Goal: Information Seeking & Learning: Learn about a topic

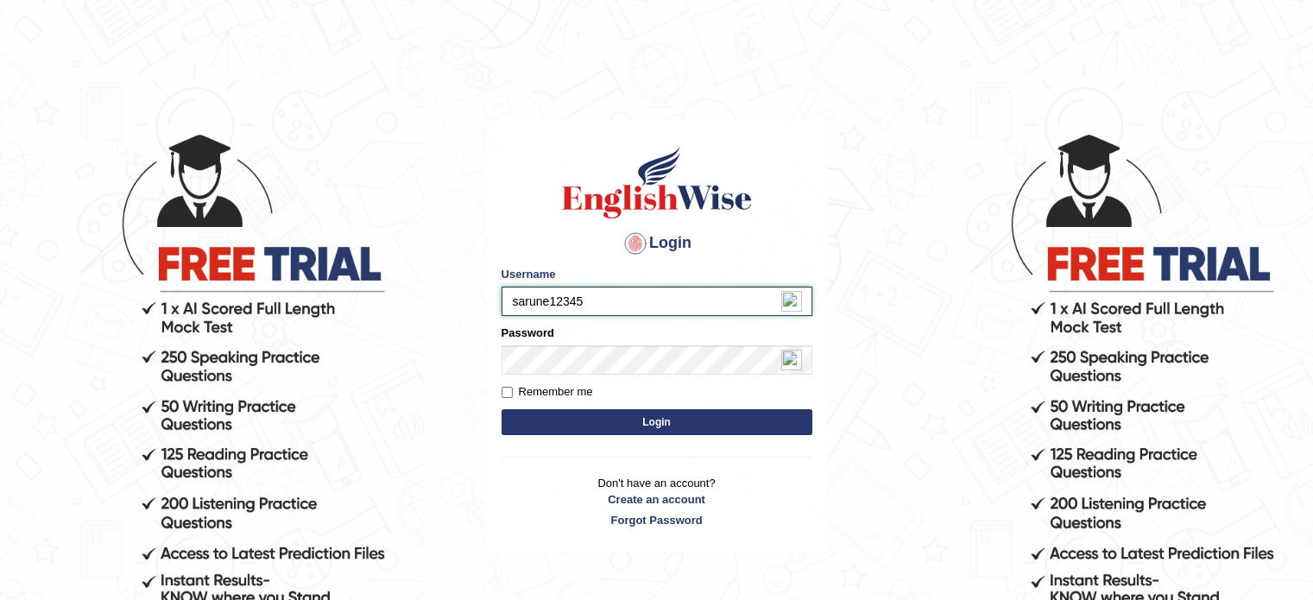
type input "sarune12345"
click at [502, 409] on button "Login" at bounding box center [657, 422] width 311 height 26
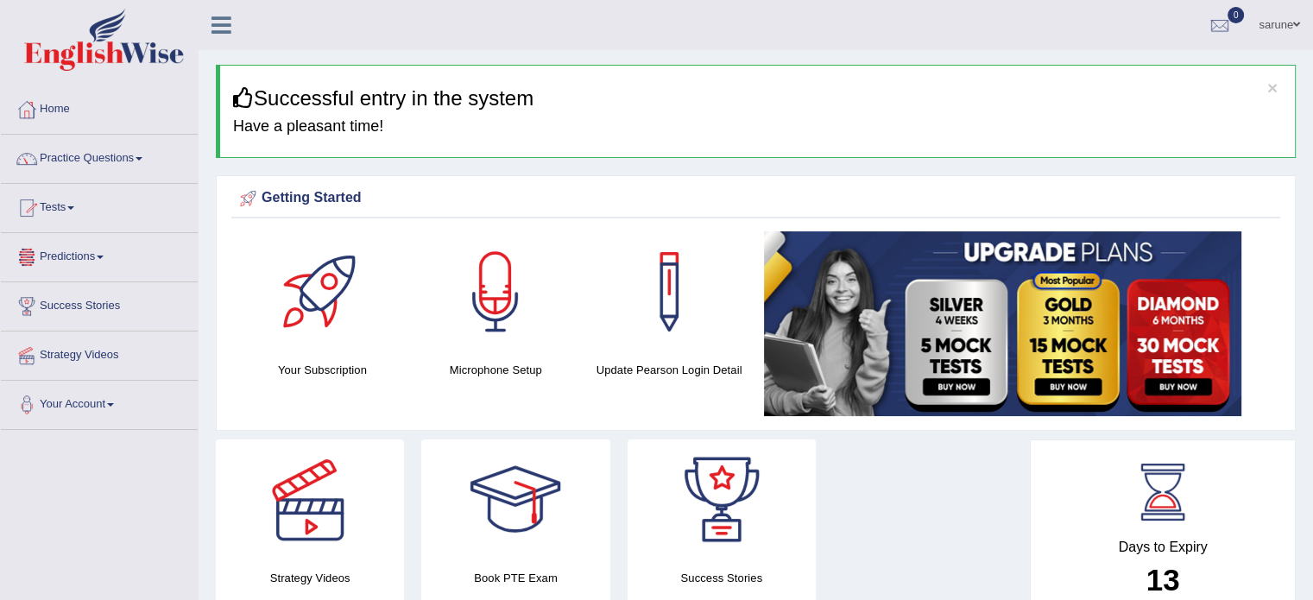
click at [98, 262] on link "Predictions" at bounding box center [99, 254] width 197 height 43
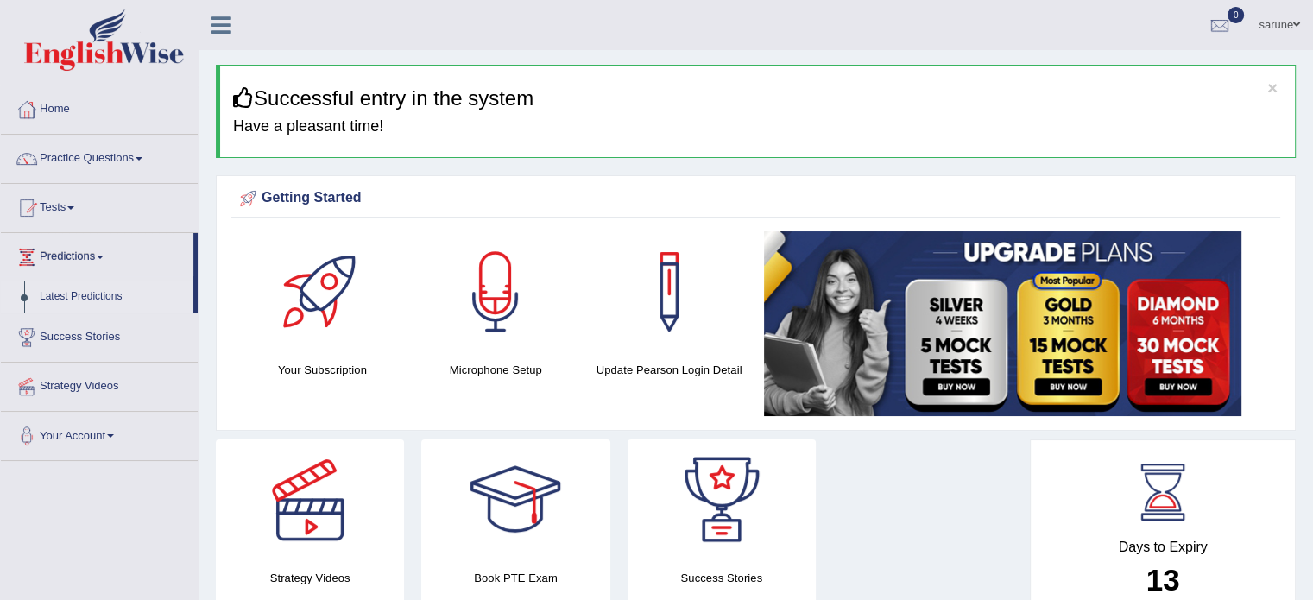
click at [98, 294] on link "Latest Predictions" at bounding box center [112, 296] width 161 height 31
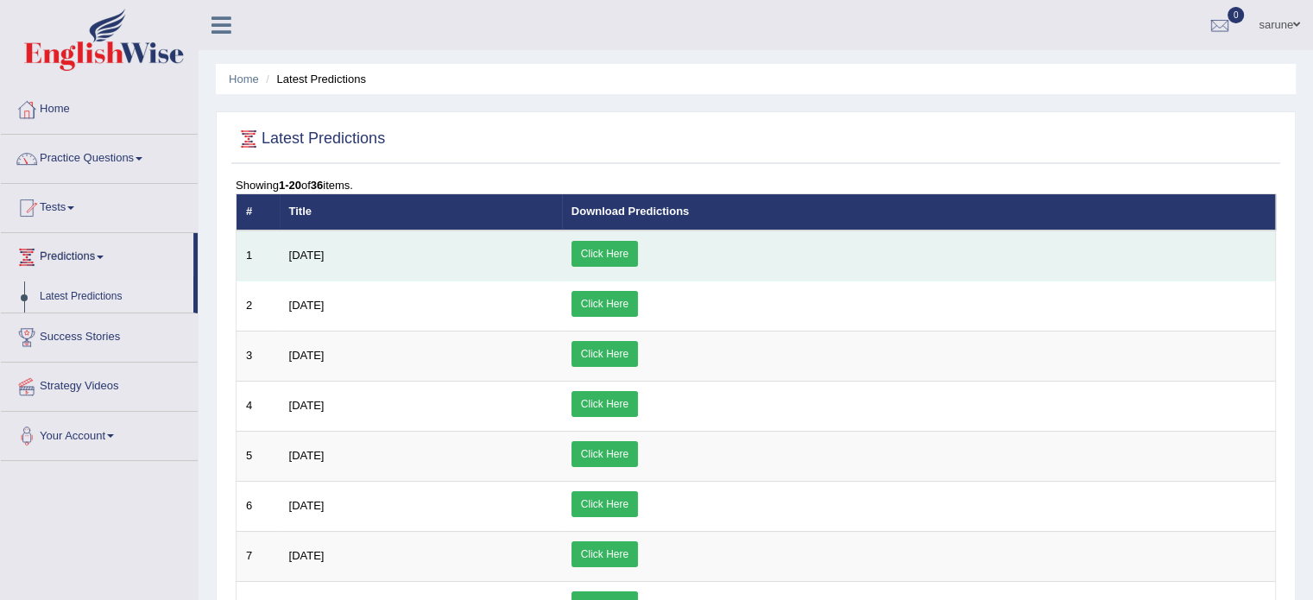
click at [638, 258] on link "Click Here" at bounding box center [605, 254] width 66 height 26
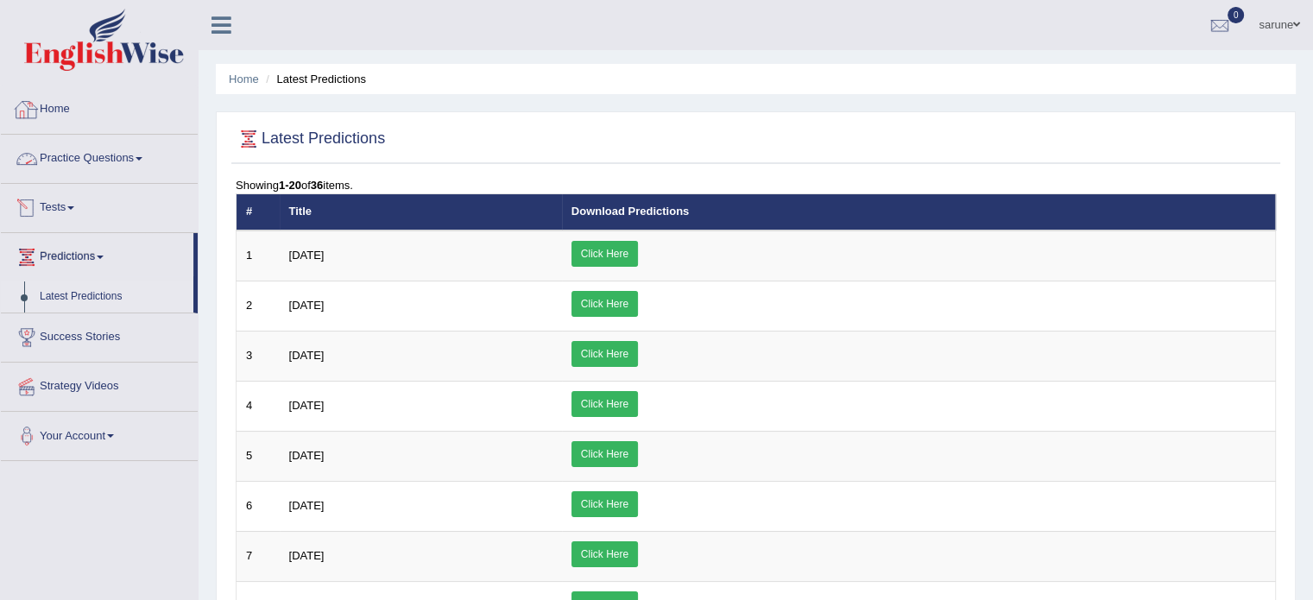
click at [71, 157] on link "Practice Questions" at bounding box center [99, 156] width 197 height 43
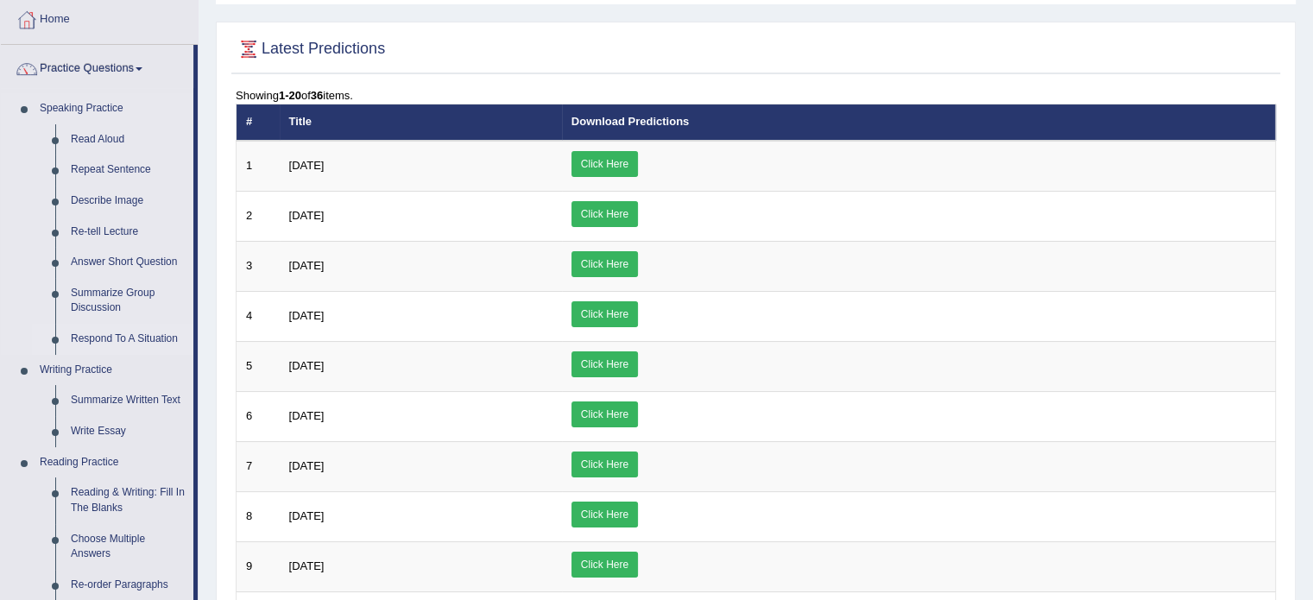
scroll to position [44, 0]
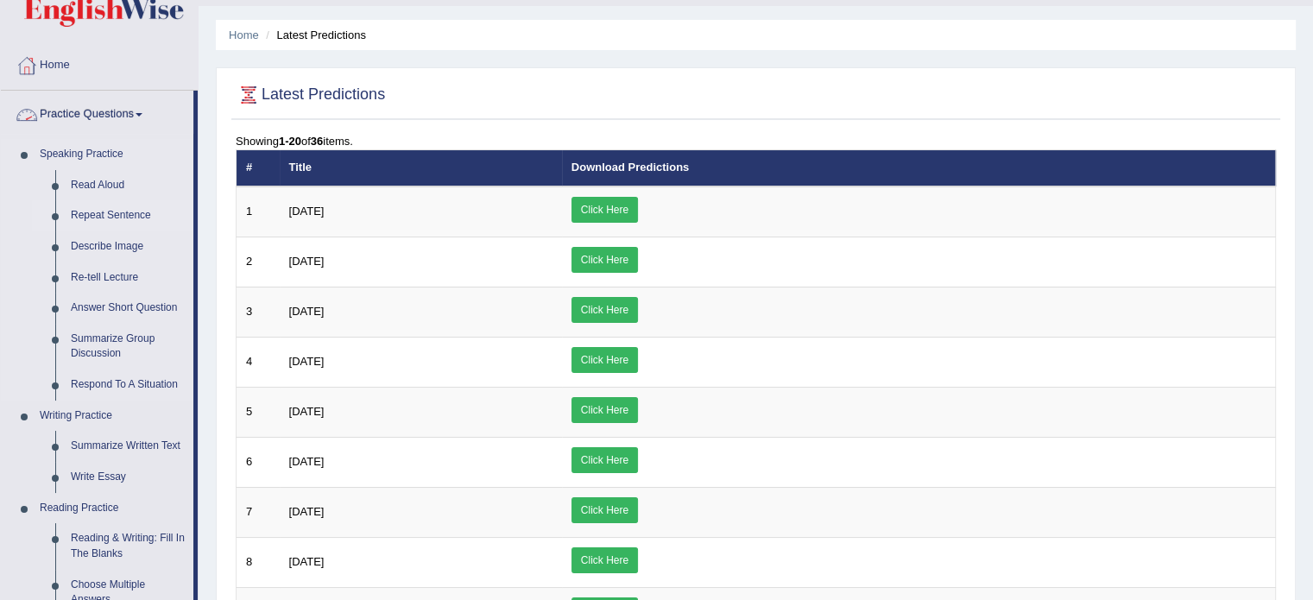
click at [120, 213] on link "Repeat Sentence" at bounding box center [128, 215] width 130 height 31
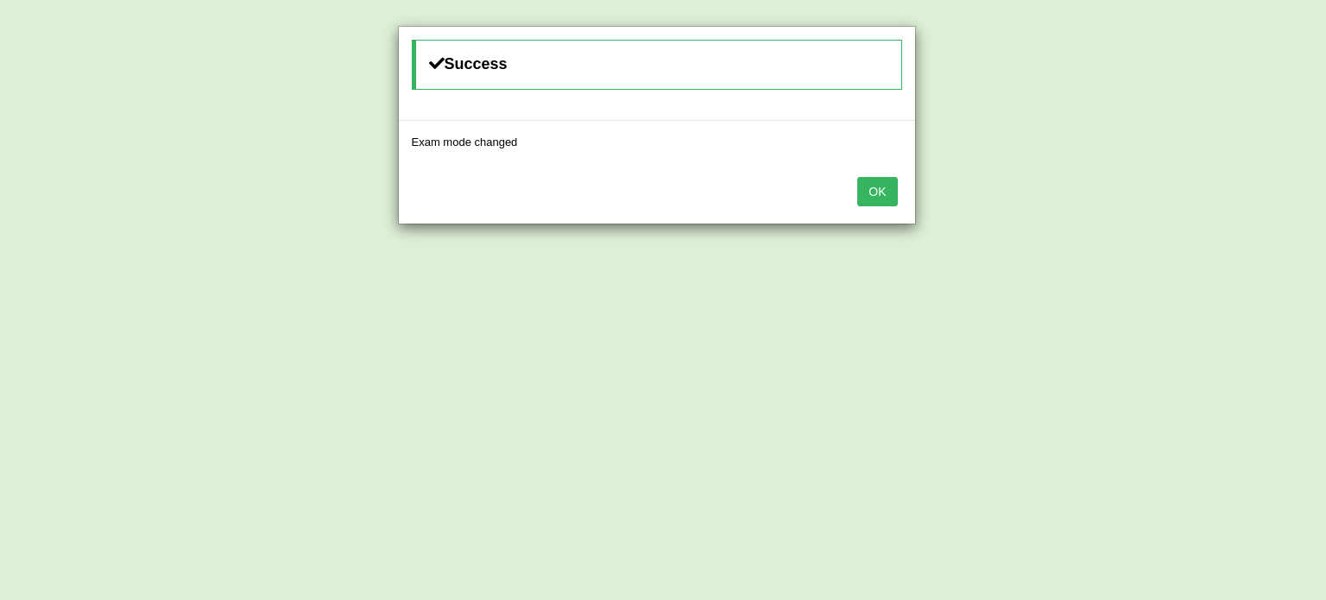
click at [867, 172] on div "OK" at bounding box center [657, 193] width 516 height 60
click at [867, 179] on button "OK" at bounding box center [877, 191] width 40 height 29
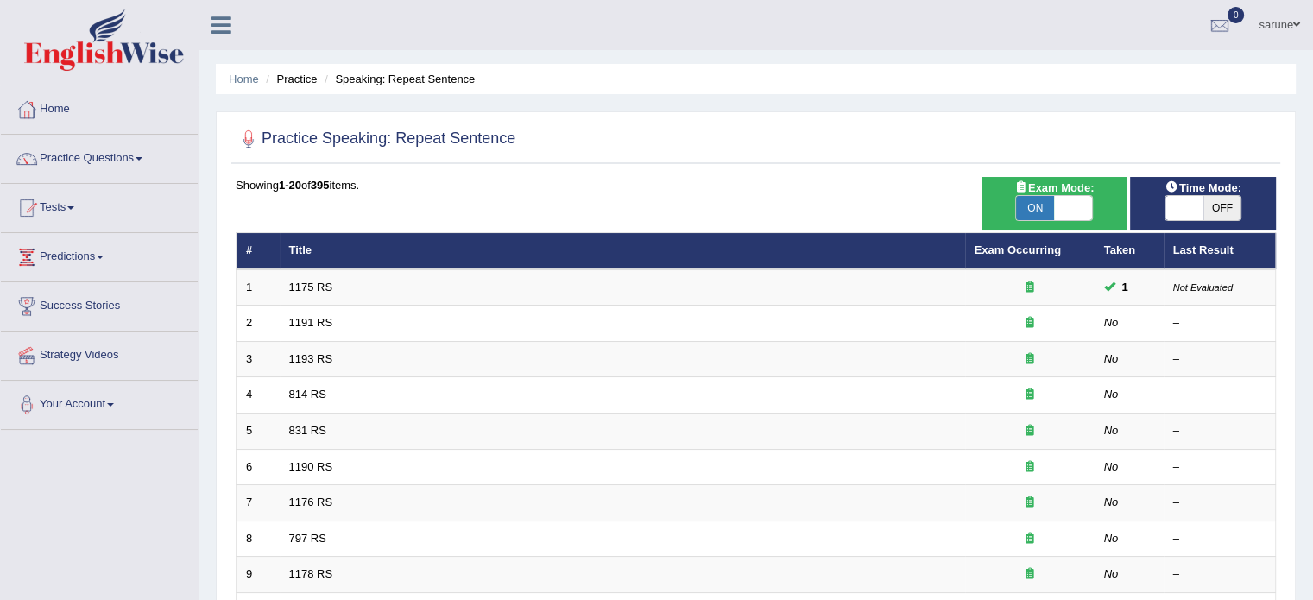
click at [1205, 206] on span "OFF" at bounding box center [1223, 208] width 38 height 24
checkbox input "true"
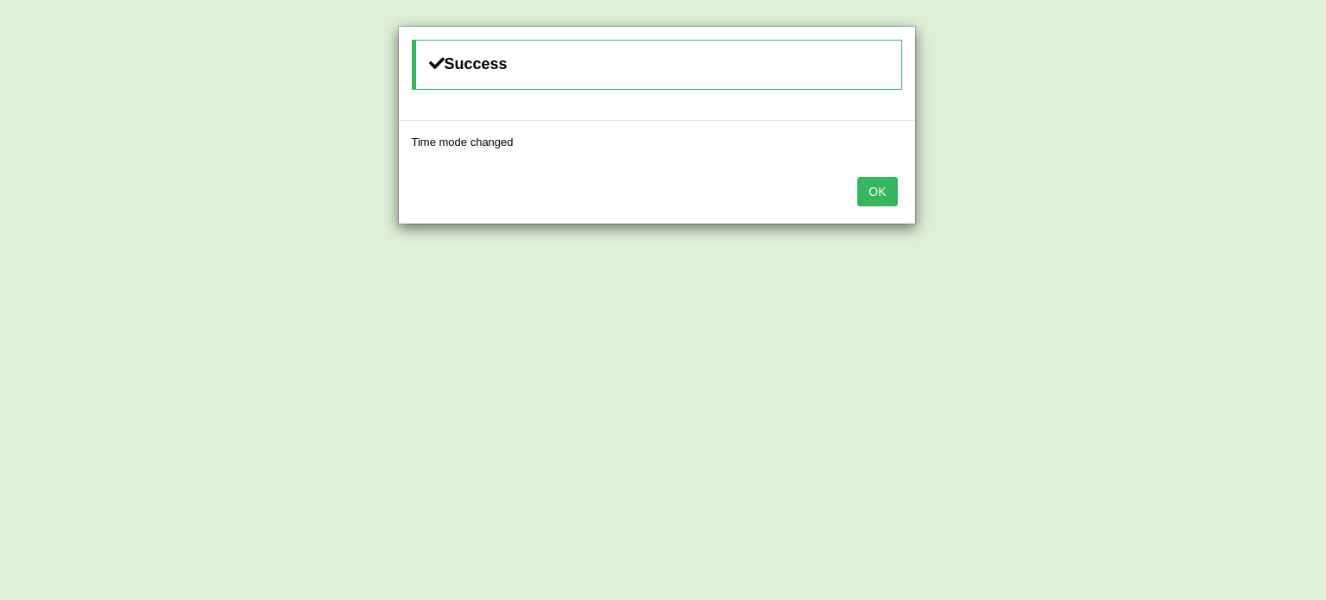
click at [888, 198] on button "OK" at bounding box center [877, 191] width 40 height 29
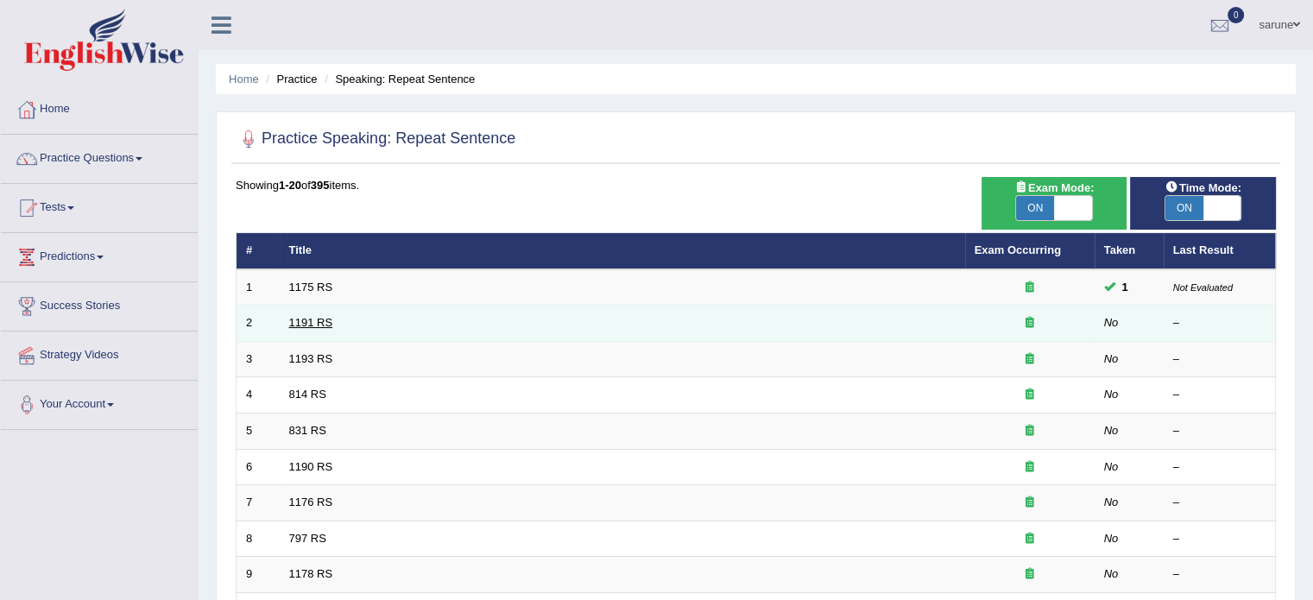
click at [325, 324] on link "1191 RS" at bounding box center [311, 322] width 44 height 13
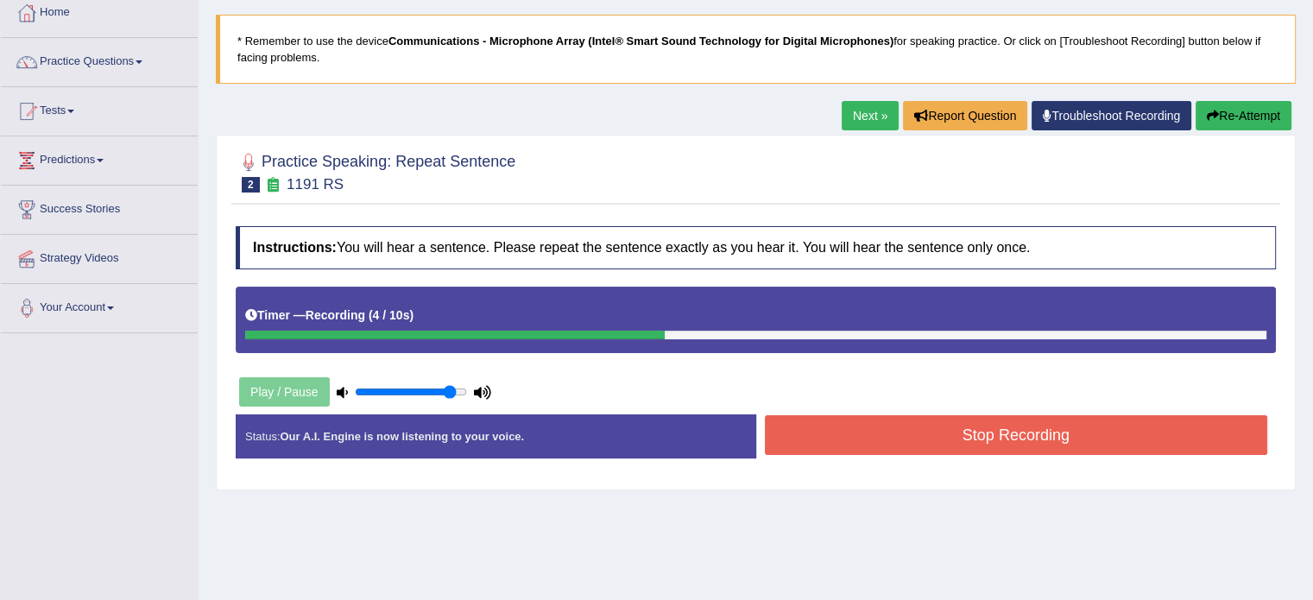
click at [1027, 424] on button "Stop Recording" at bounding box center [1016, 435] width 503 height 40
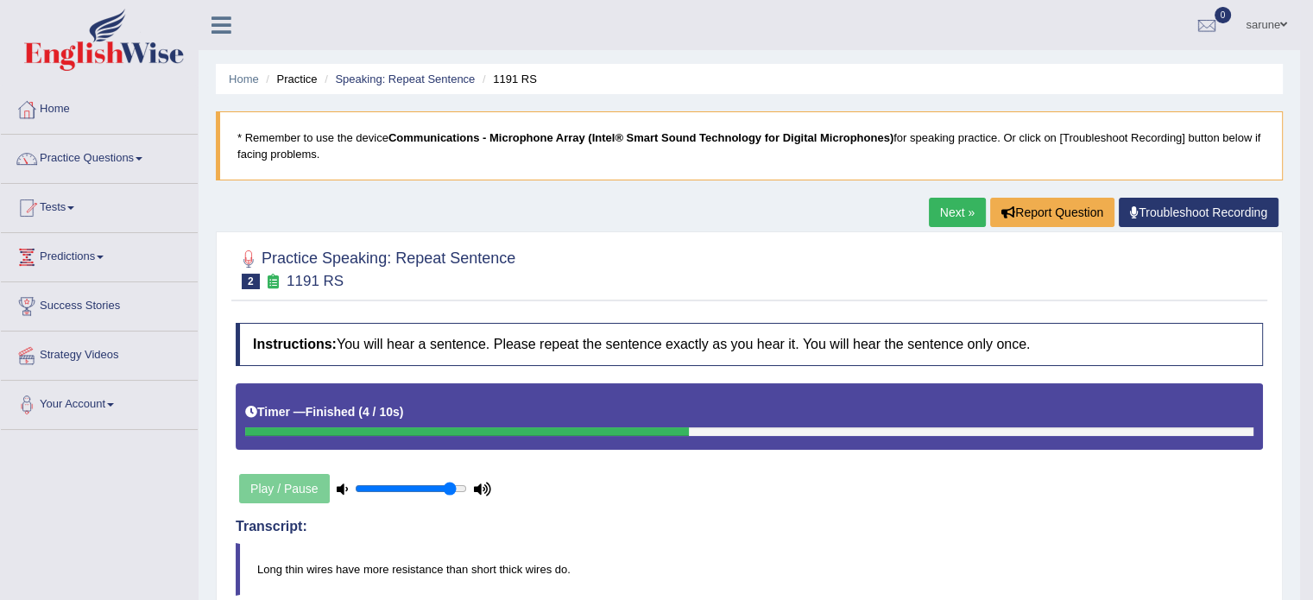
click at [950, 211] on link "Next »" at bounding box center [957, 212] width 57 height 29
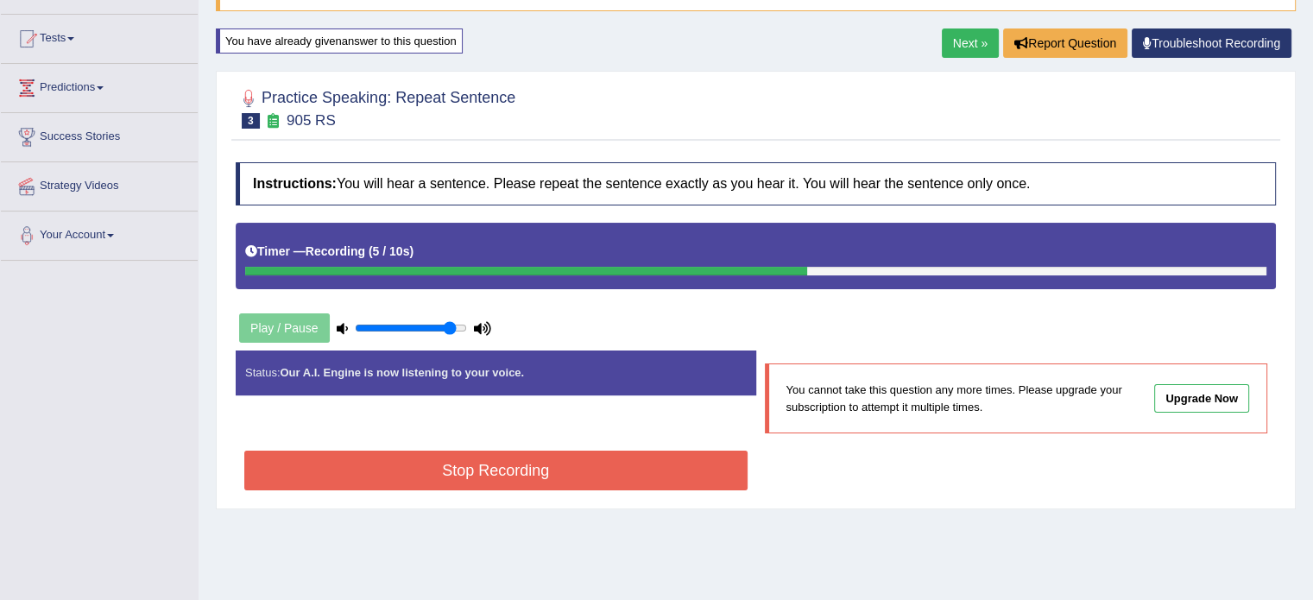
click at [955, 55] on link "Next »" at bounding box center [970, 42] width 57 height 29
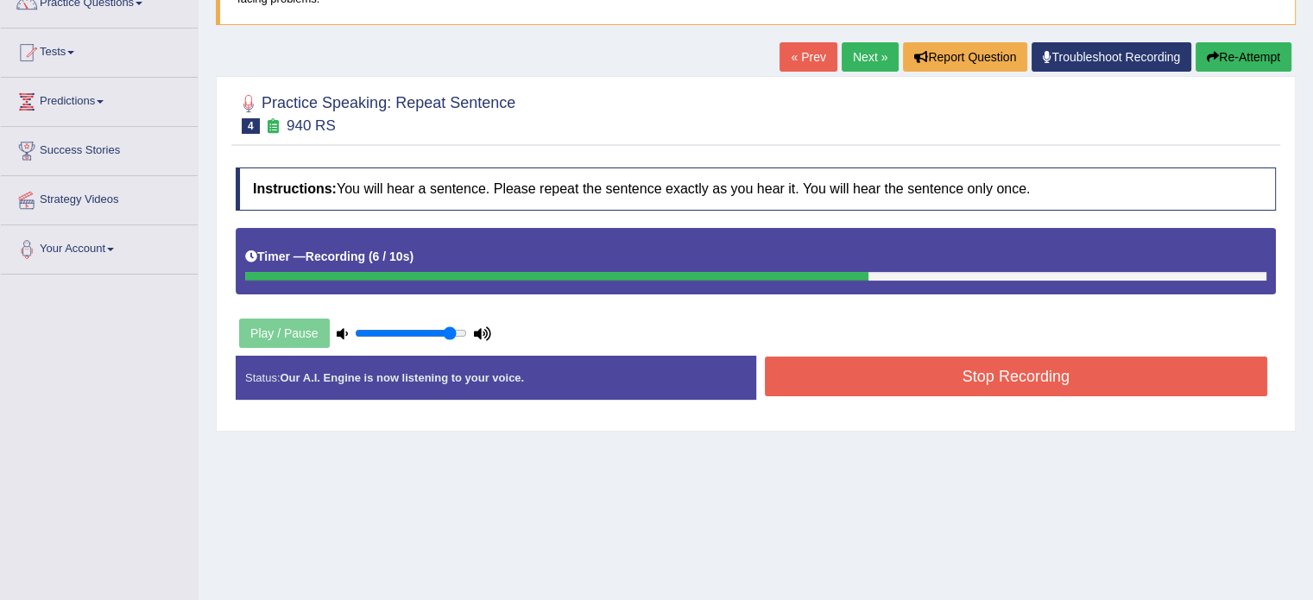
click at [950, 365] on button "Stop Recording" at bounding box center [1016, 377] width 503 height 40
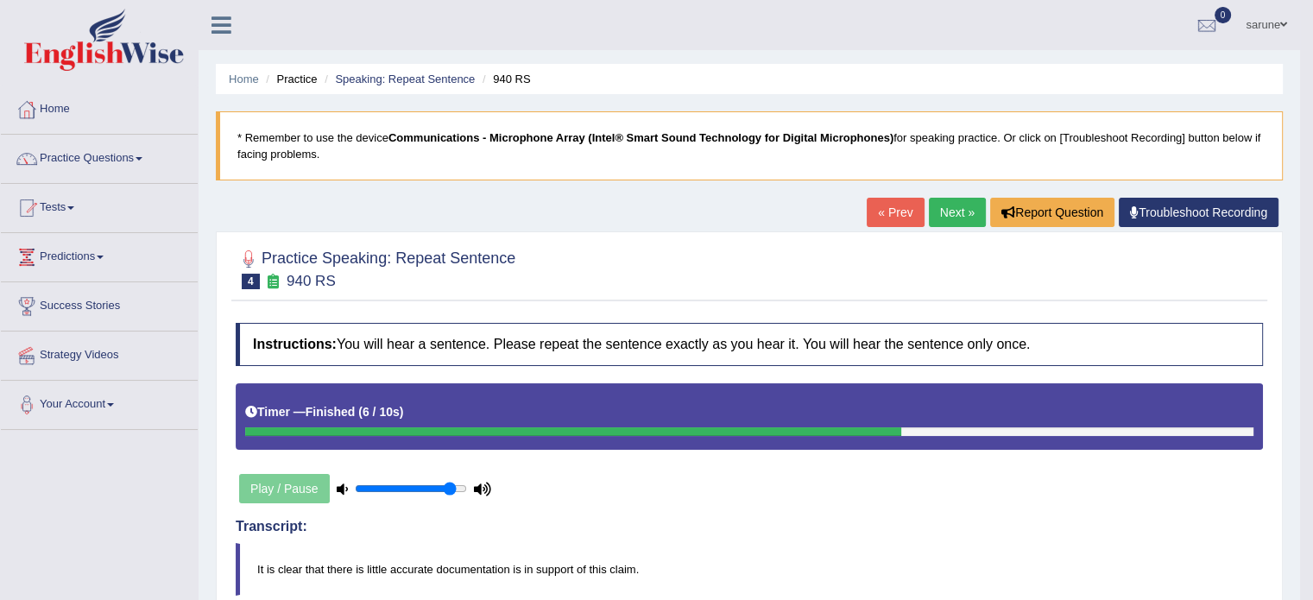
click at [944, 212] on link "Next »" at bounding box center [957, 212] width 57 height 29
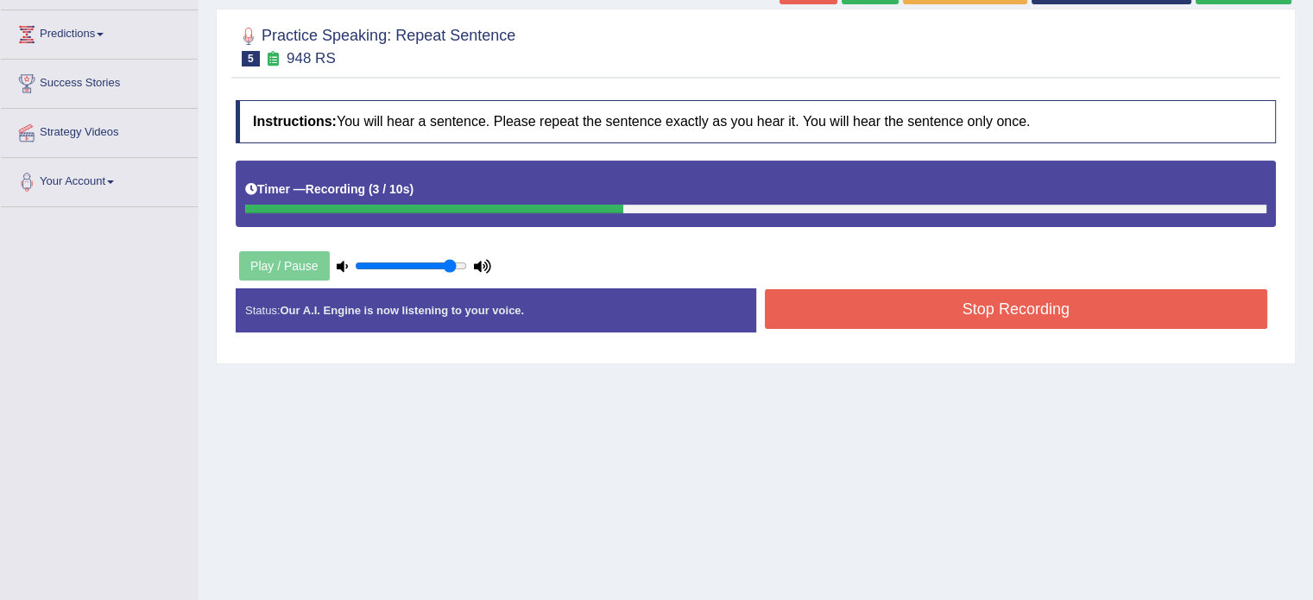
click at [902, 299] on button "Stop Recording" at bounding box center [1016, 309] width 503 height 40
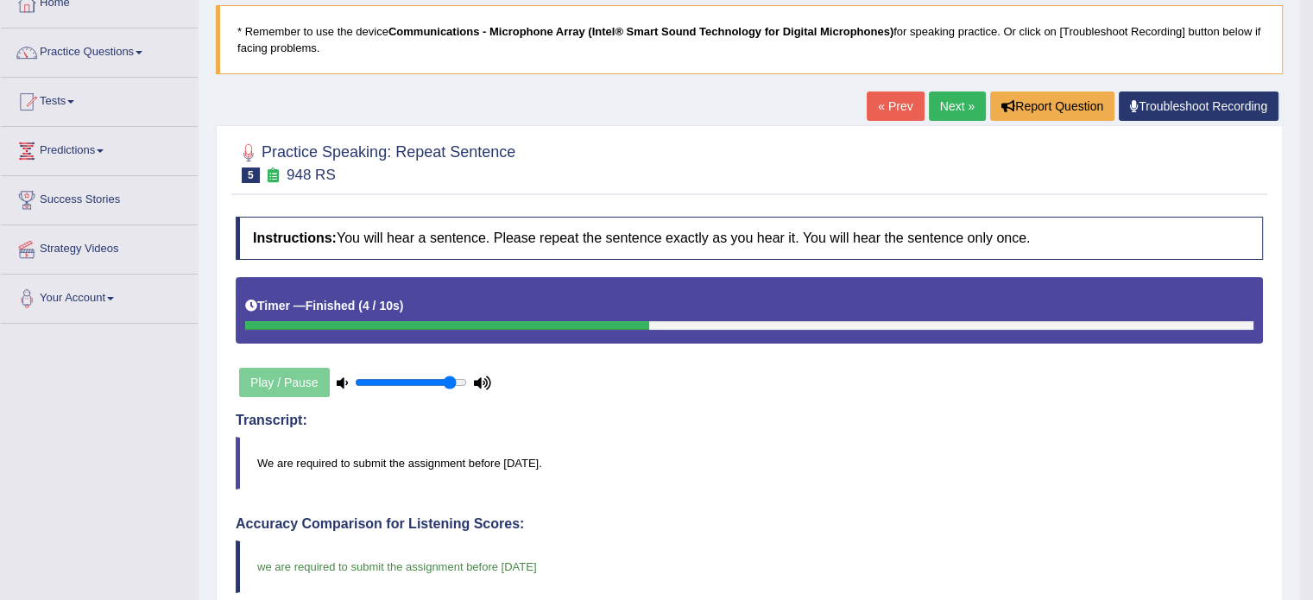
scroll to position [60, 0]
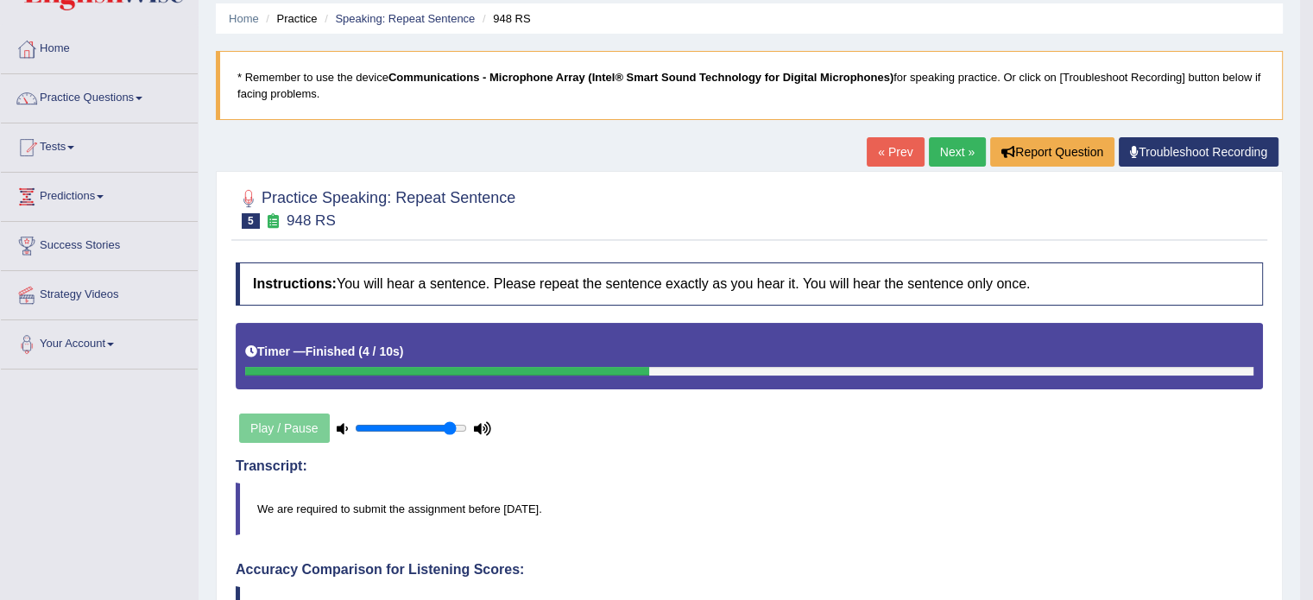
click at [964, 155] on link "Next »" at bounding box center [957, 151] width 57 height 29
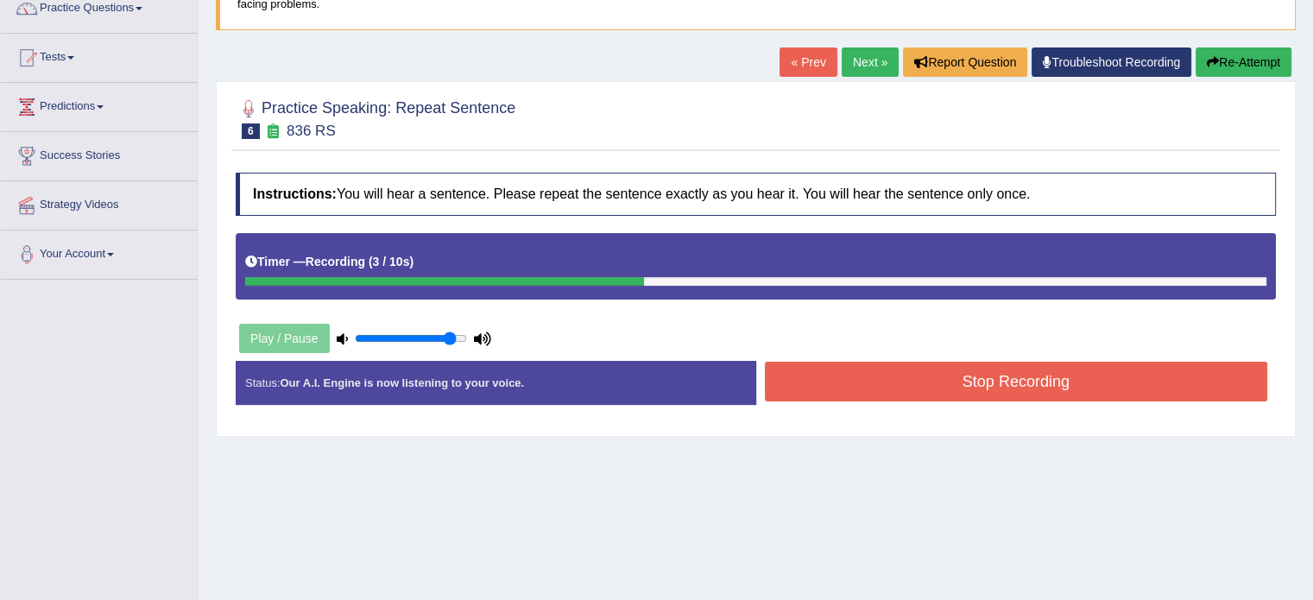
click at [850, 372] on button "Stop Recording" at bounding box center [1016, 382] width 503 height 40
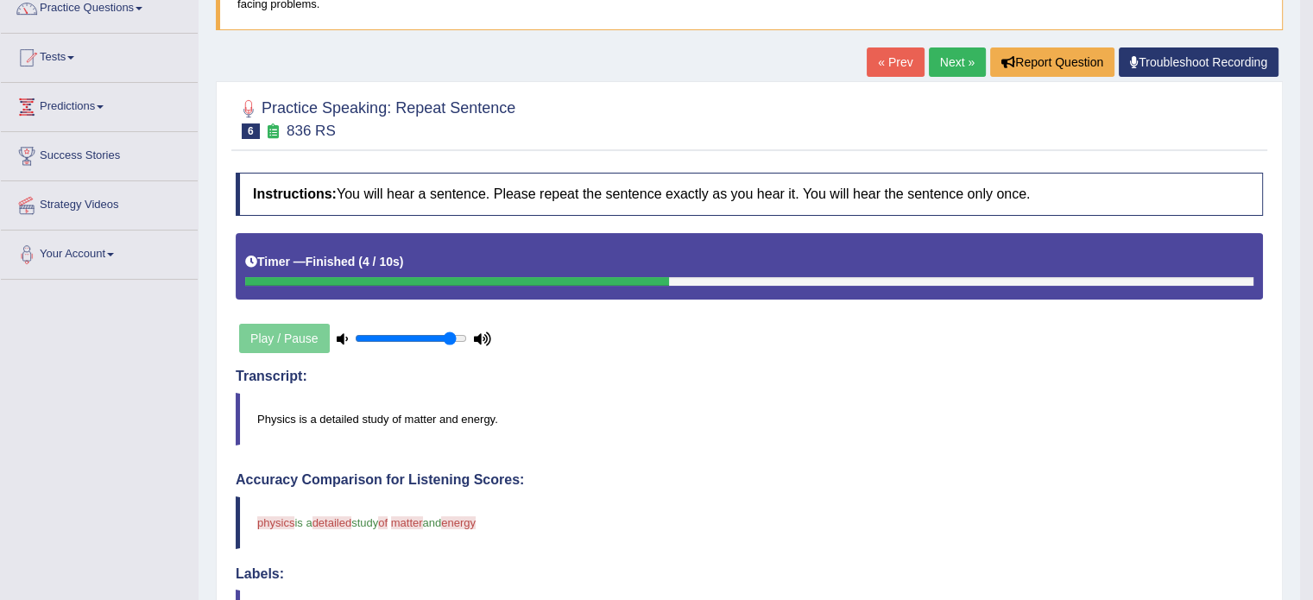
scroll to position [47, 0]
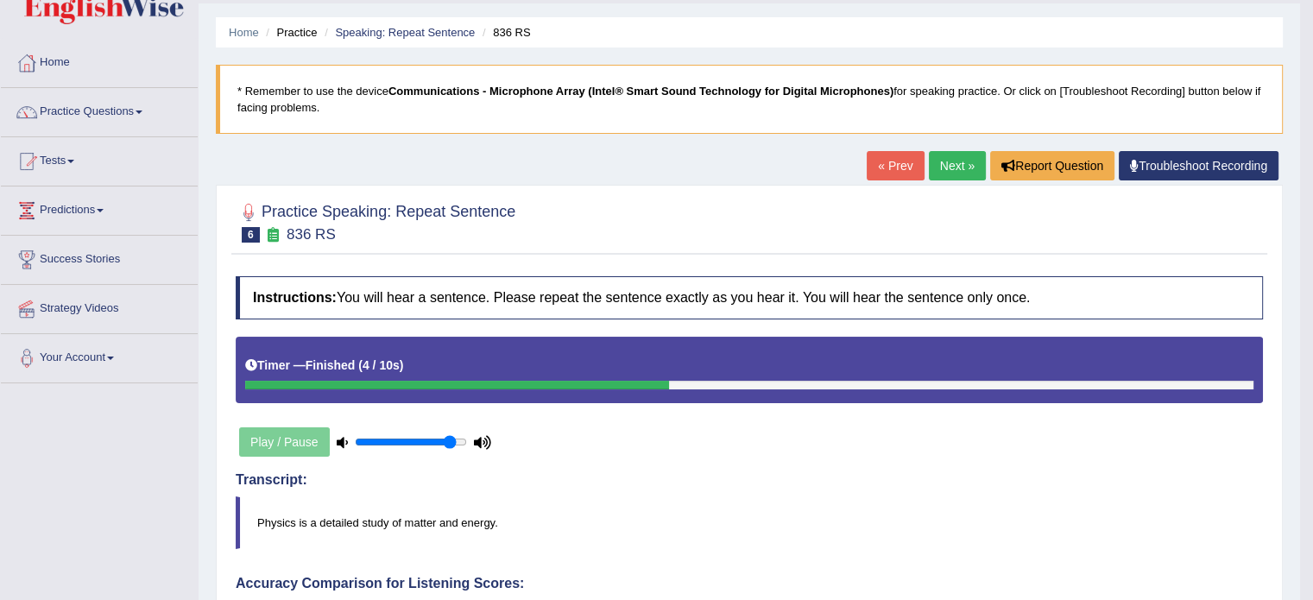
click at [955, 162] on link "Next »" at bounding box center [957, 165] width 57 height 29
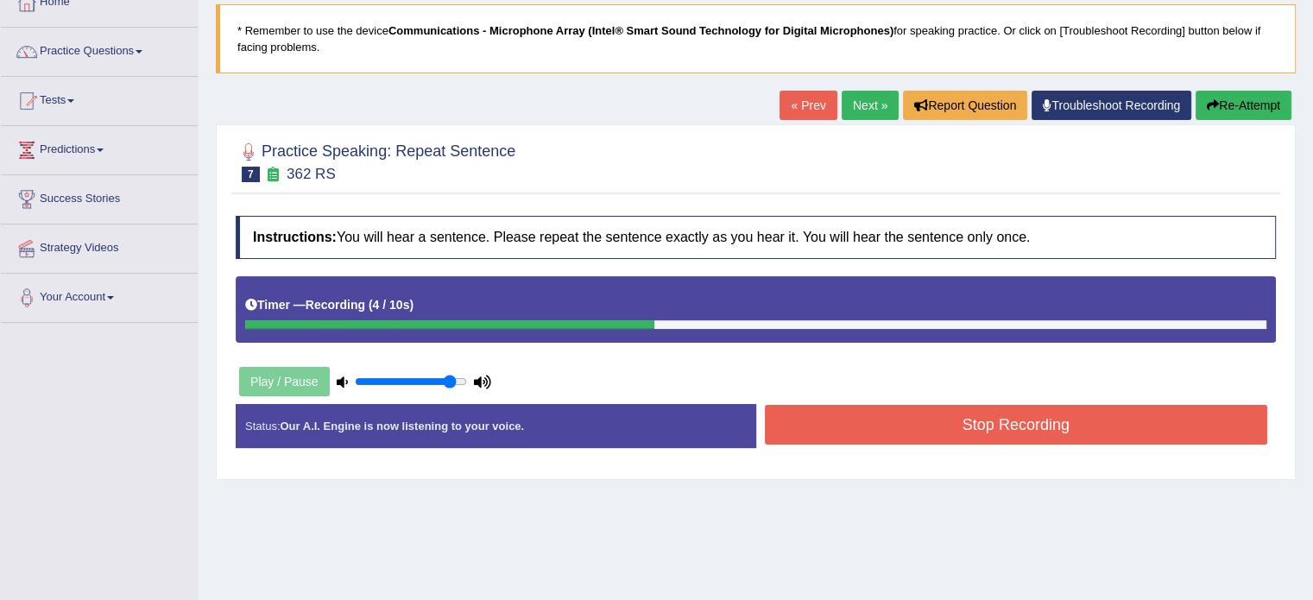
click at [910, 447] on div "Status: Our A.I. Engine is now listening to your voice. Start Answering Stop Re…" at bounding box center [756, 434] width 1040 height 61
click at [953, 417] on button "Stop Recording" at bounding box center [1016, 425] width 503 height 40
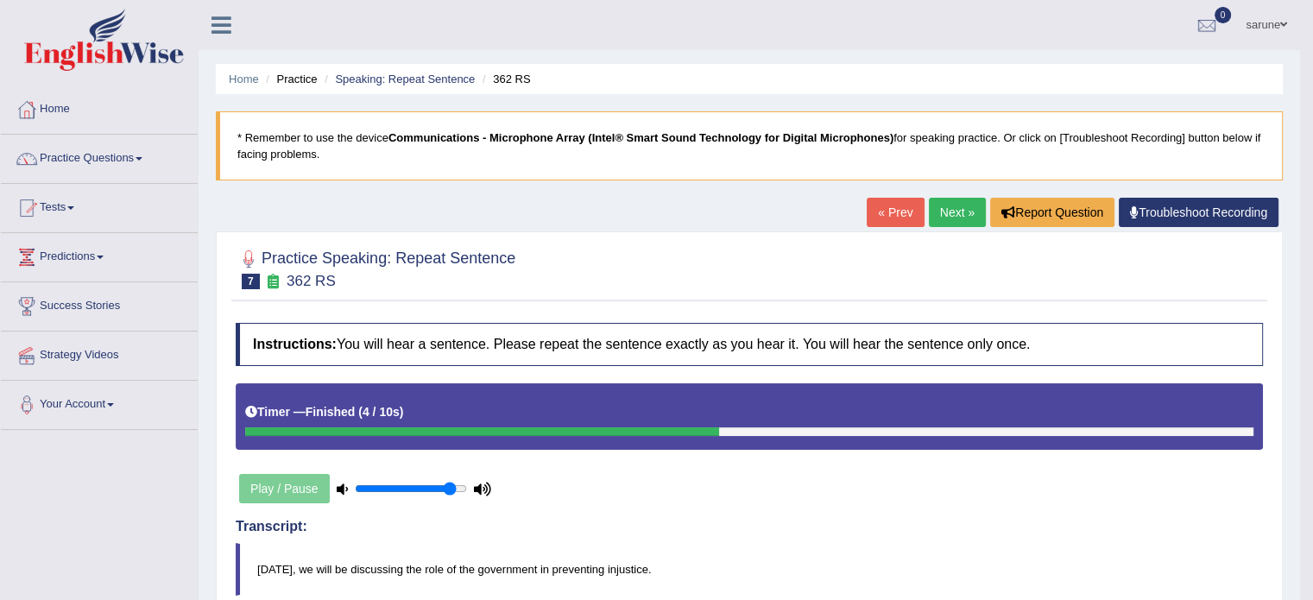
click at [957, 208] on link "Next »" at bounding box center [957, 212] width 57 height 29
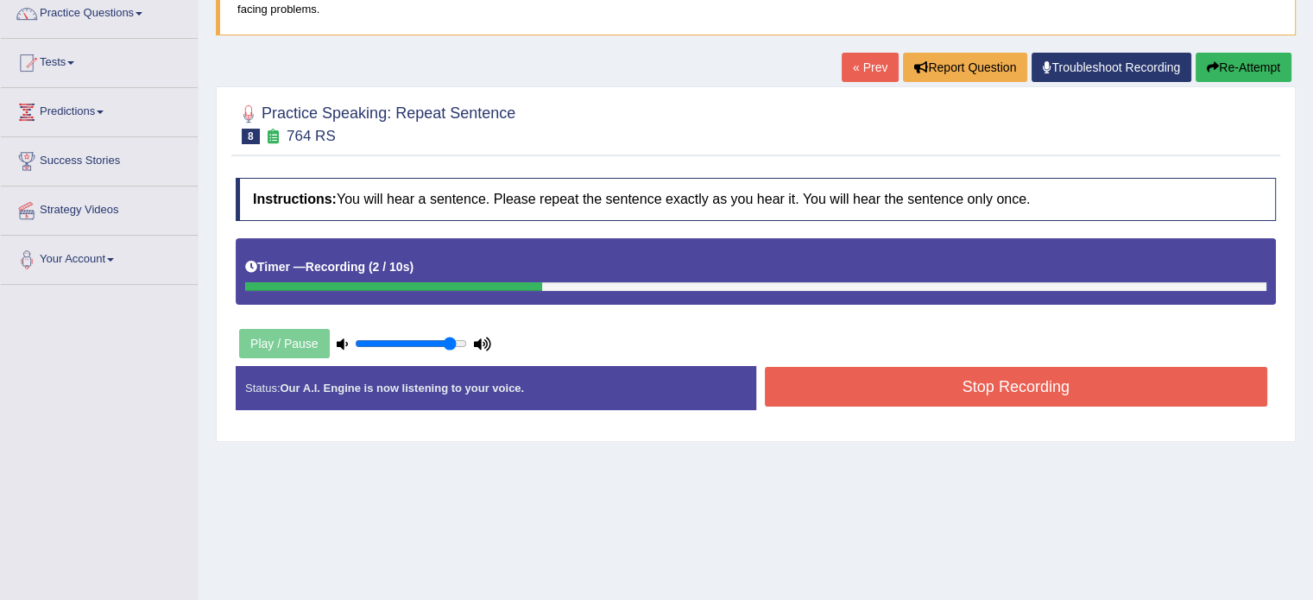
click at [1036, 382] on button "Stop Recording" at bounding box center [1016, 387] width 503 height 40
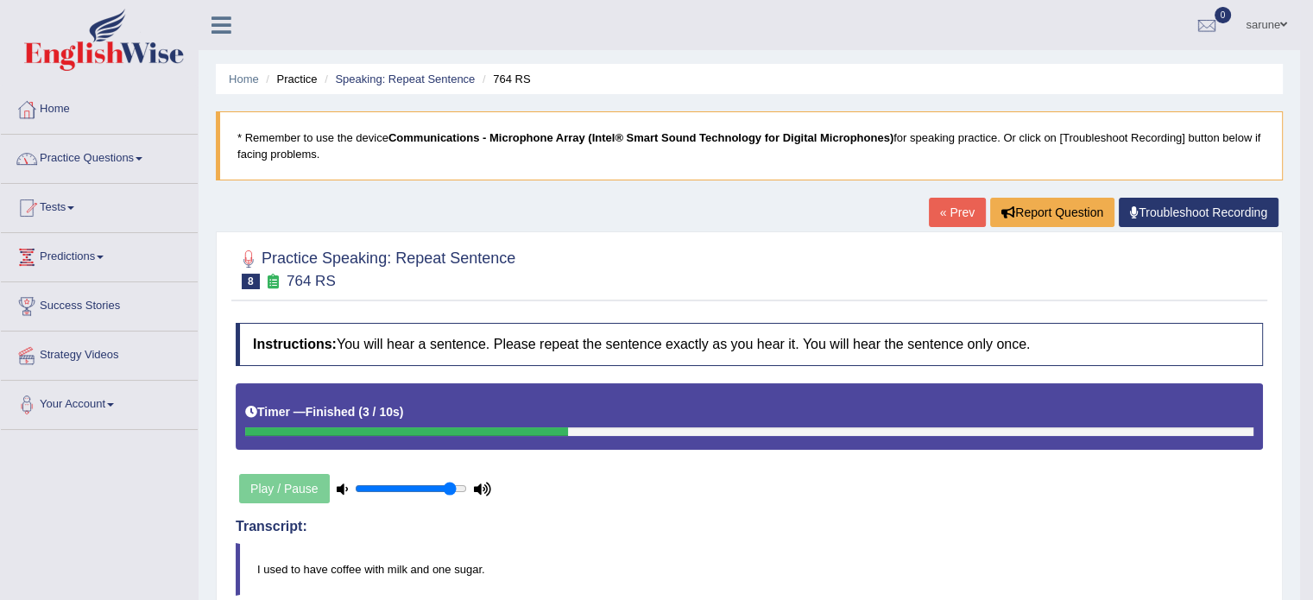
click at [89, 156] on link "Practice Questions" at bounding box center [99, 156] width 197 height 43
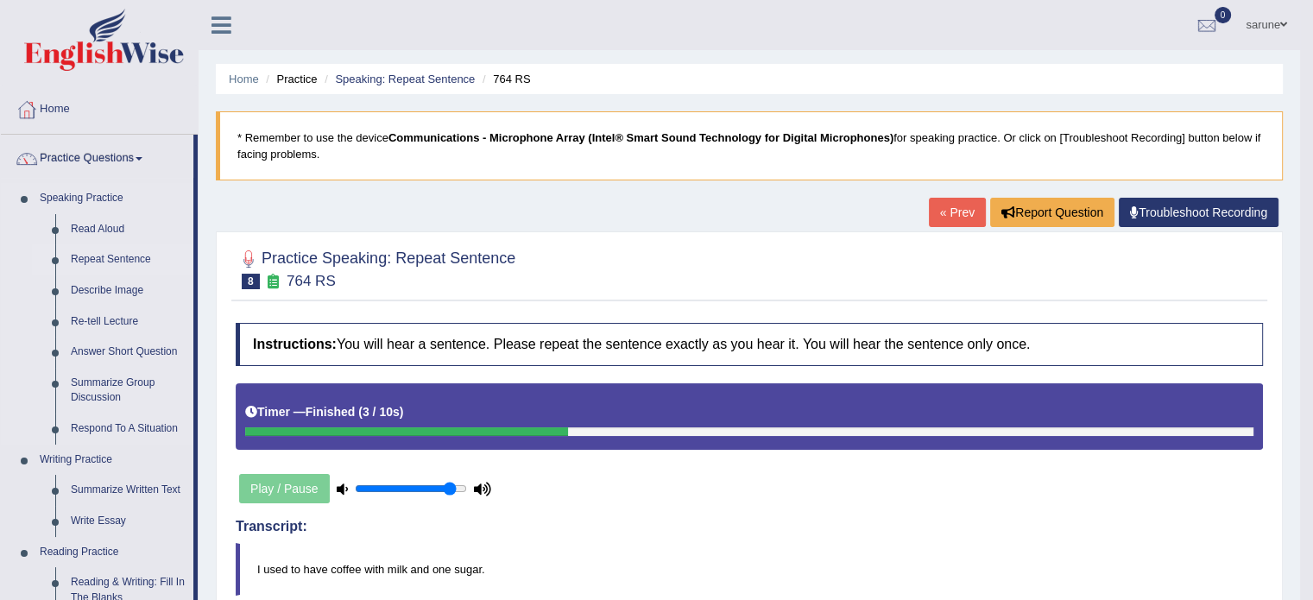
click at [85, 262] on link "Repeat Sentence" at bounding box center [128, 259] width 130 height 31
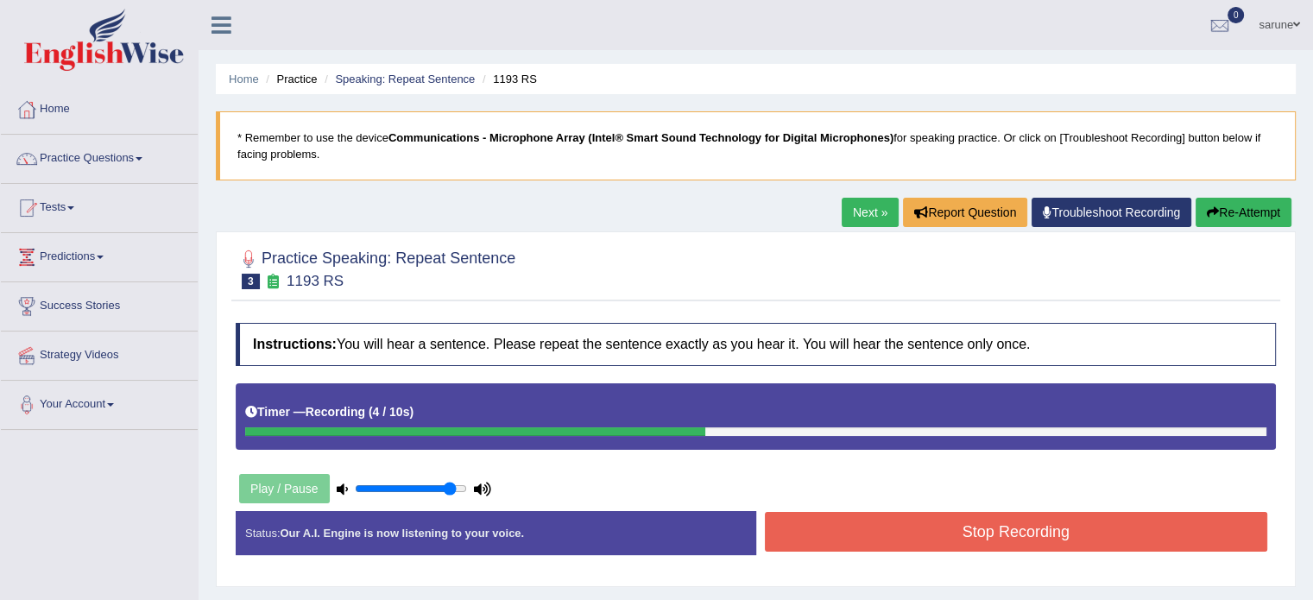
click at [901, 522] on button "Stop Recording" at bounding box center [1016, 532] width 503 height 40
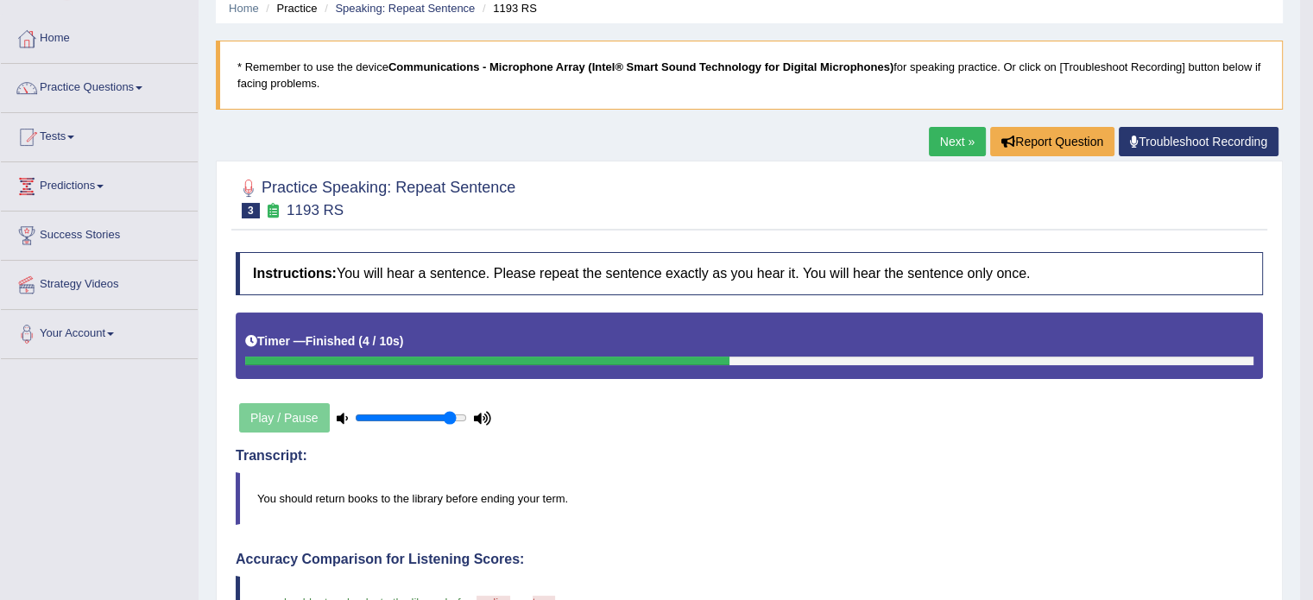
scroll to position [35, 0]
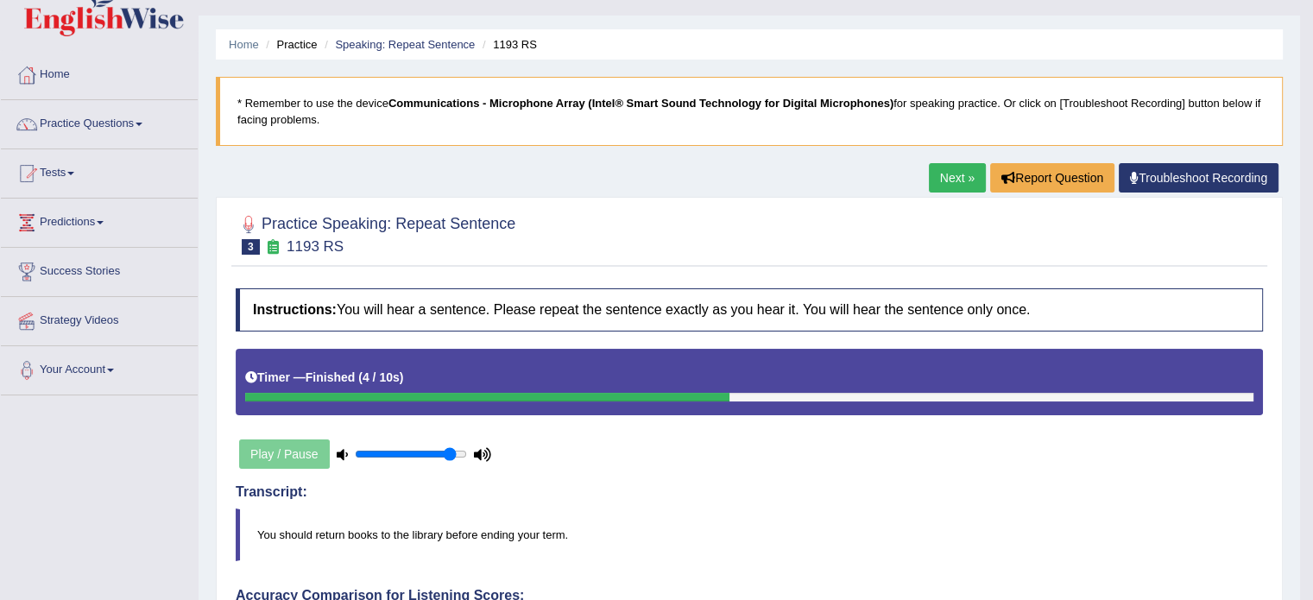
click at [959, 172] on link "Next »" at bounding box center [957, 177] width 57 height 29
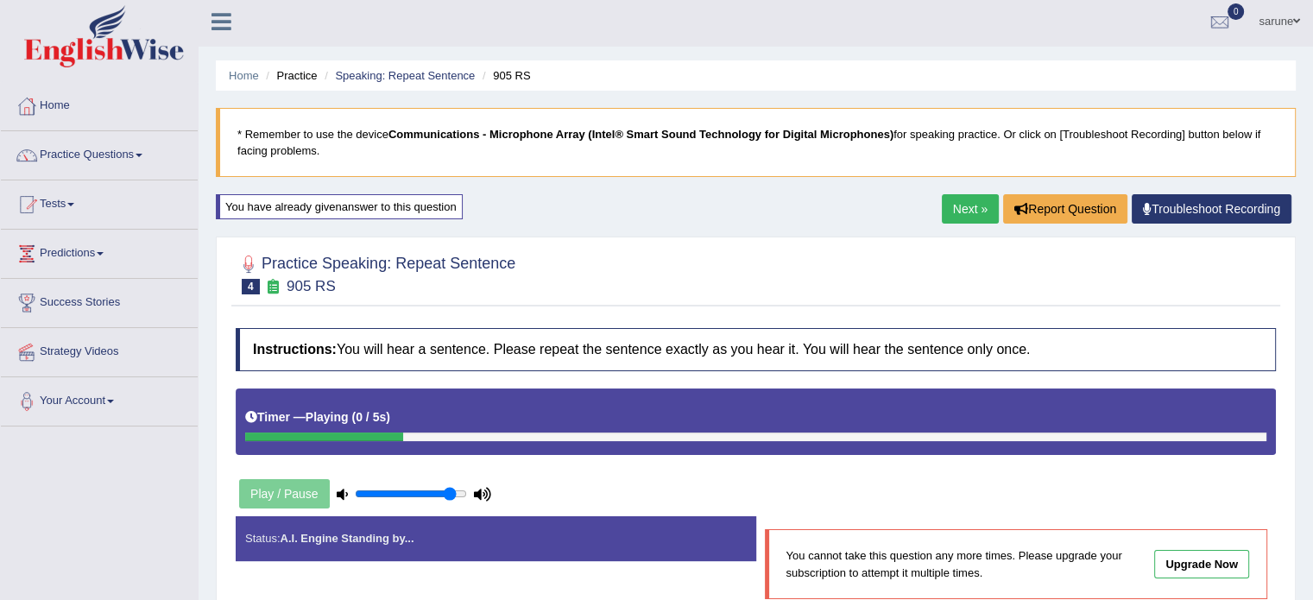
scroll to position [3, 0]
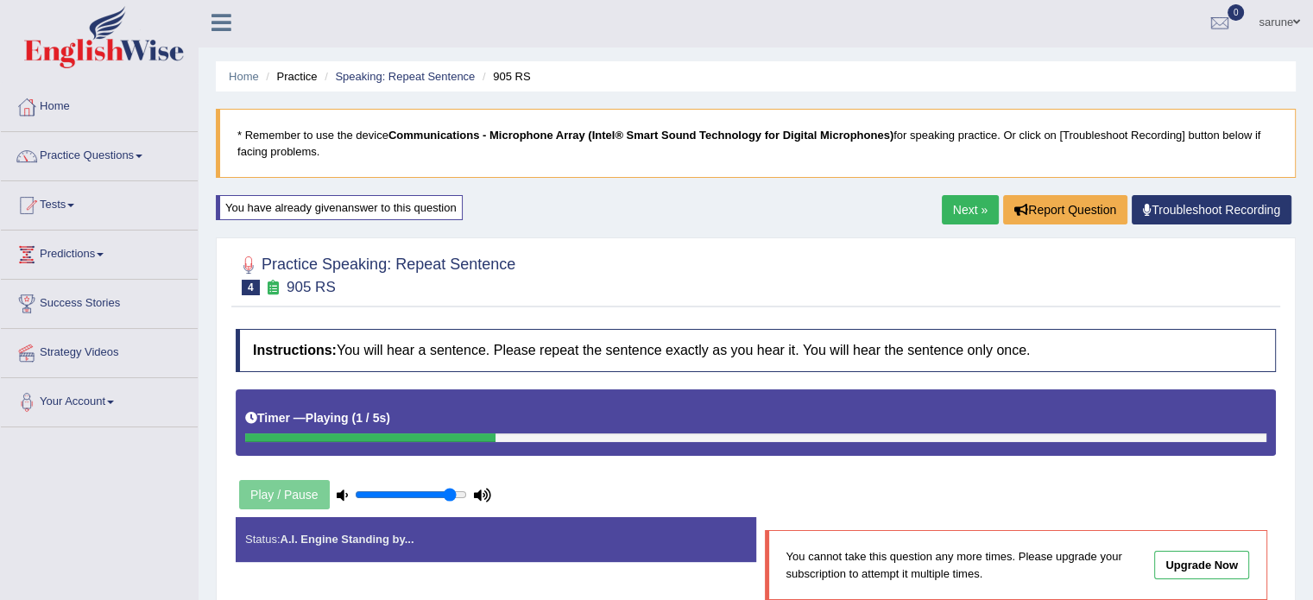
click at [964, 203] on link "Next »" at bounding box center [970, 209] width 57 height 29
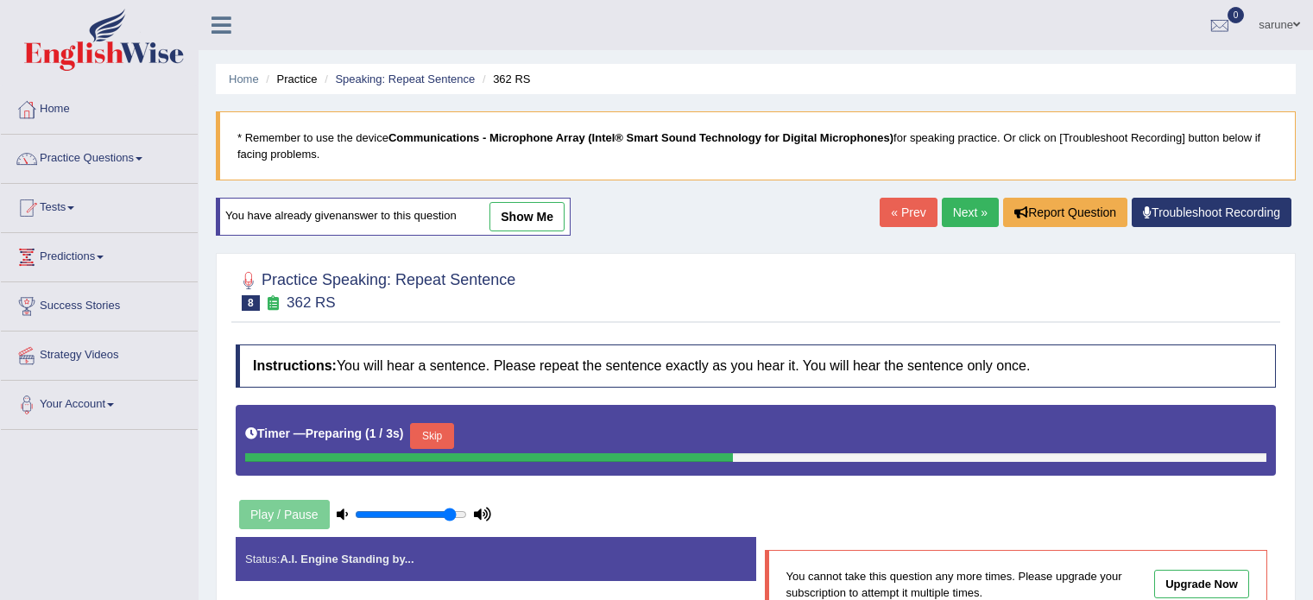
scroll to position [154, 0]
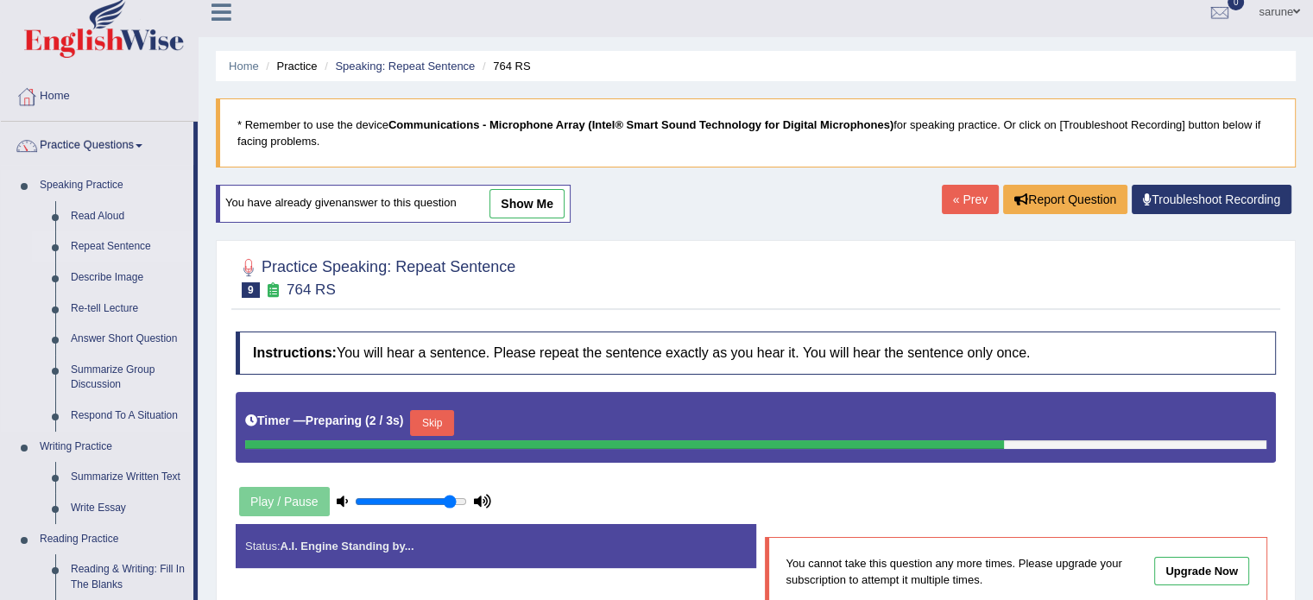
click at [92, 246] on link "Repeat Sentence" at bounding box center [128, 246] width 130 height 31
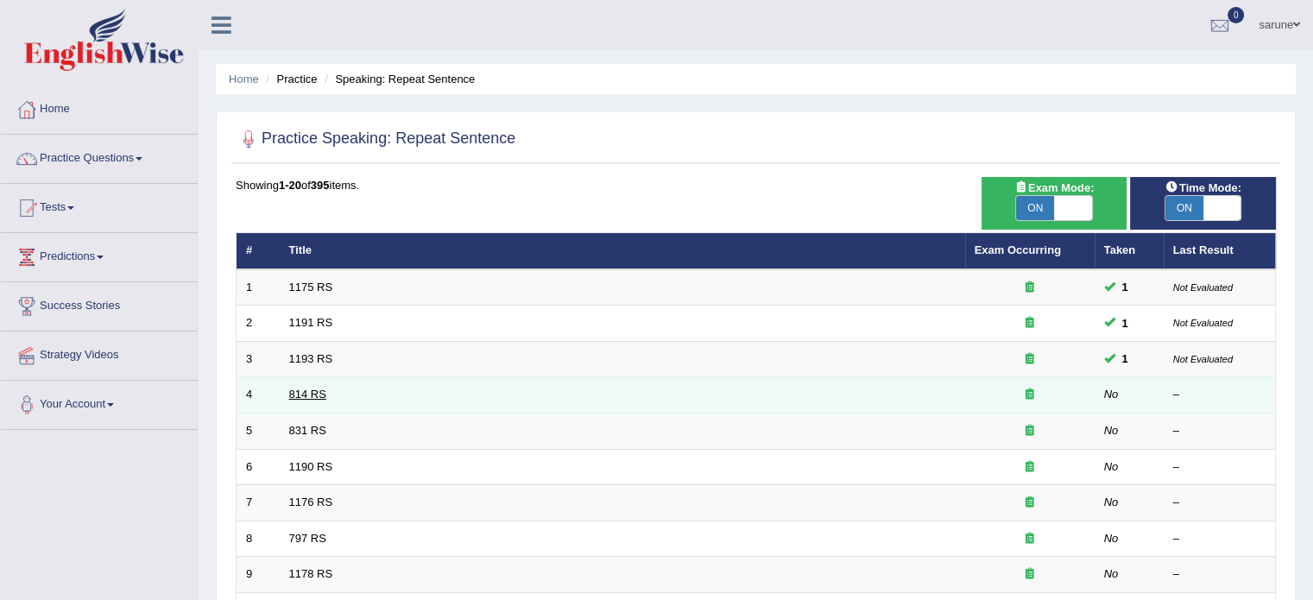
click at [311, 393] on link "814 RS" at bounding box center [307, 394] width 37 height 13
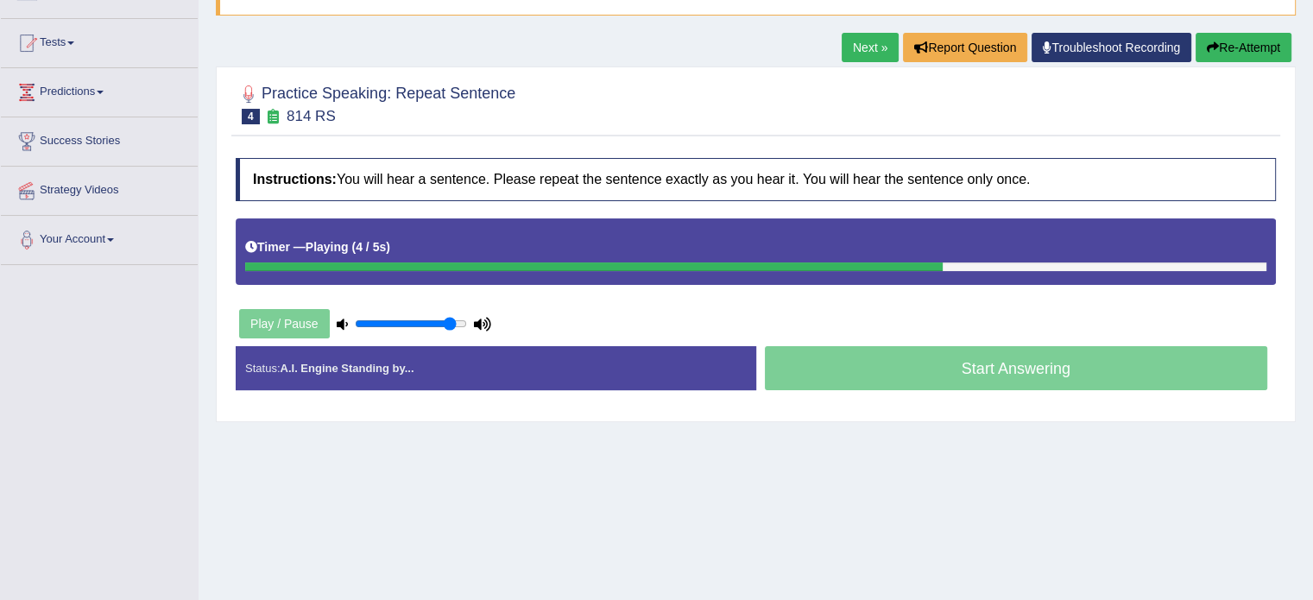
click at [869, 47] on link "Next »" at bounding box center [870, 47] width 57 height 29
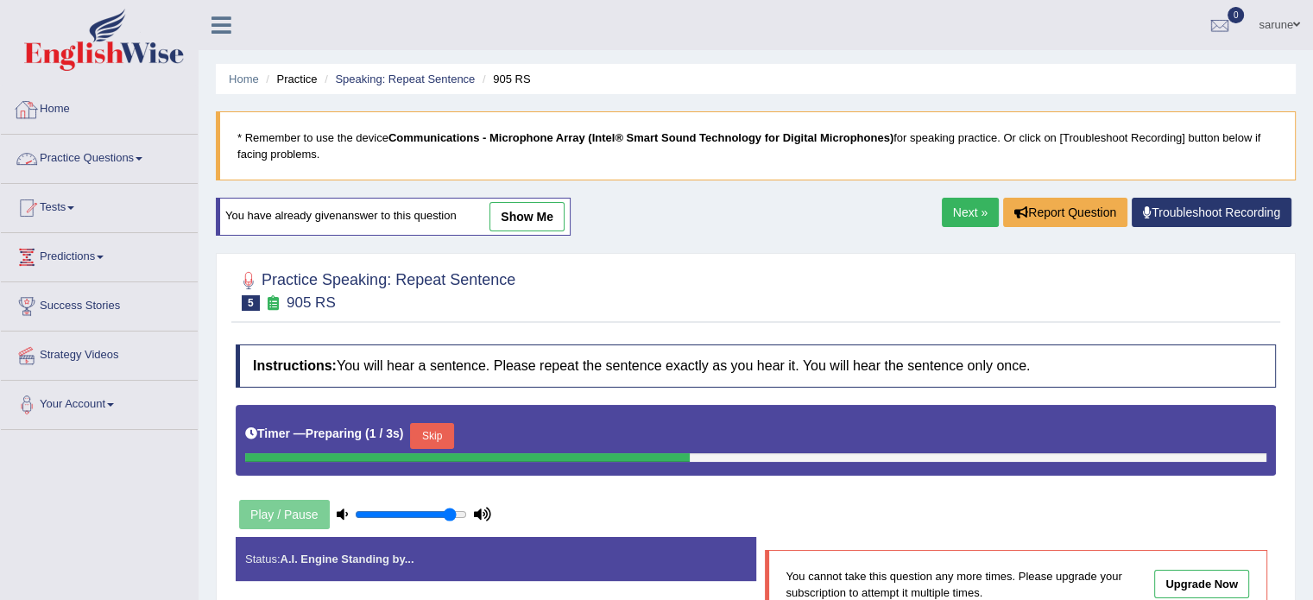
click at [80, 157] on link "Practice Questions" at bounding box center [99, 156] width 197 height 43
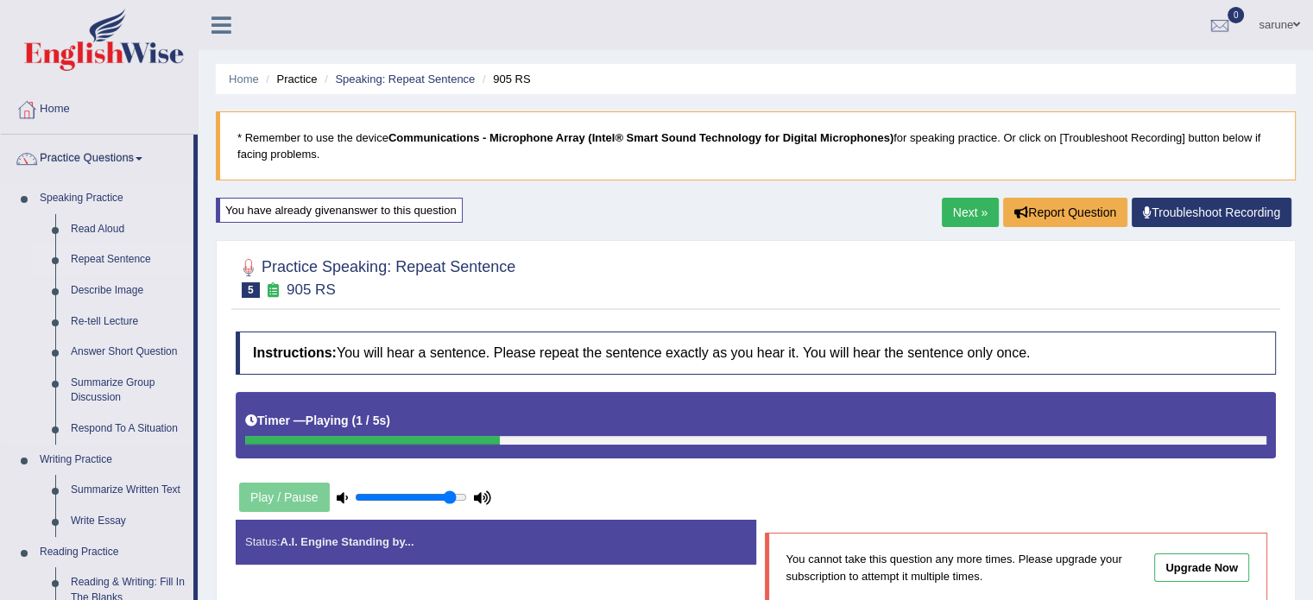
click at [104, 262] on link "Repeat Sentence" at bounding box center [128, 259] width 130 height 31
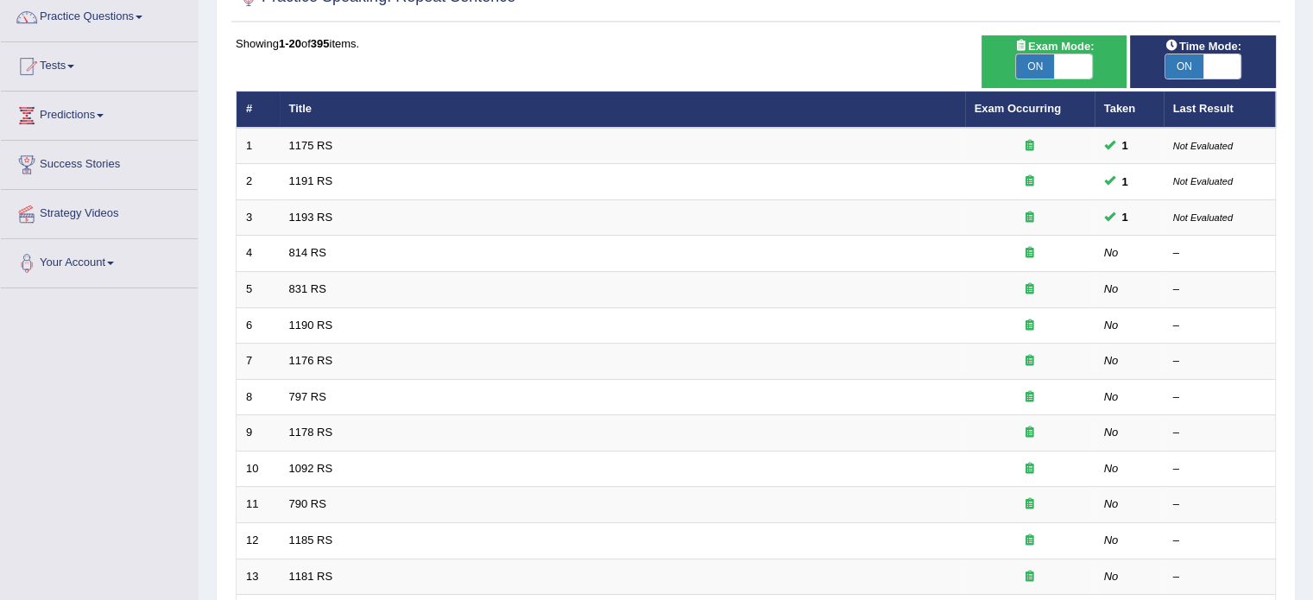
click at [1046, 60] on span "ON" at bounding box center [1035, 66] width 38 height 24
checkbox input "false"
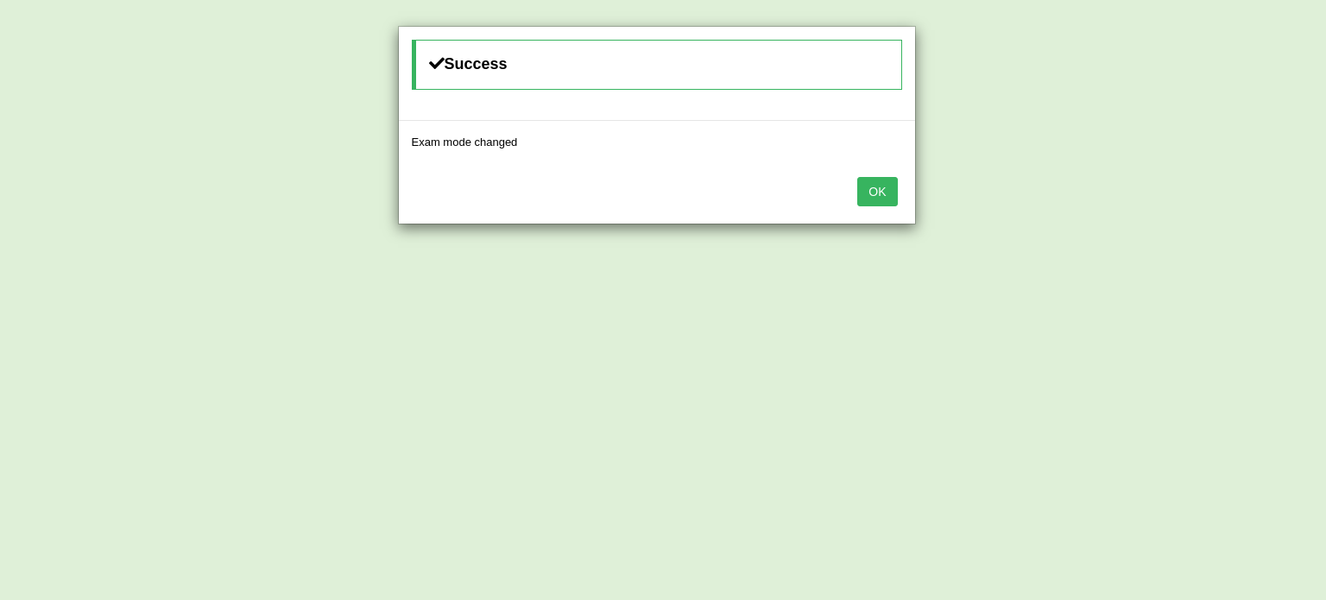
click at [882, 193] on button "OK" at bounding box center [877, 191] width 40 height 29
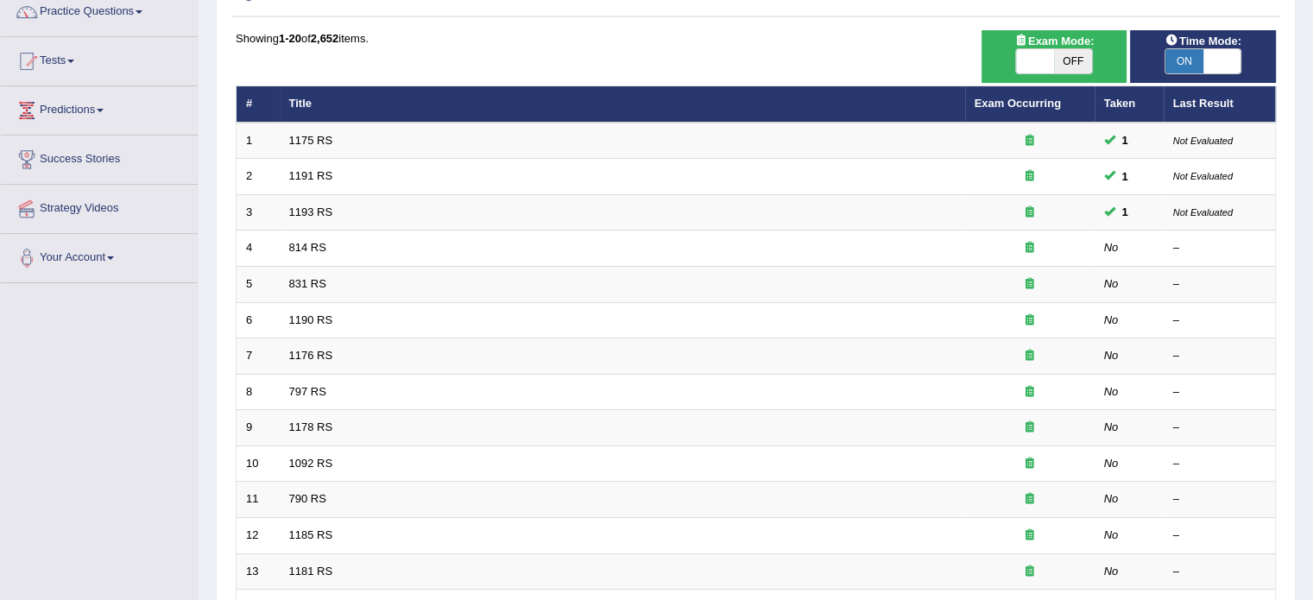
click at [1190, 64] on span "ON" at bounding box center [1185, 61] width 38 height 24
checkbox input "false"
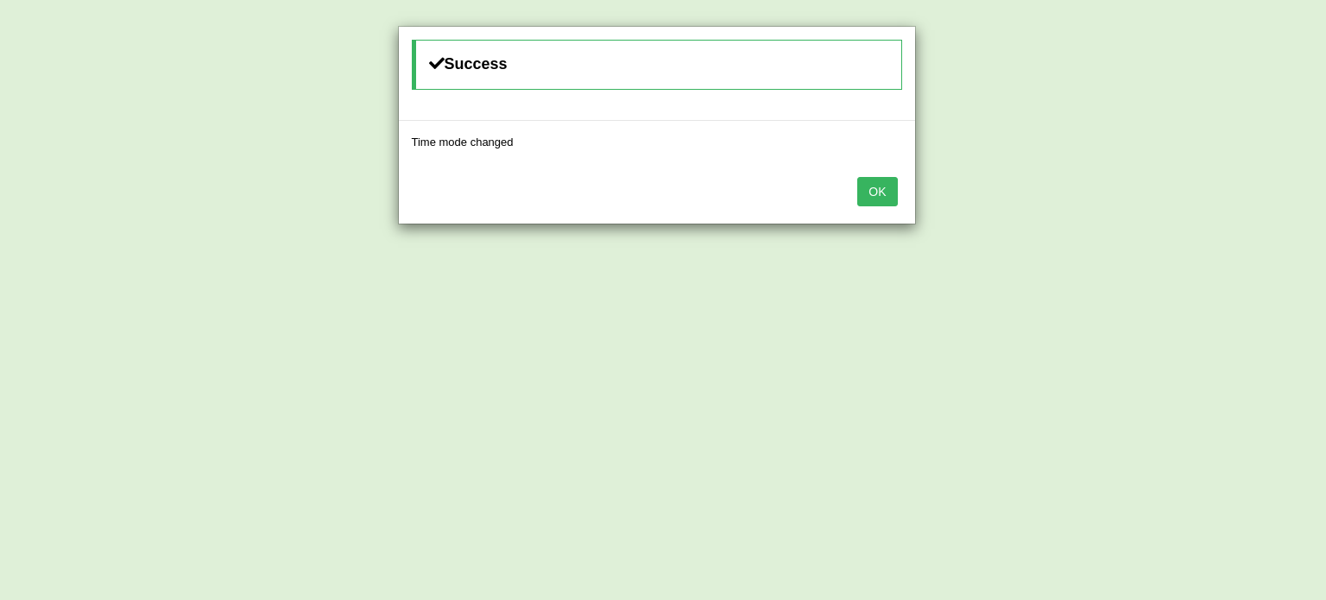
click at [874, 185] on button "OK" at bounding box center [877, 191] width 40 height 29
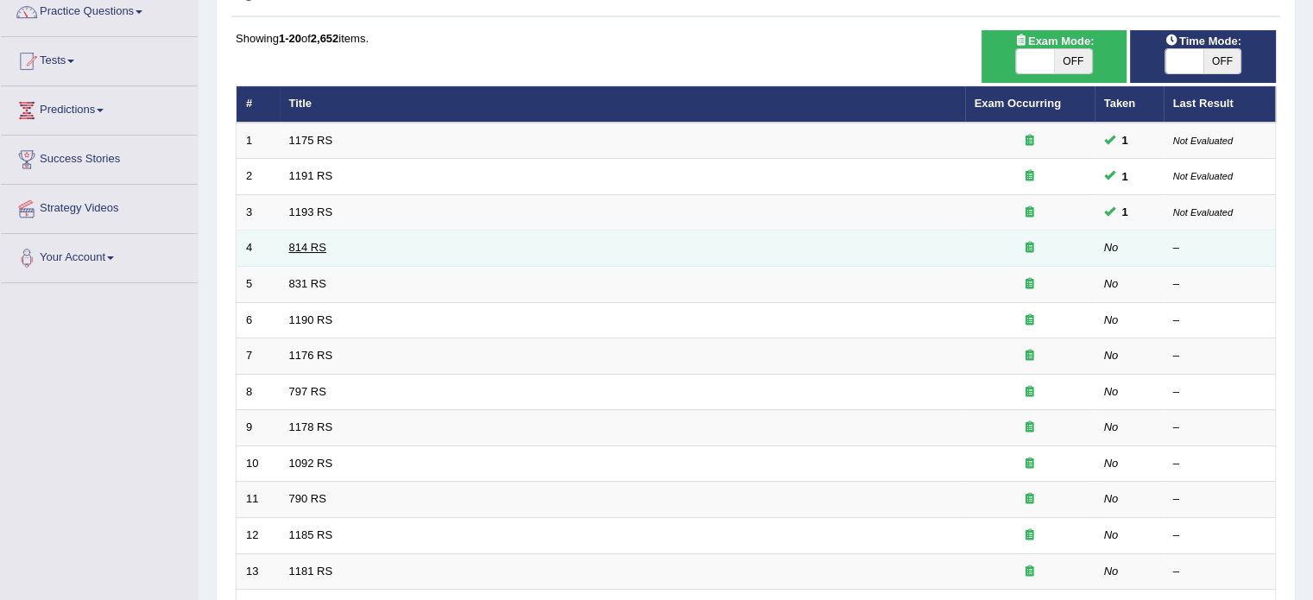
click at [314, 248] on link "814 RS" at bounding box center [307, 247] width 37 height 13
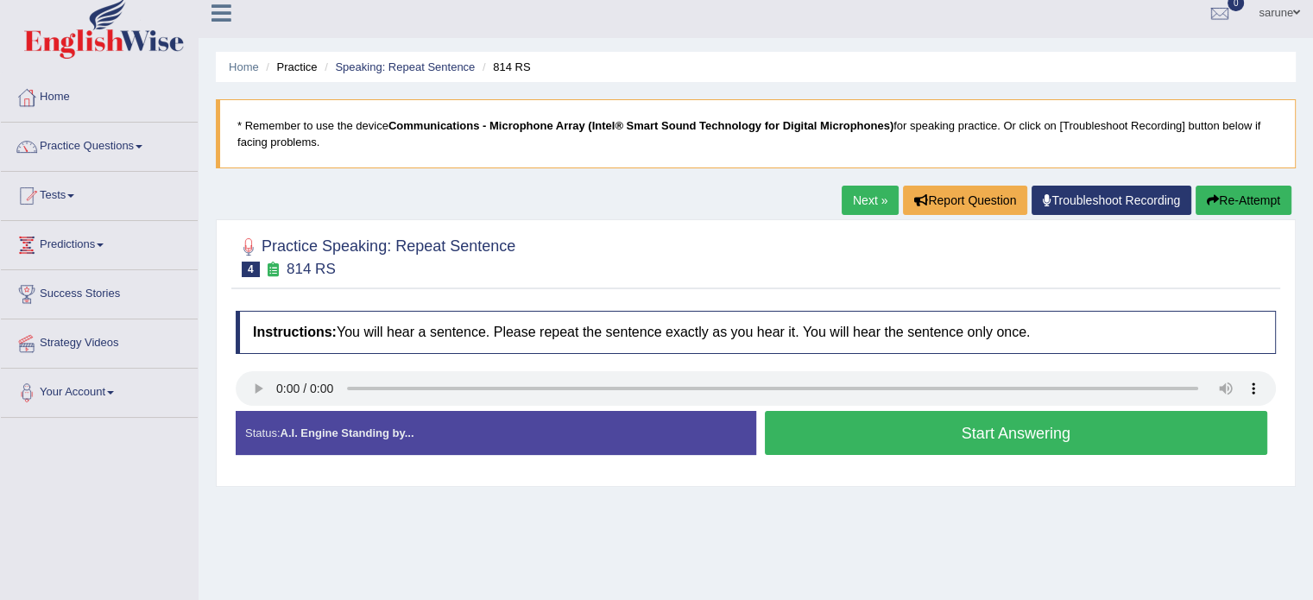
click at [860, 195] on link "Next »" at bounding box center [870, 200] width 57 height 29
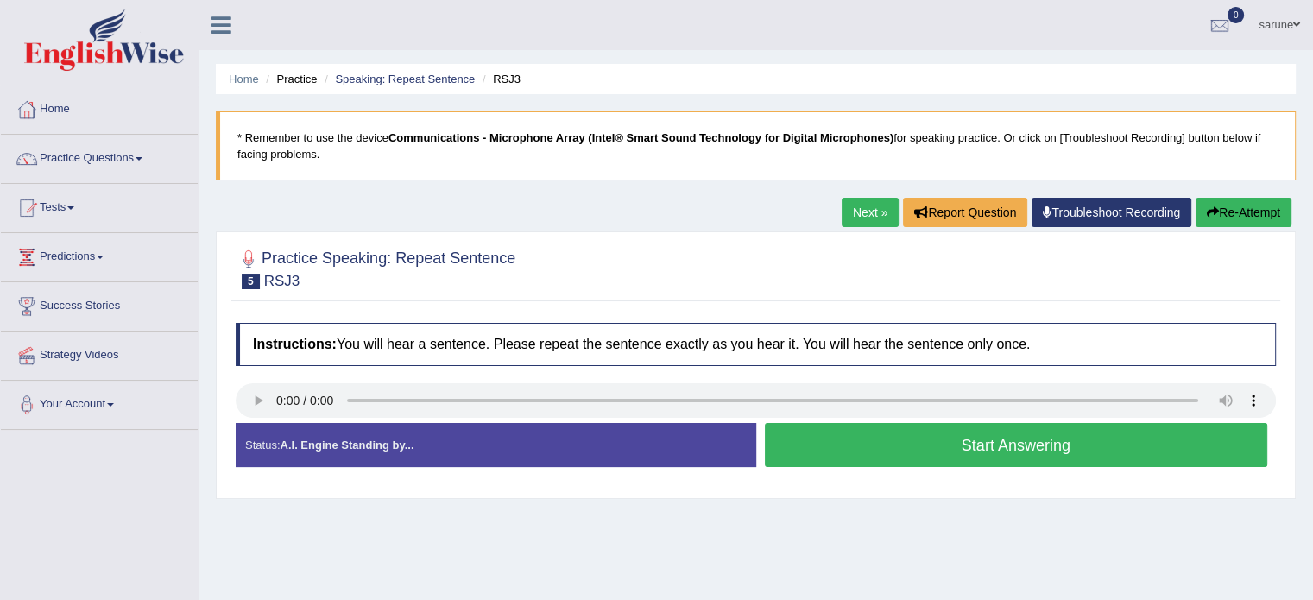
click at [912, 439] on button "Start Answering" at bounding box center [1016, 445] width 503 height 44
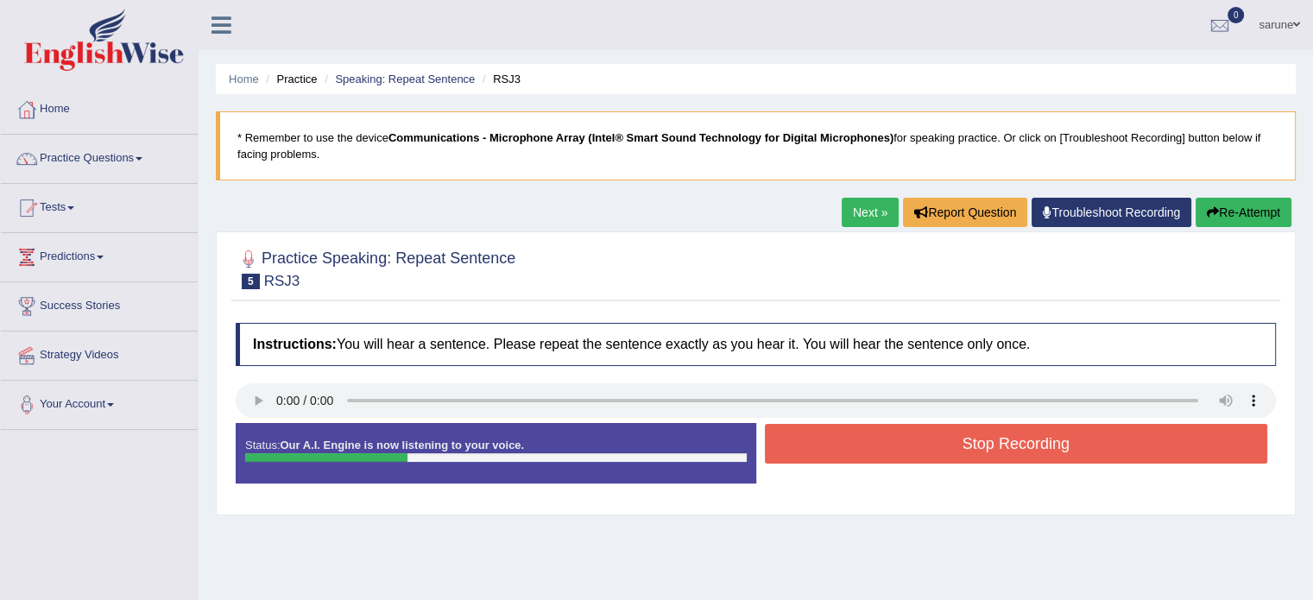
click at [912, 439] on button "Stop Recording" at bounding box center [1016, 444] width 503 height 40
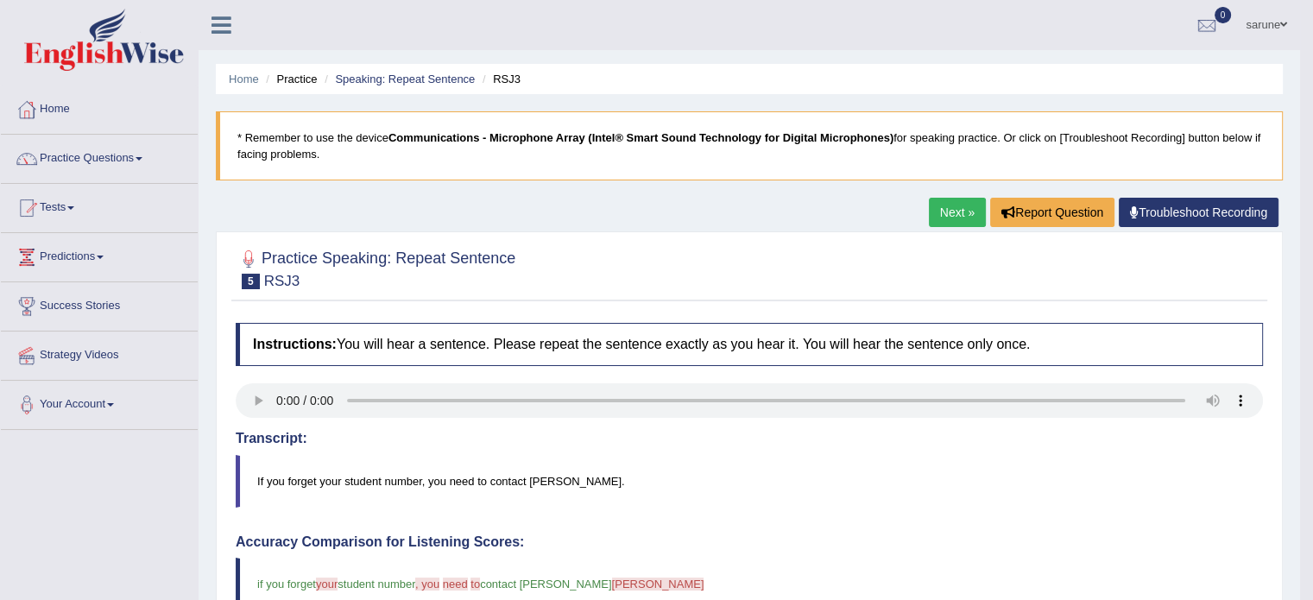
click at [944, 210] on link "Next »" at bounding box center [957, 212] width 57 height 29
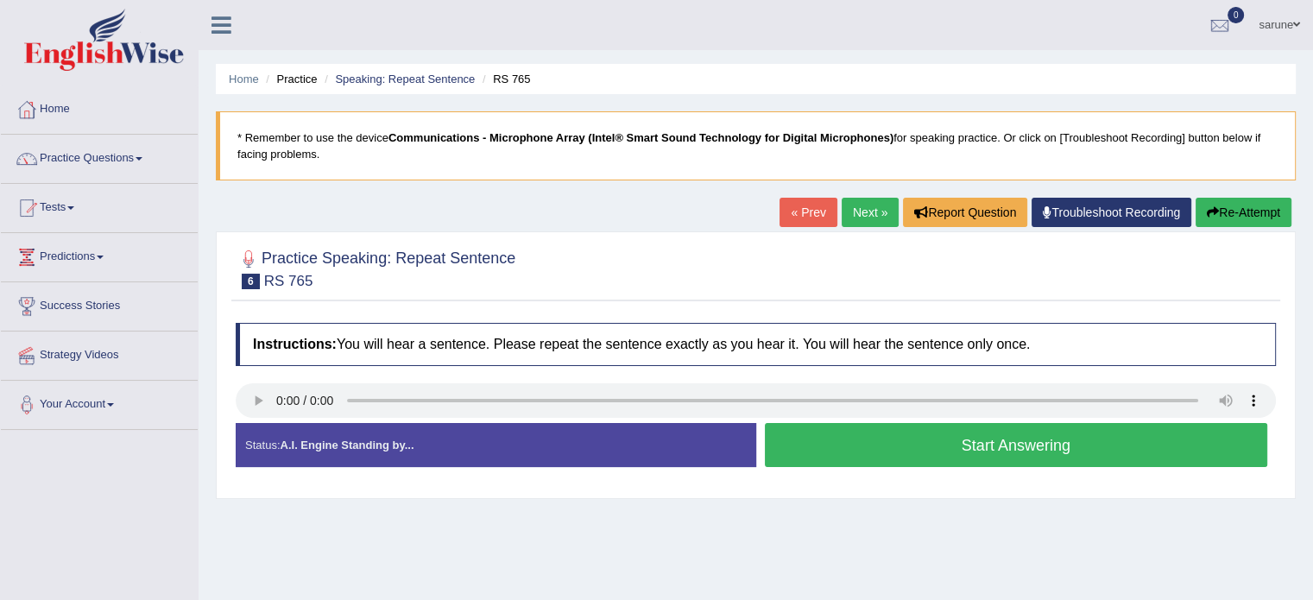
click at [881, 442] on button "Start Answering" at bounding box center [1016, 445] width 503 height 44
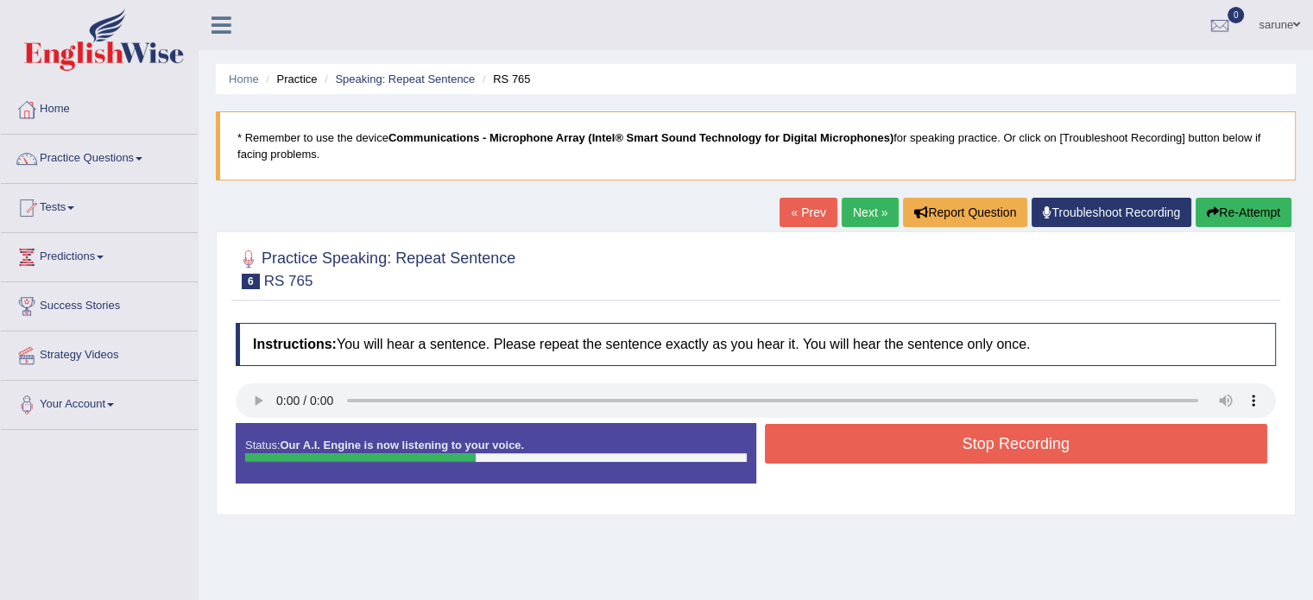
click at [1023, 448] on button "Stop Recording" at bounding box center [1016, 444] width 503 height 40
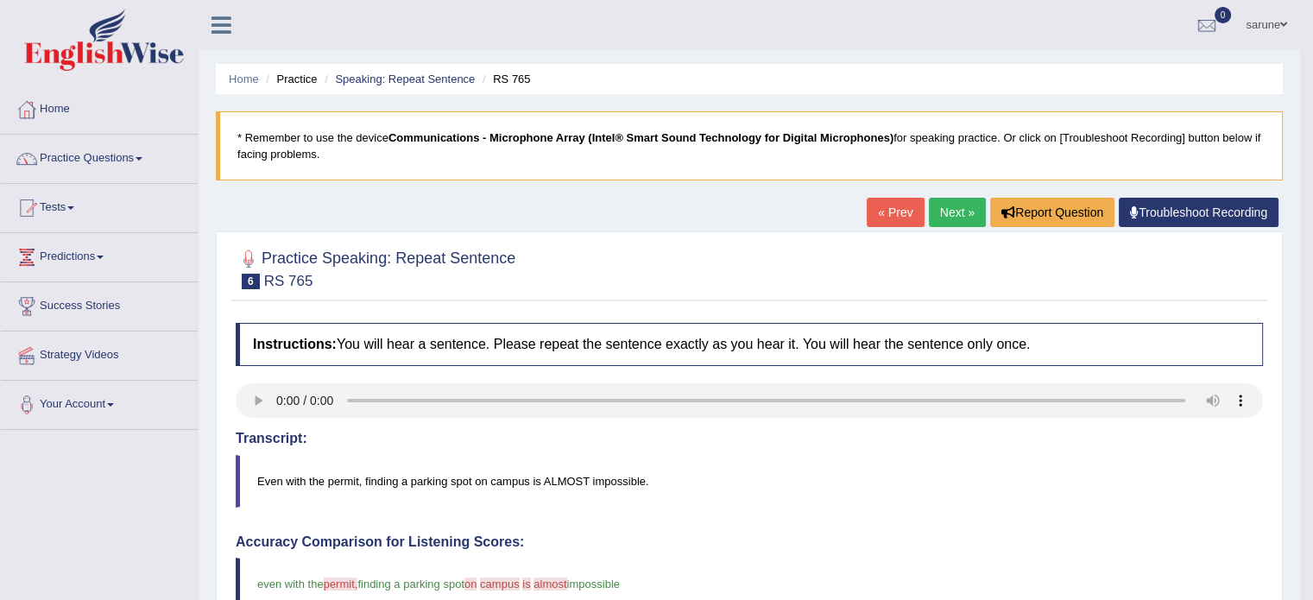
click at [970, 222] on link "Next »" at bounding box center [957, 212] width 57 height 29
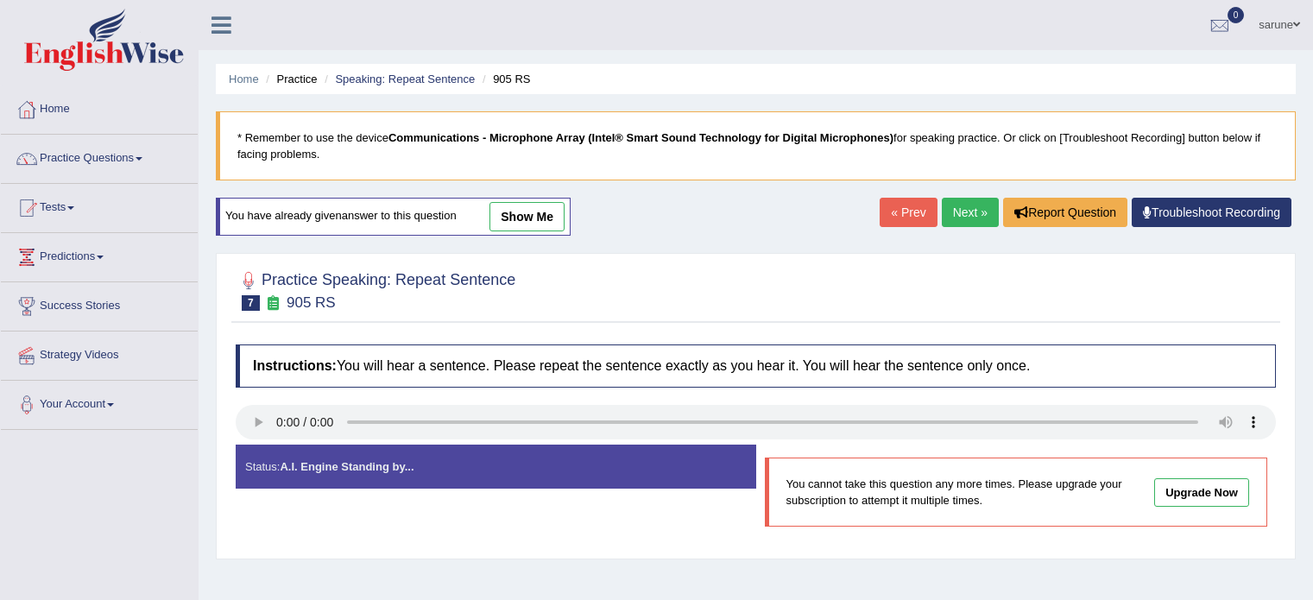
click at [959, 219] on link "Next »" at bounding box center [970, 212] width 57 height 29
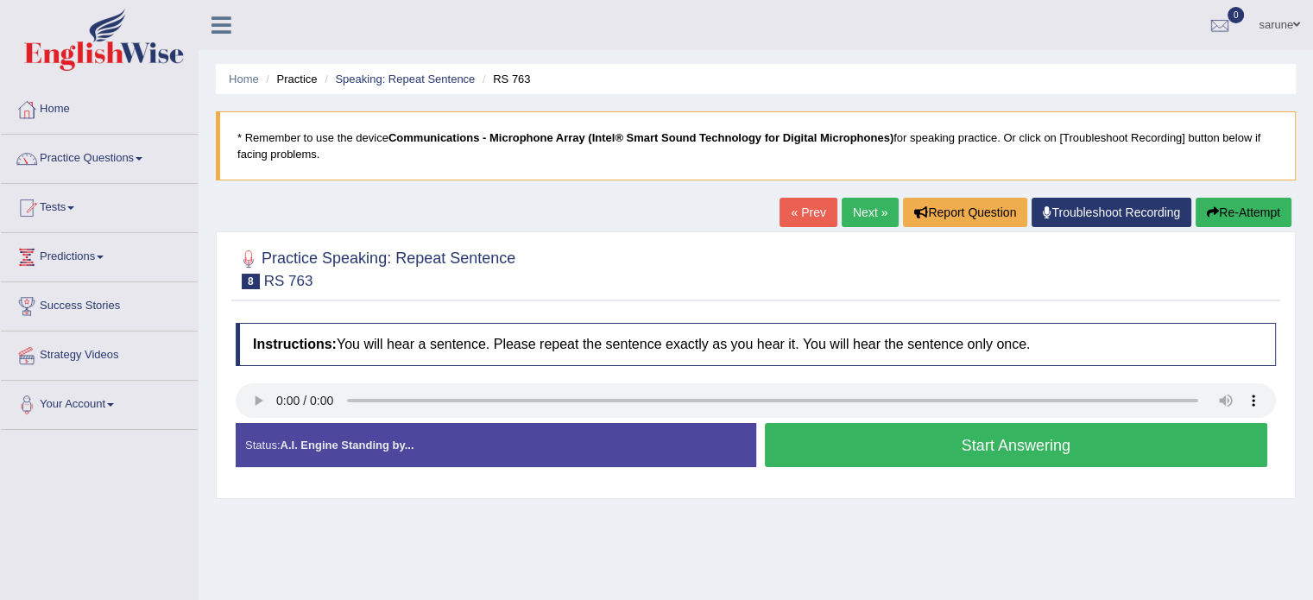
click at [1005, 444] on button "Start Answering" at bounding box center [1016, 445] width 503 height 44
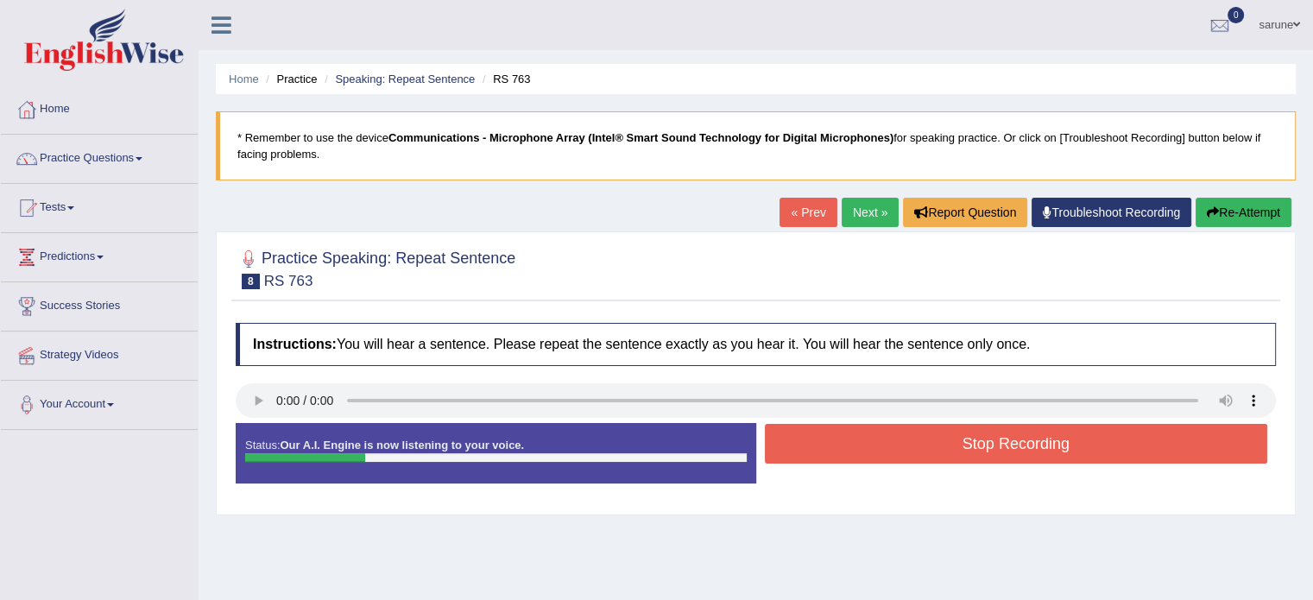
click at [1005, 444] on button "Stop Recording" at bounding box center [1016, 444] width 503 height 40
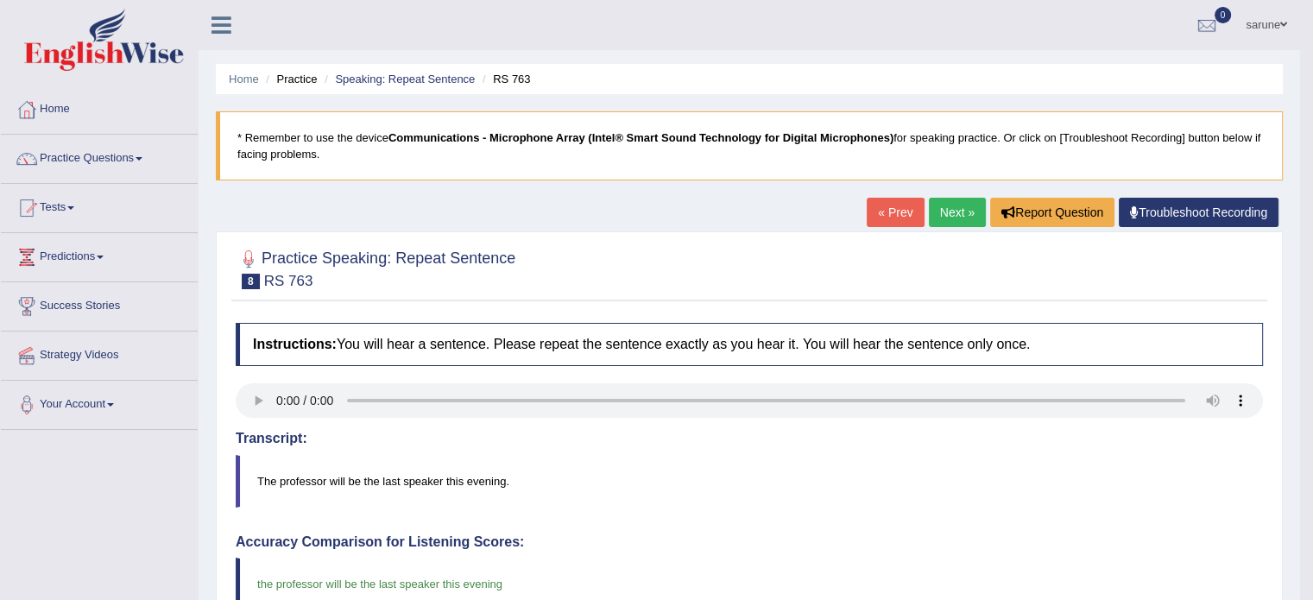
click at [957, 214] on link "Next »" at bounding box center [957, 212] width 57 height 29
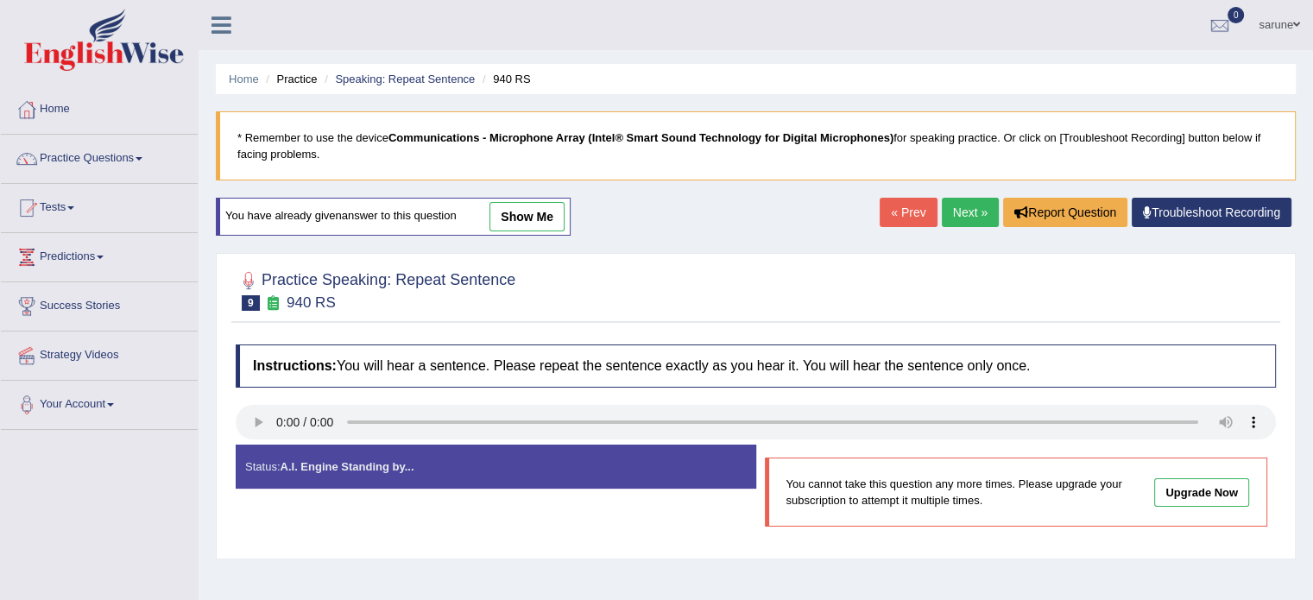
click at [962, 217] on link "Next »" at bounding box center [970, 212] width 57 height 29
click at [957, 206] on link "Next »" at bounding box center [970, 212] width 57 height 29
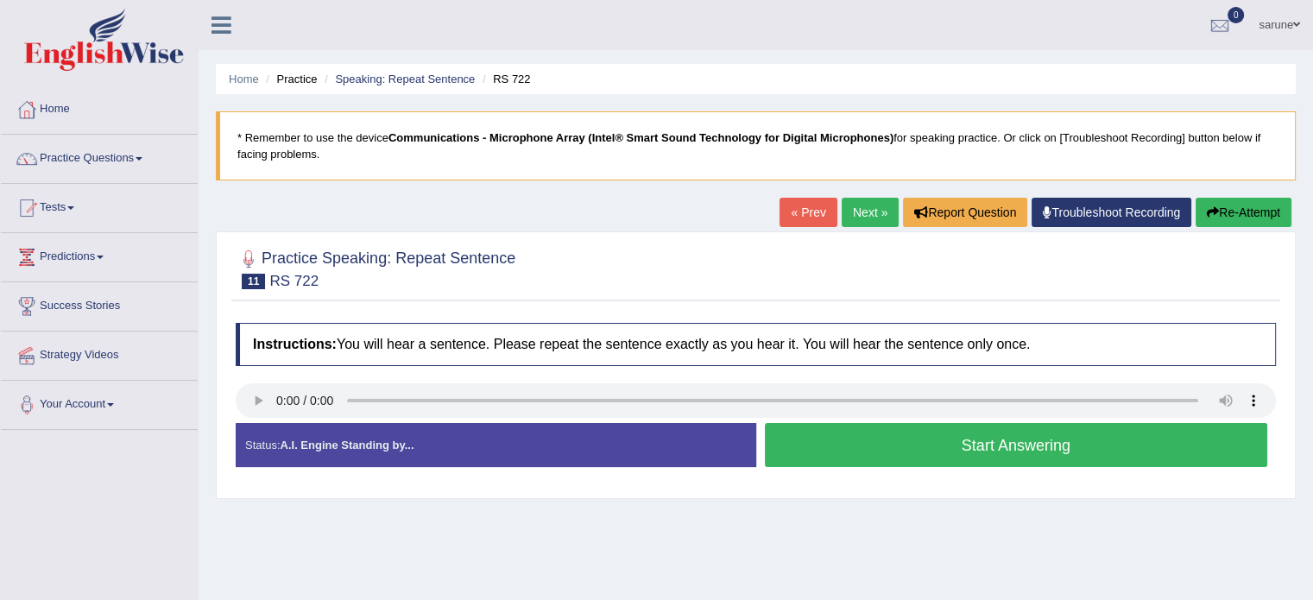
click at [1016, 441] on button "Start Answering" at bounding box center [1016, 445] width 503 height 44
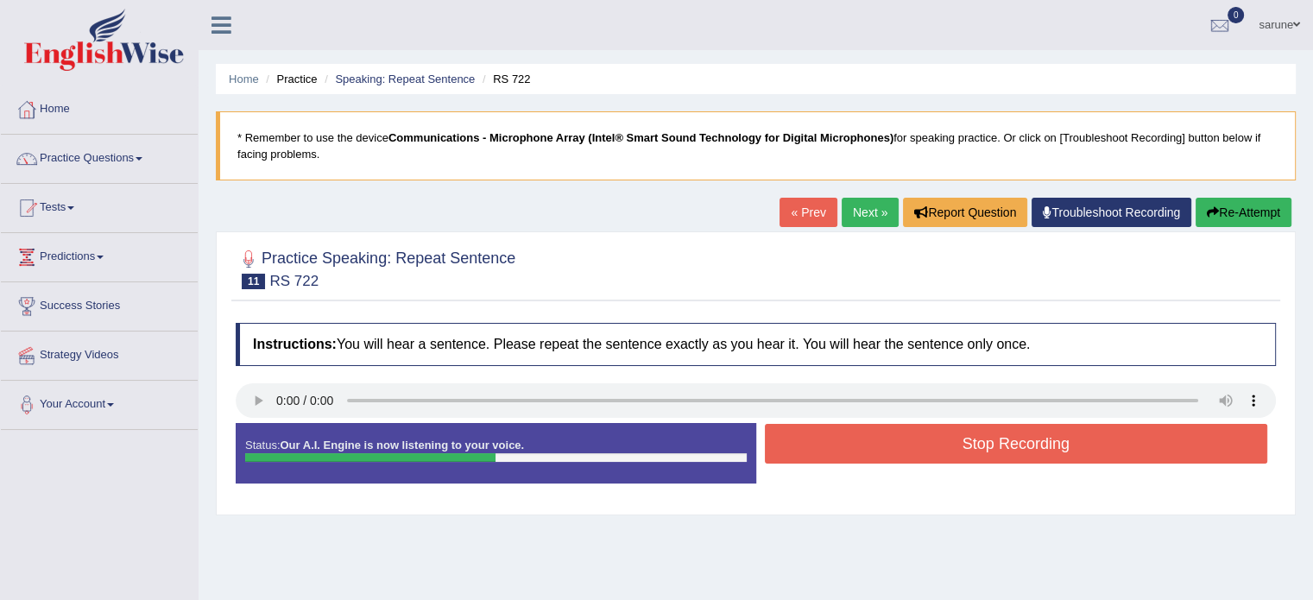
click at [932, 457] on button "Stop Recording" at bounding box center [1016, 444] width 503 height 40
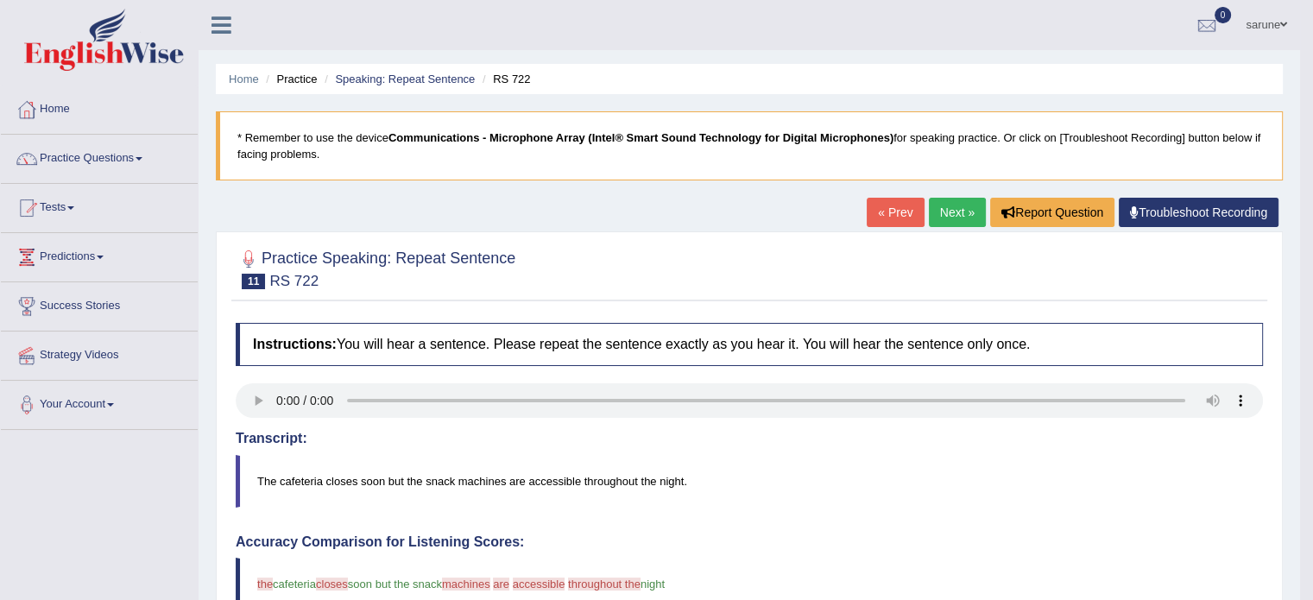
click at [946, 213] on link "Next »" at bounding box center [957, 212] width 57 height 29
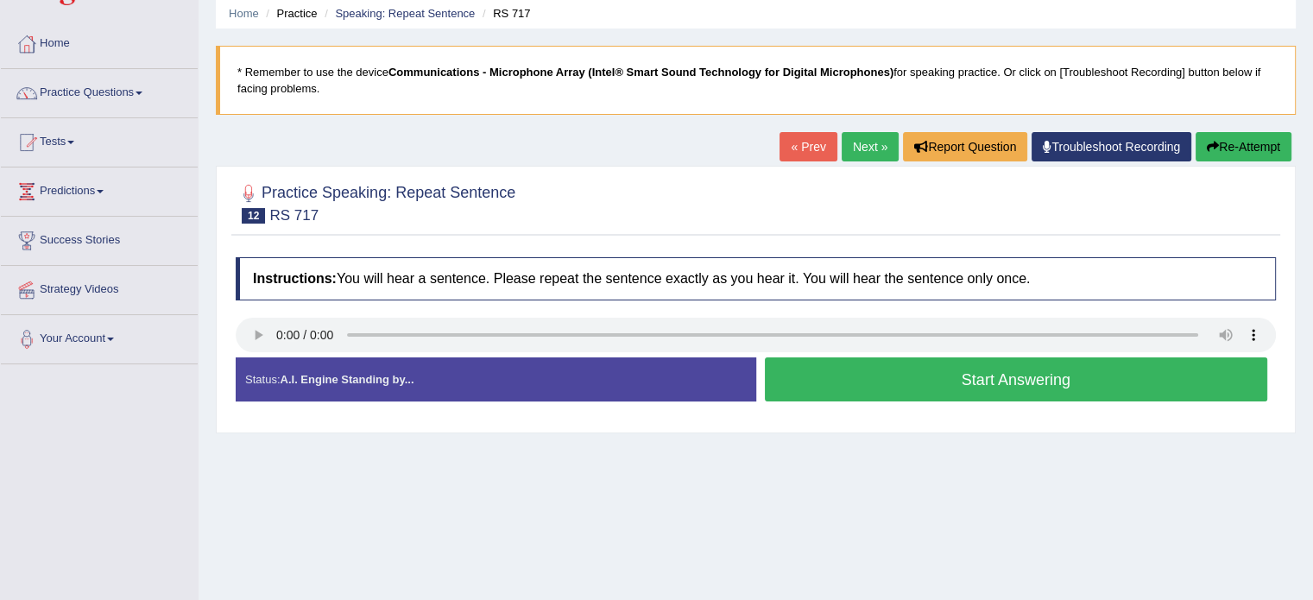
click at [886, 384] on button "Start Answering" at bounding box center [1016, 379] width 503 height 44
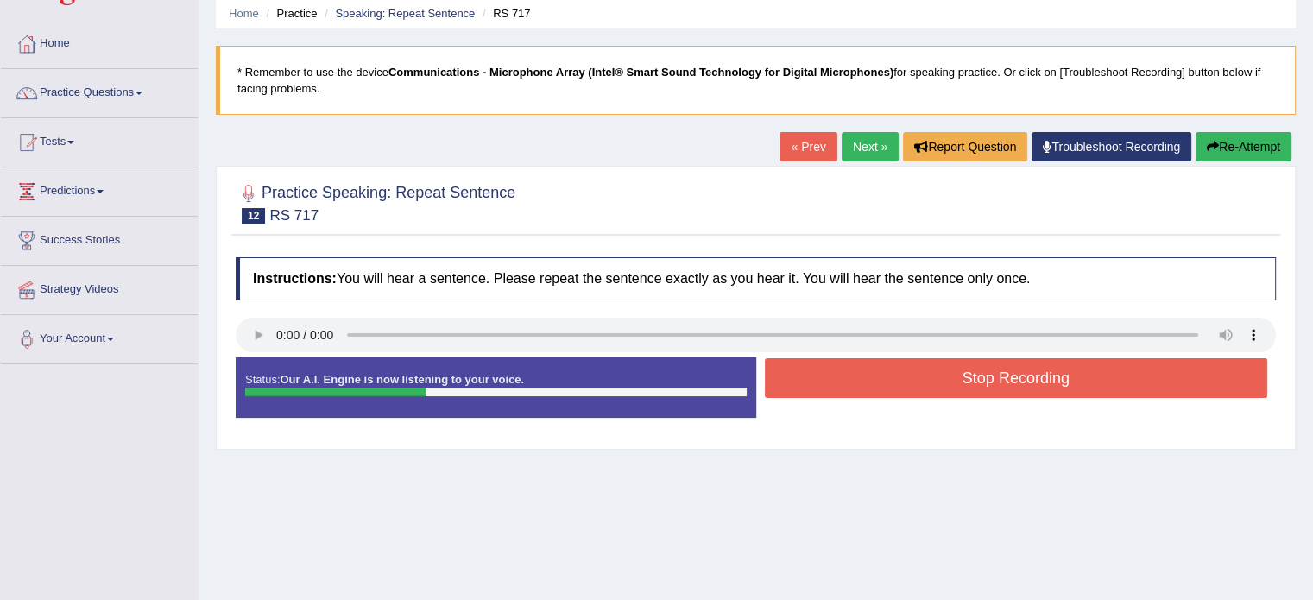
click at [966, 382] on button "Stop Recording" at bounding box center [1016, 378] width 503 height 40
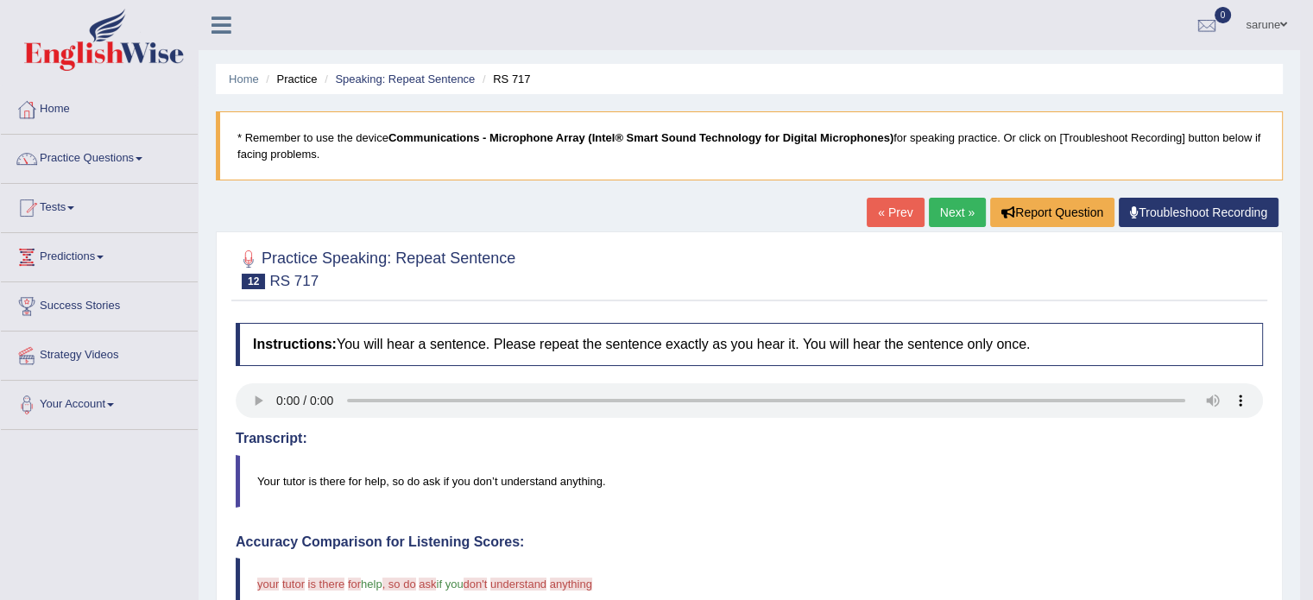
click at [958, 218] on link "Next »" at bounding box center [957, 212] width 57 height 29
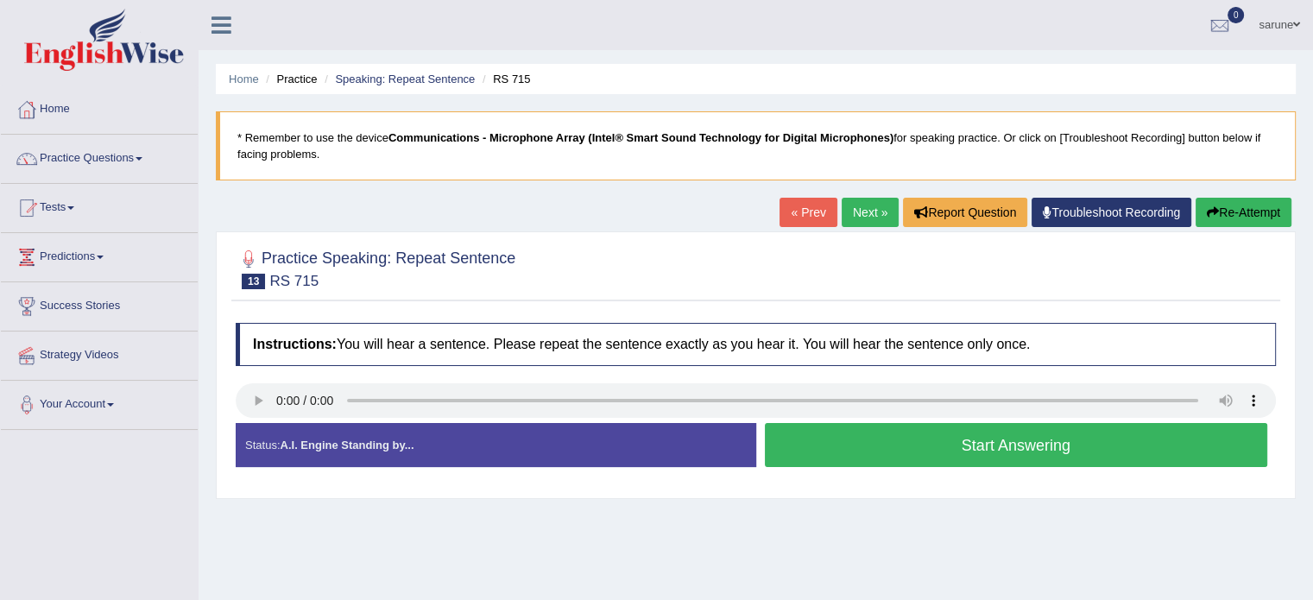
click at [951, 444] on button "Start Answering" at bounding box center [1016, 445] width 503 height 44
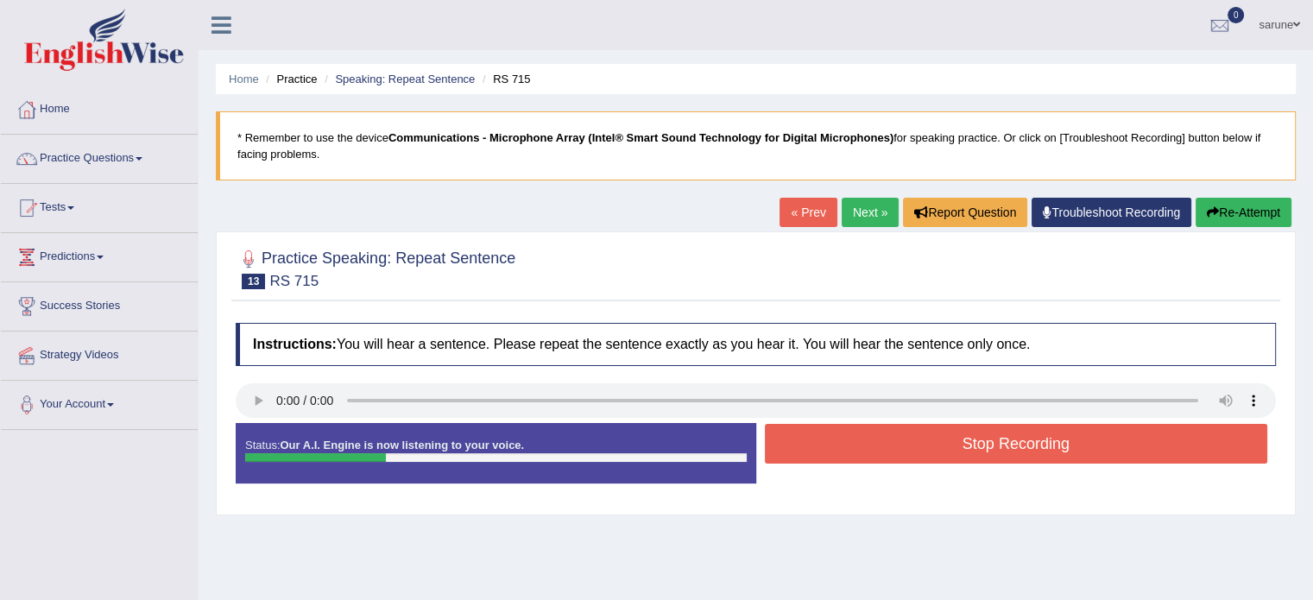
click at [1037, 448] on button "Stop Recording" at bounding box center [1016, 444] width 503 height 40
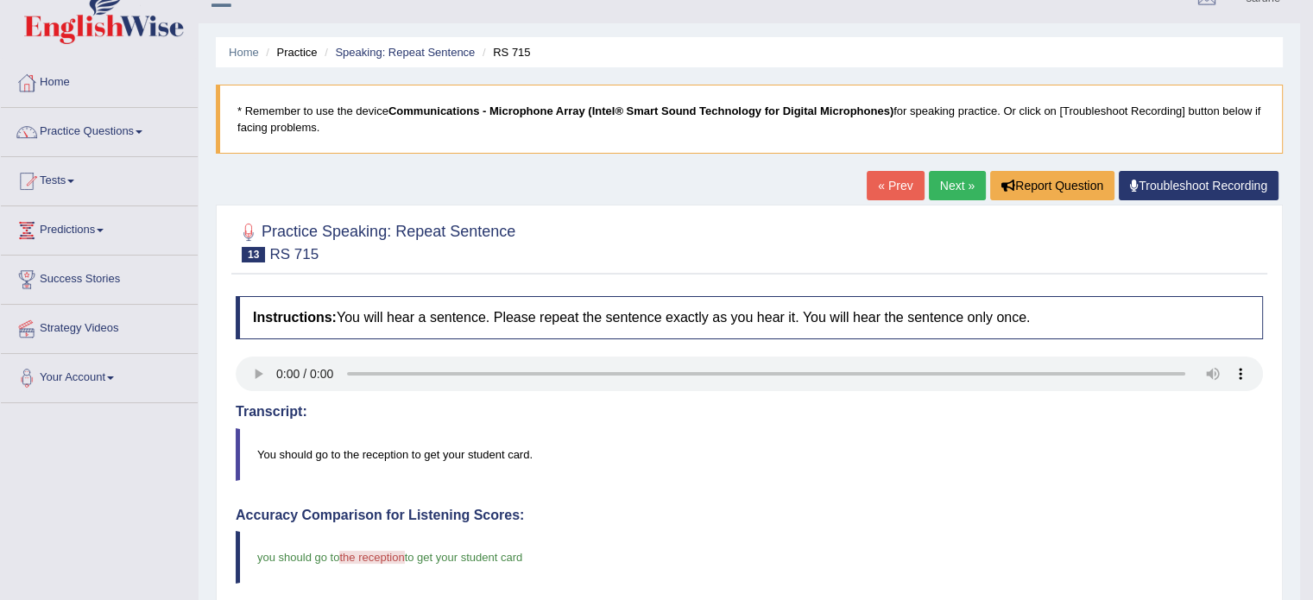
scroll to position [17, 0]
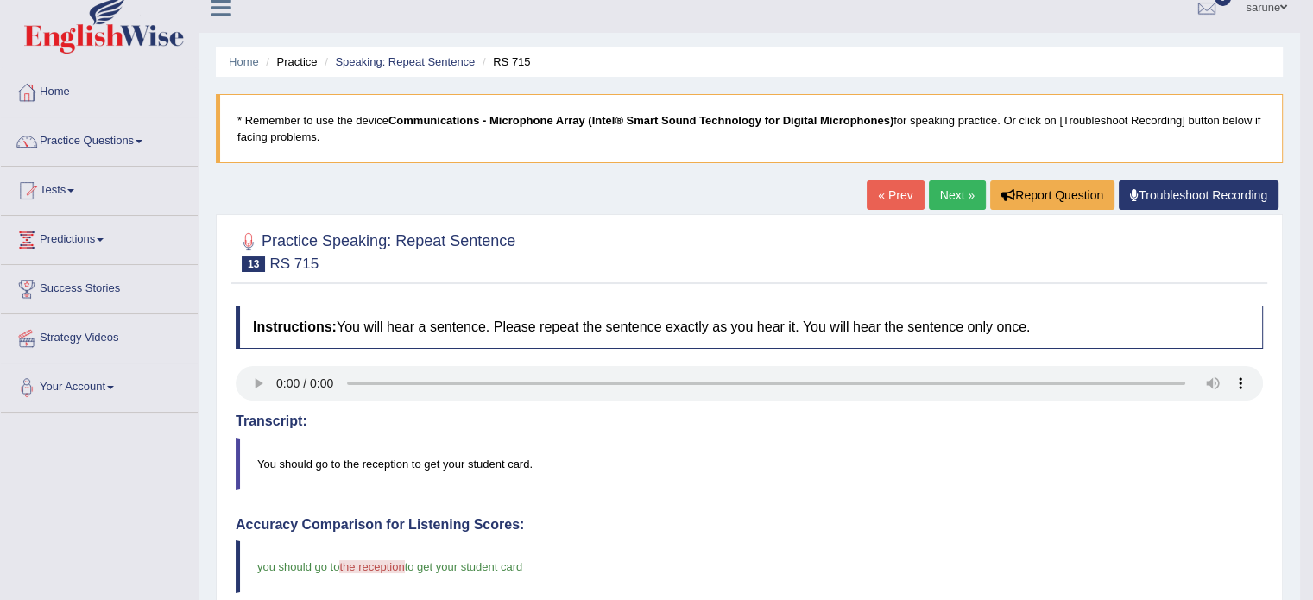
click at [943, 191] on link "Next »" at bounding box center [957, 194] width 57 height 29
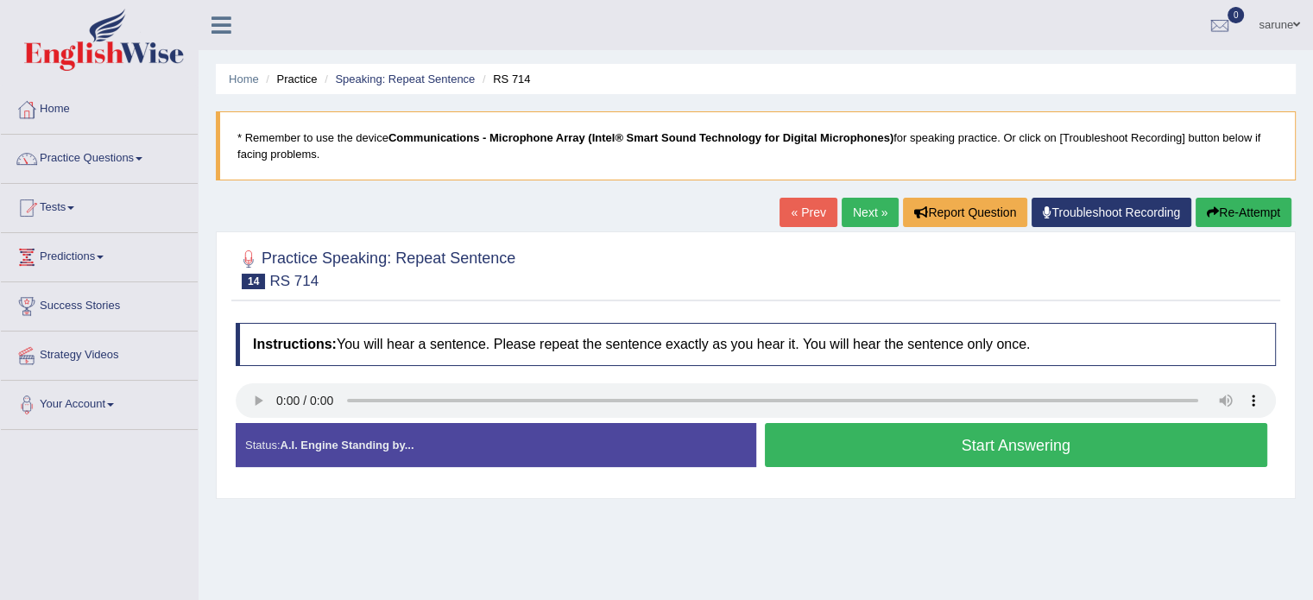
click at [963, 450] on button "Start Answering" at bounding box center [1016, 445] width 503 height 44
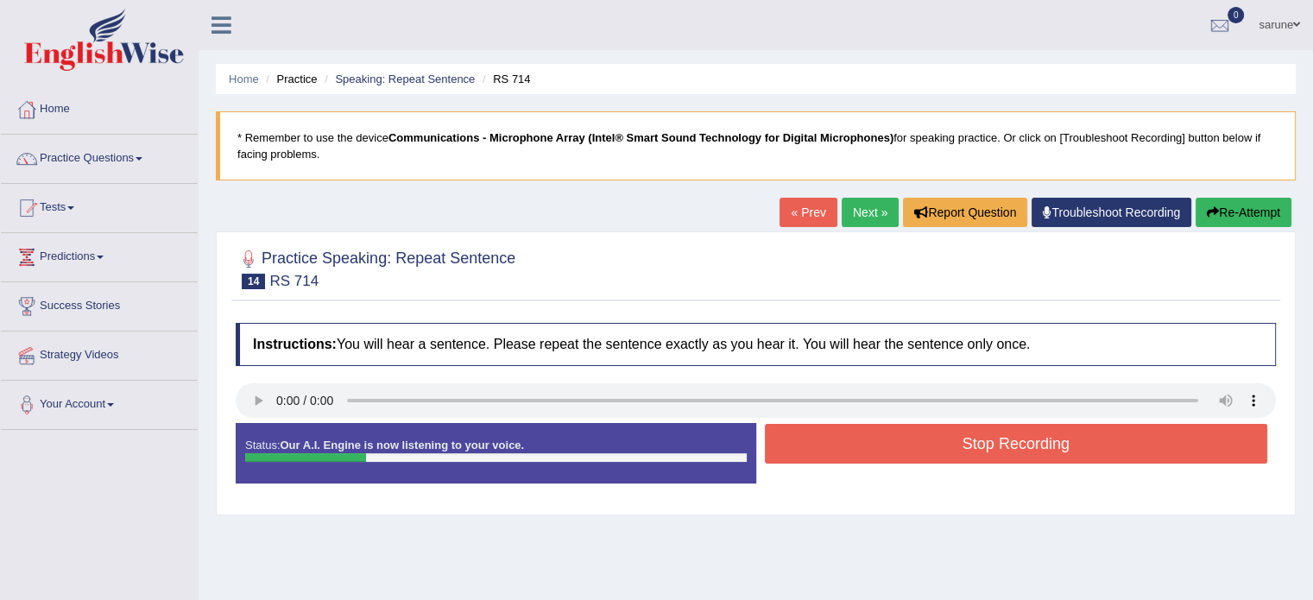
click at [963, 450] on button "Stop Recording" at bounding box center [1016, 444] width 503 height 40
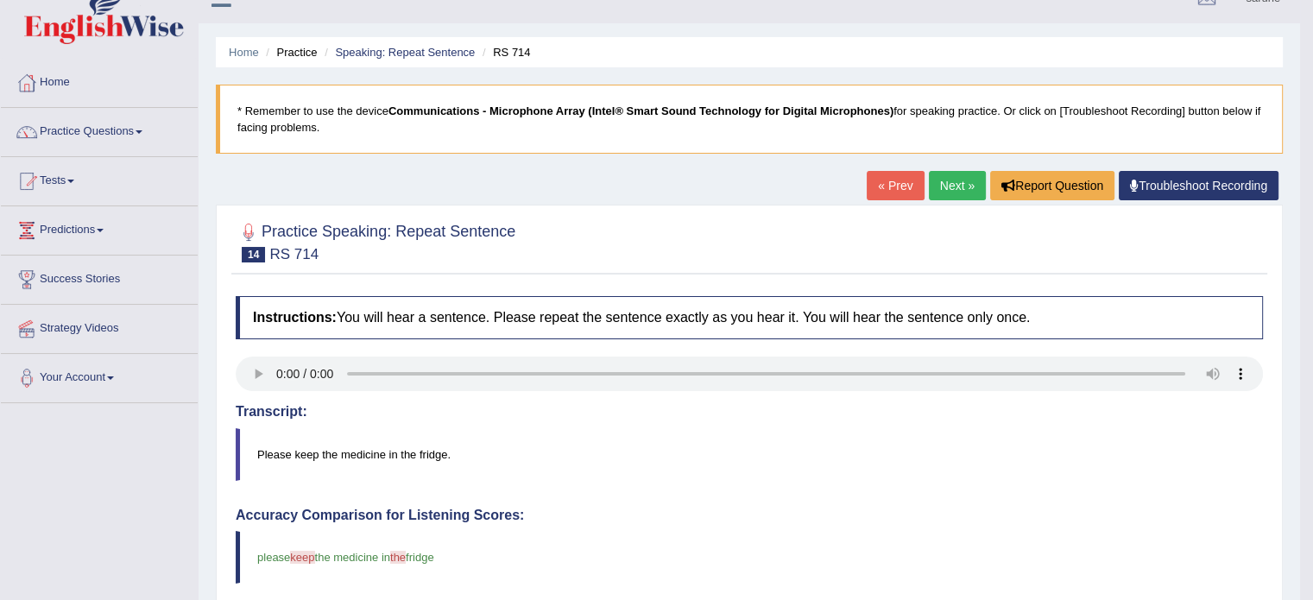
scroll to position [14, 0]
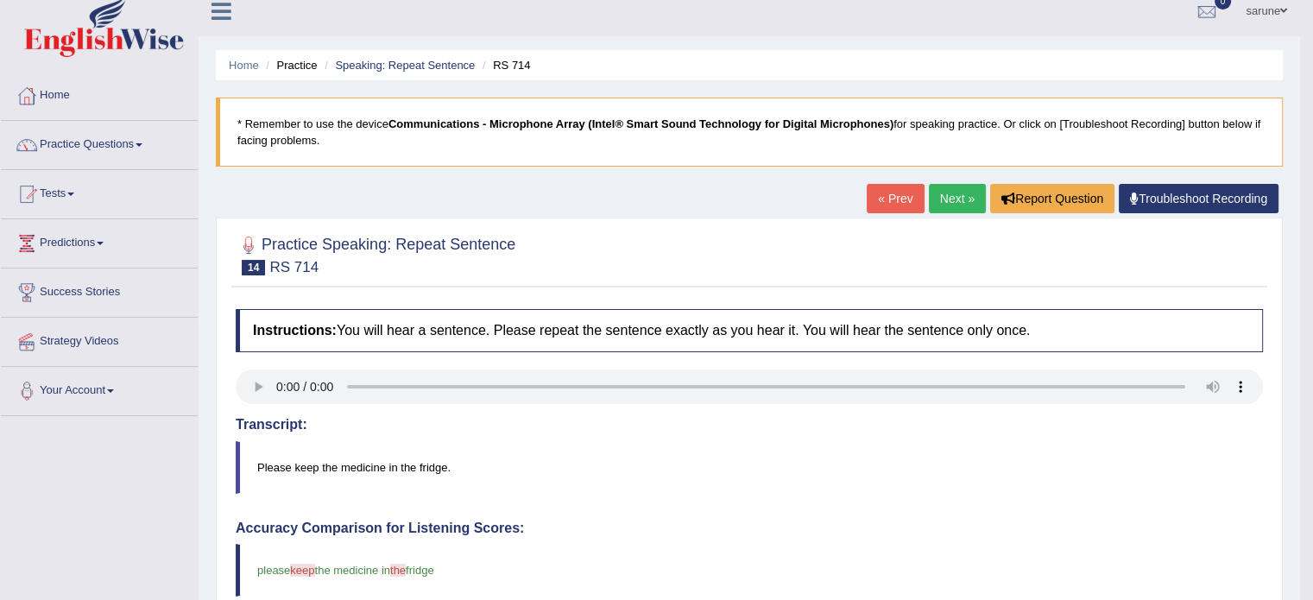
click at [942, 201] on link "Next »" at bounding box center [957, 198] width 57 height 29
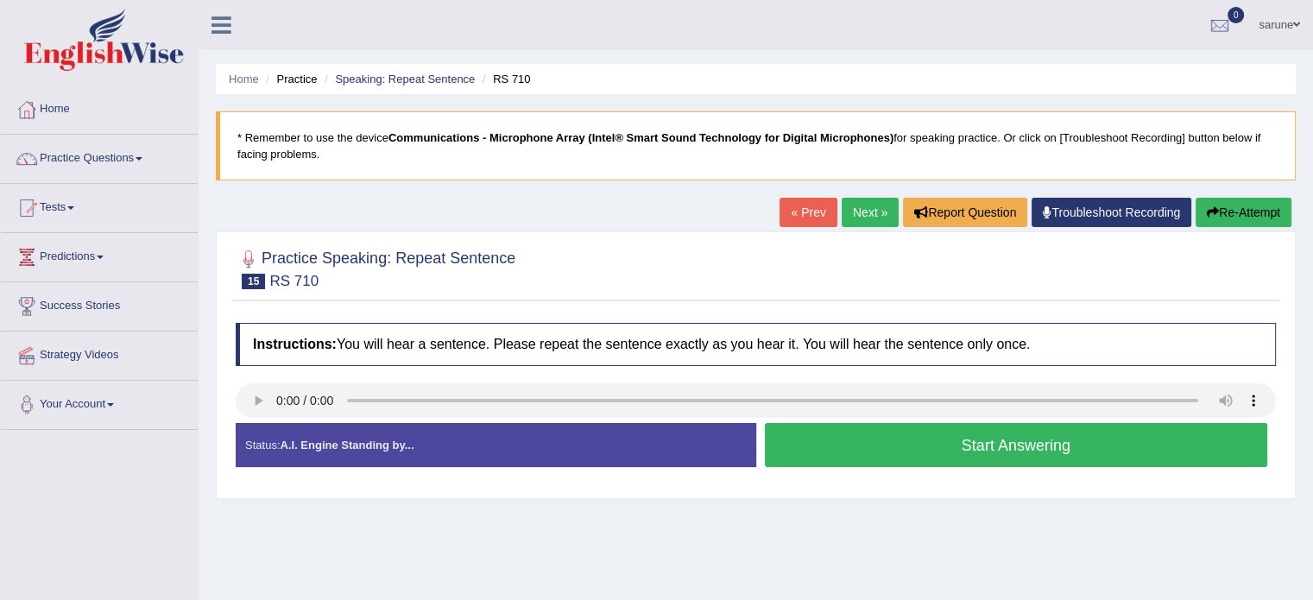
click at [961, 446] on button "Start Answering" at bounding box center [1016, 445] width 503 height 44
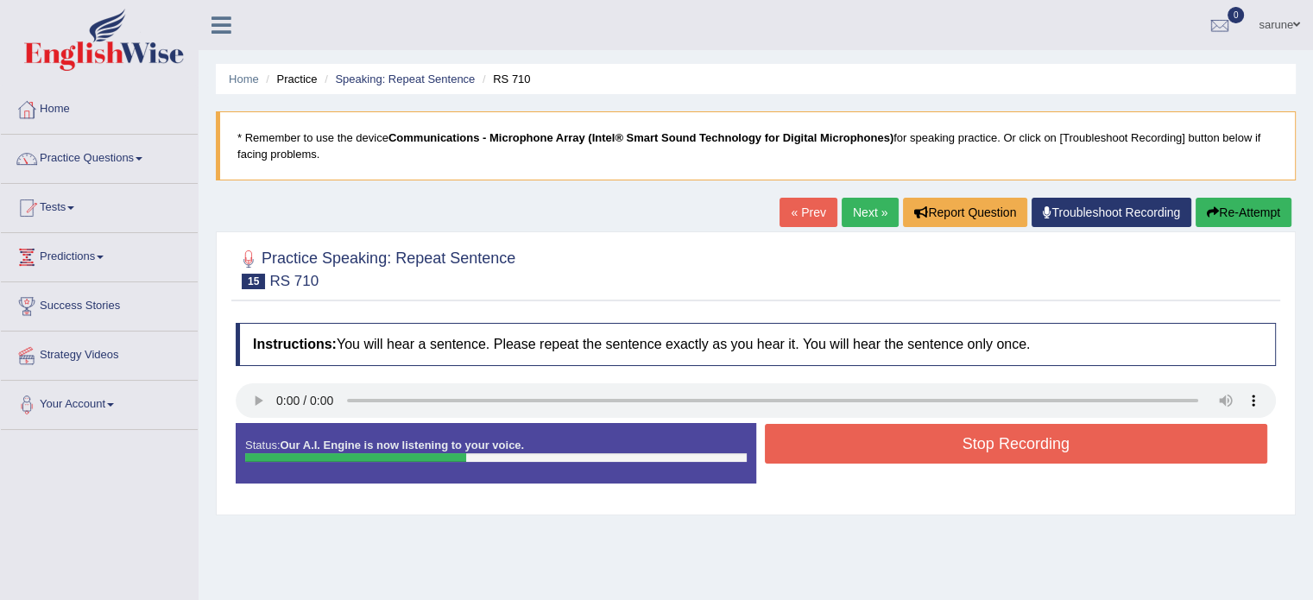
click at [913, 460] on button "Stop Recording" at bounding box center [1016, 444] width 503 height 40
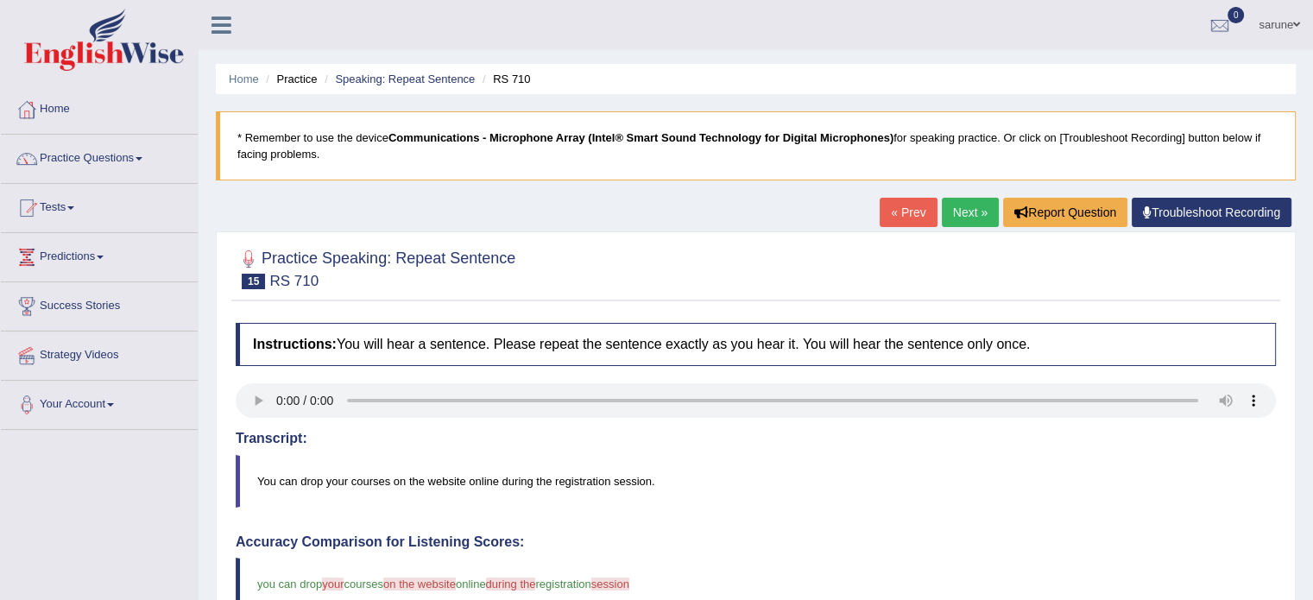
click at [970, 222] on body "Toggle navigation Home Practice Questions Speaking Practice Read Aloud Repeat S…" at bounding box center [656, 300] width 1313 height 600
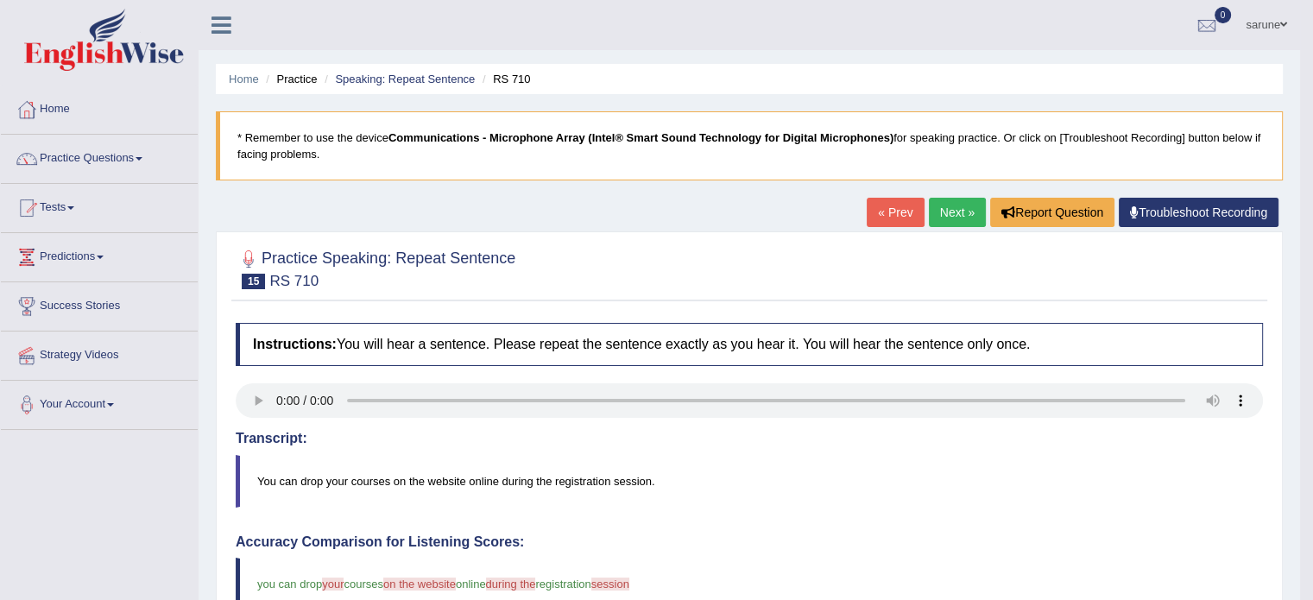
click at [951, 213] on link "Next »" at bounding box center [957, 212] width 57 height 29
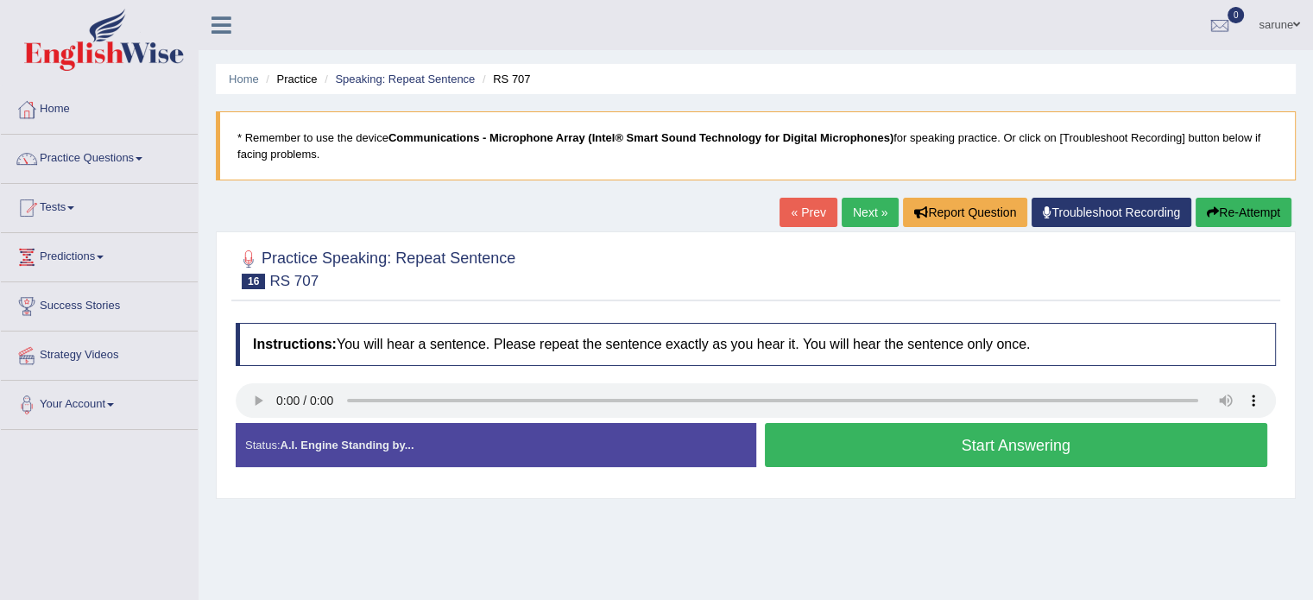
click at [1047, 439] on button "Start Answering" at bounding box center [1016, 445] width 503 height 44
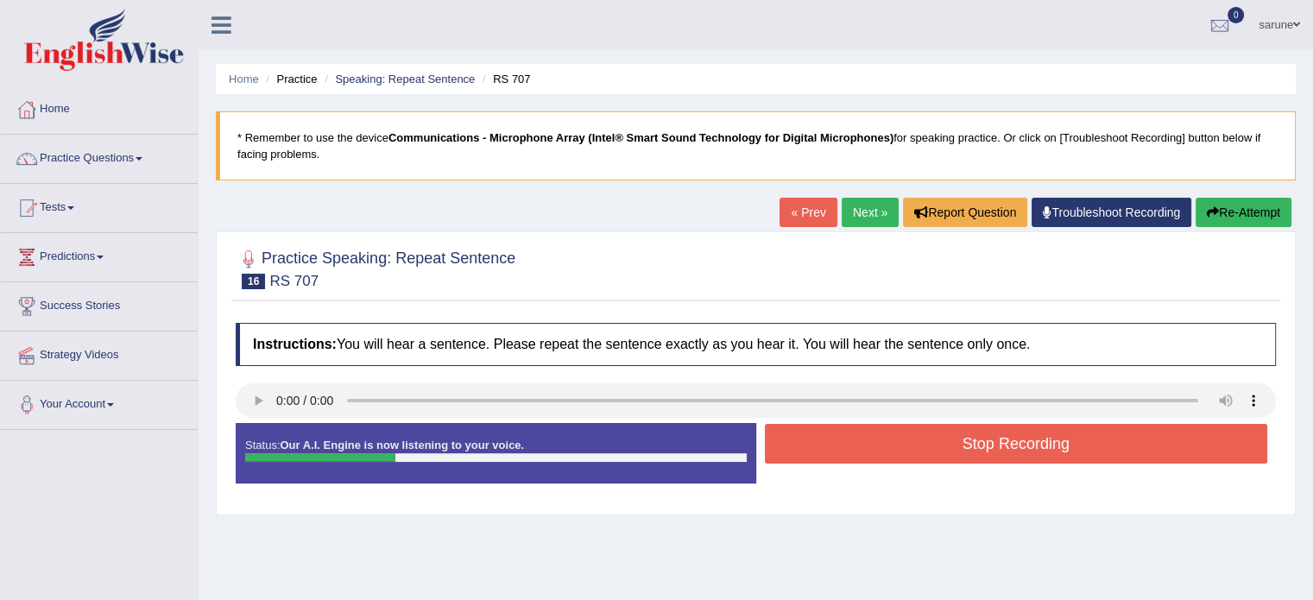
click at [1007, 443] on button "Stop Recording" at bounding box center [1016, 444] width 503 height 40
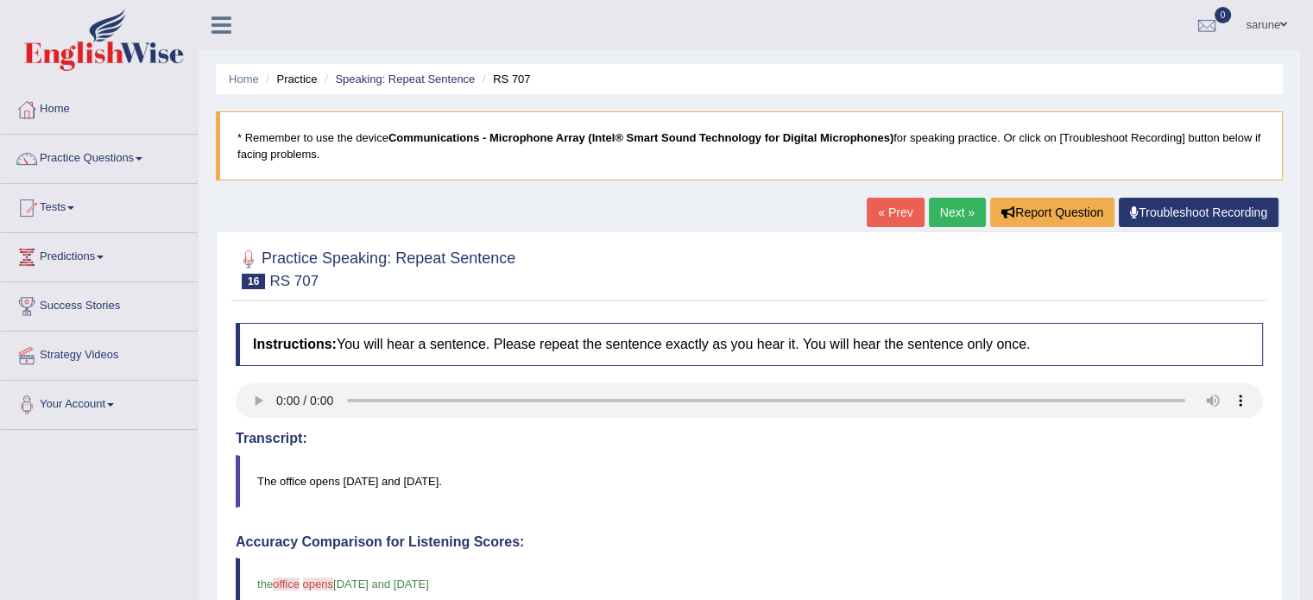
click at [954, 213] on link "Next »" at bounding box center [957, 212] width 57 height 29
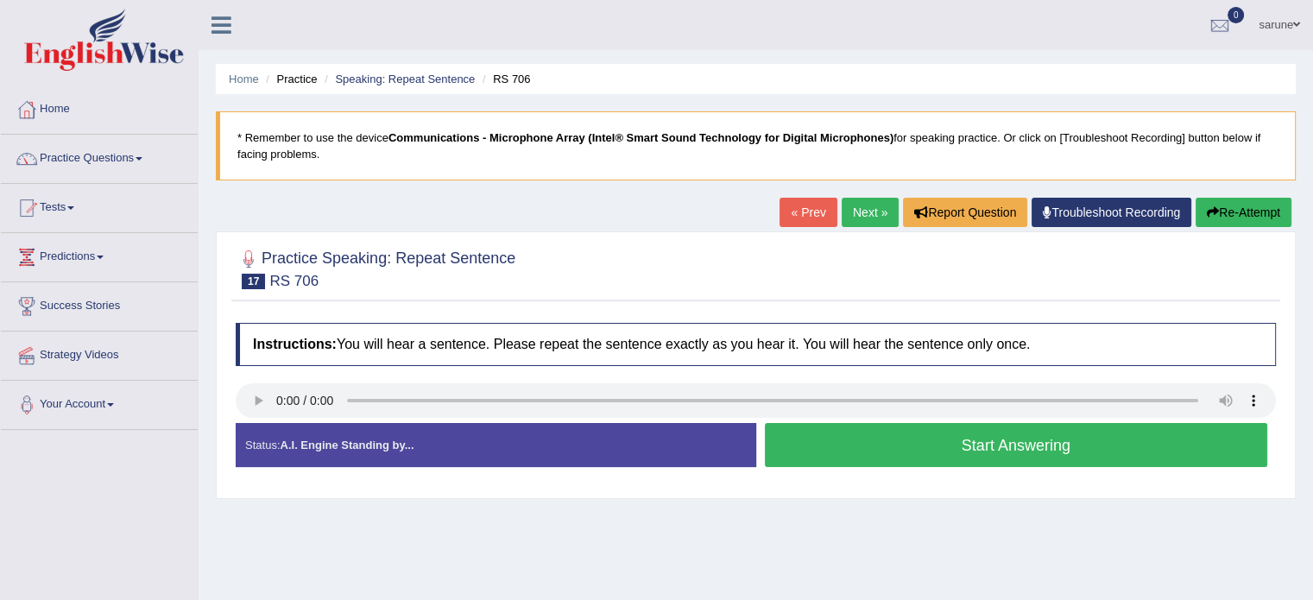
click at [924, 452] on button "Start Answering" at bounding box center [1016, 445] width 503 height 44
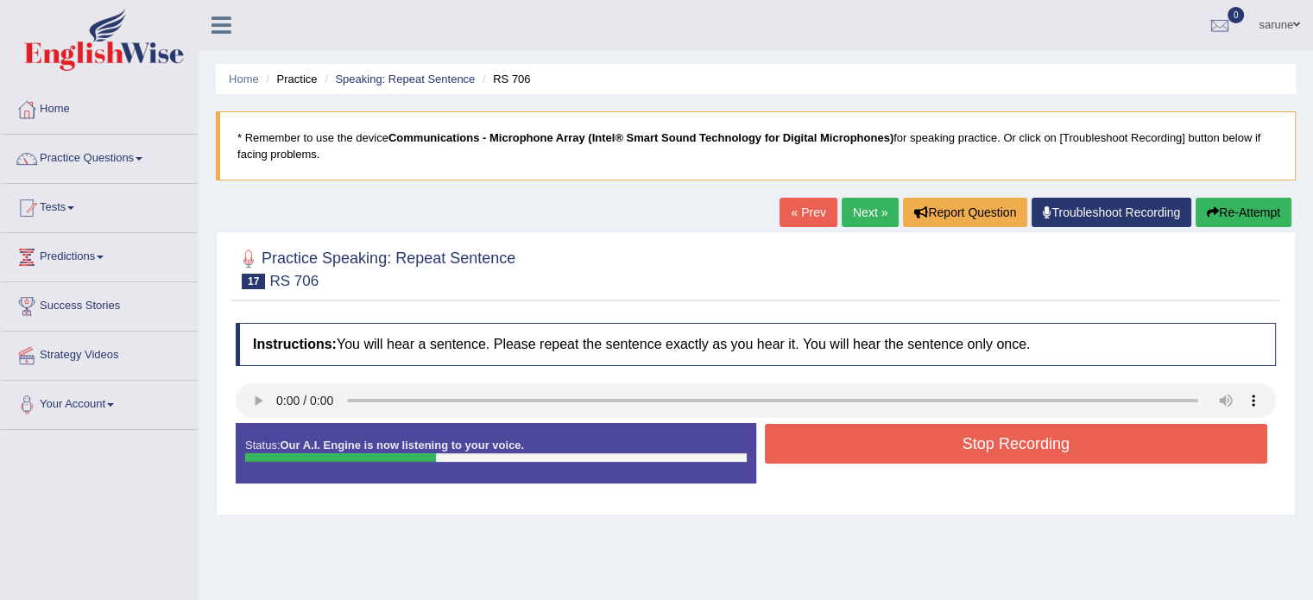
click at [924, 452] on button "Stop Recording" at bounding box center [1016, 444] width 503 height 40
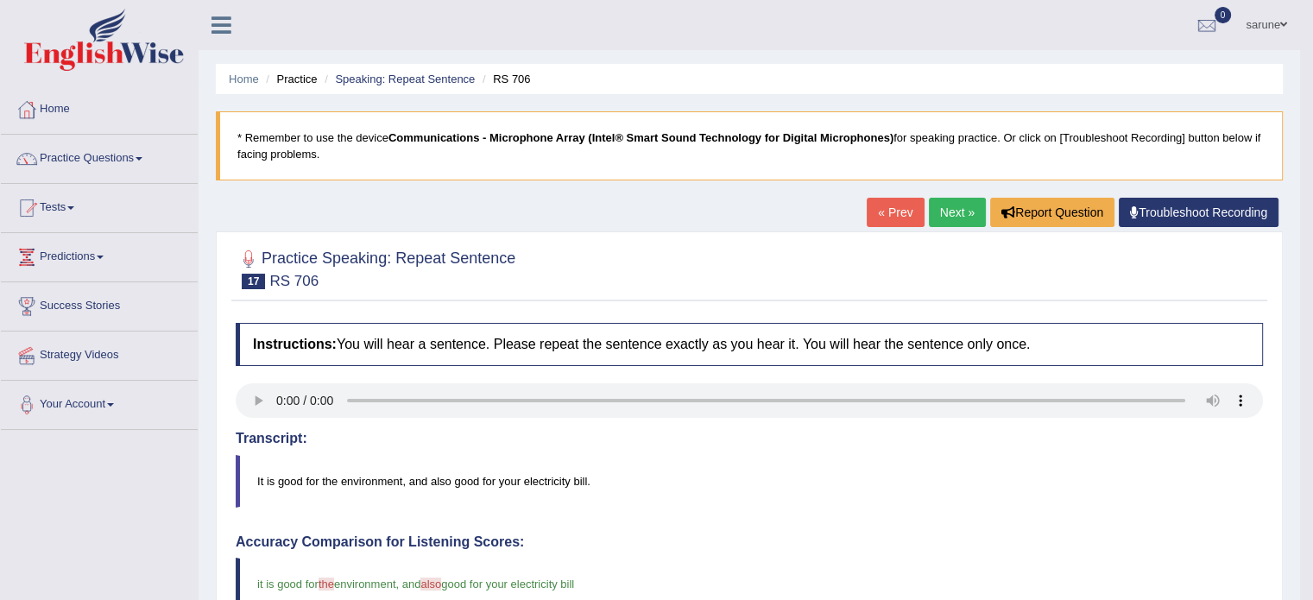
click at [957, 201] on link "Next »" at bounding box center [957, 212] width 57 height 29
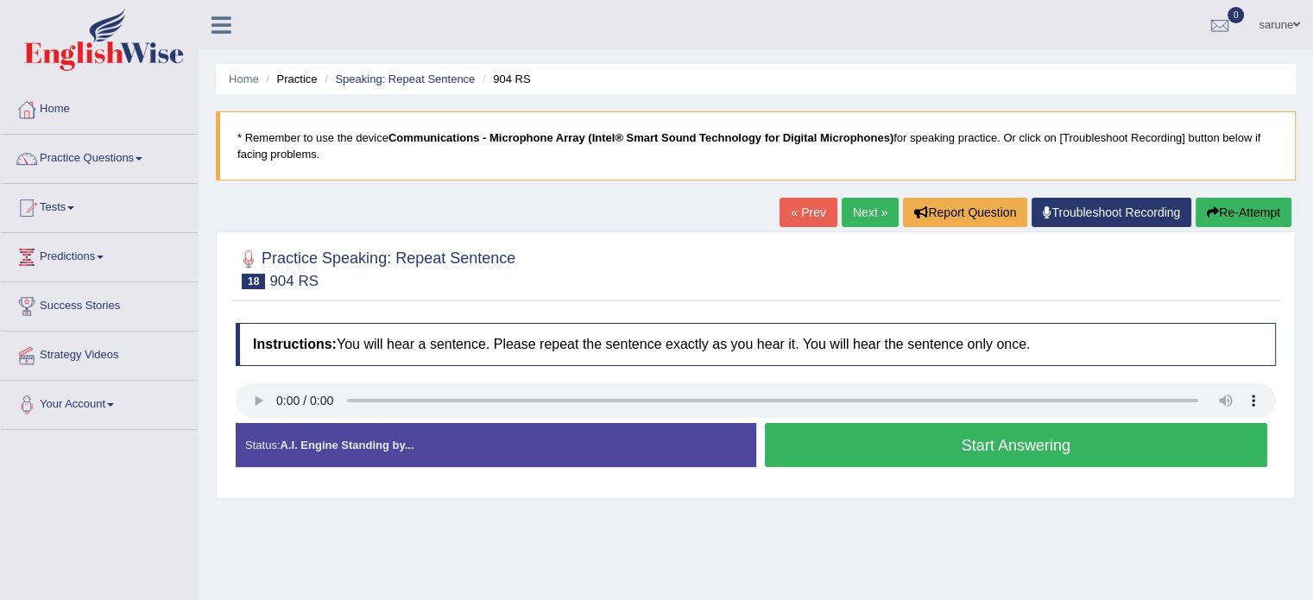
click at [974, 438] on button "Start Answering" at bounding box center [1016, 445] width 503 height 44
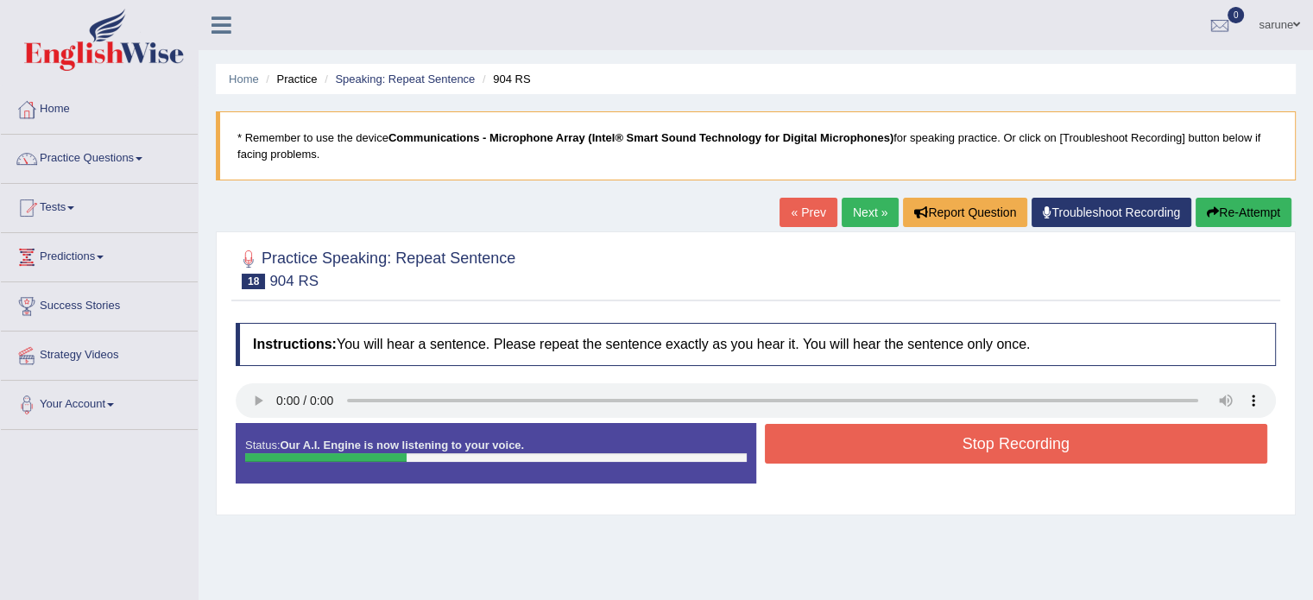
click at [974, 438] on button "Stop Recording" at bounding box center [1016, 444] width 503 height 40
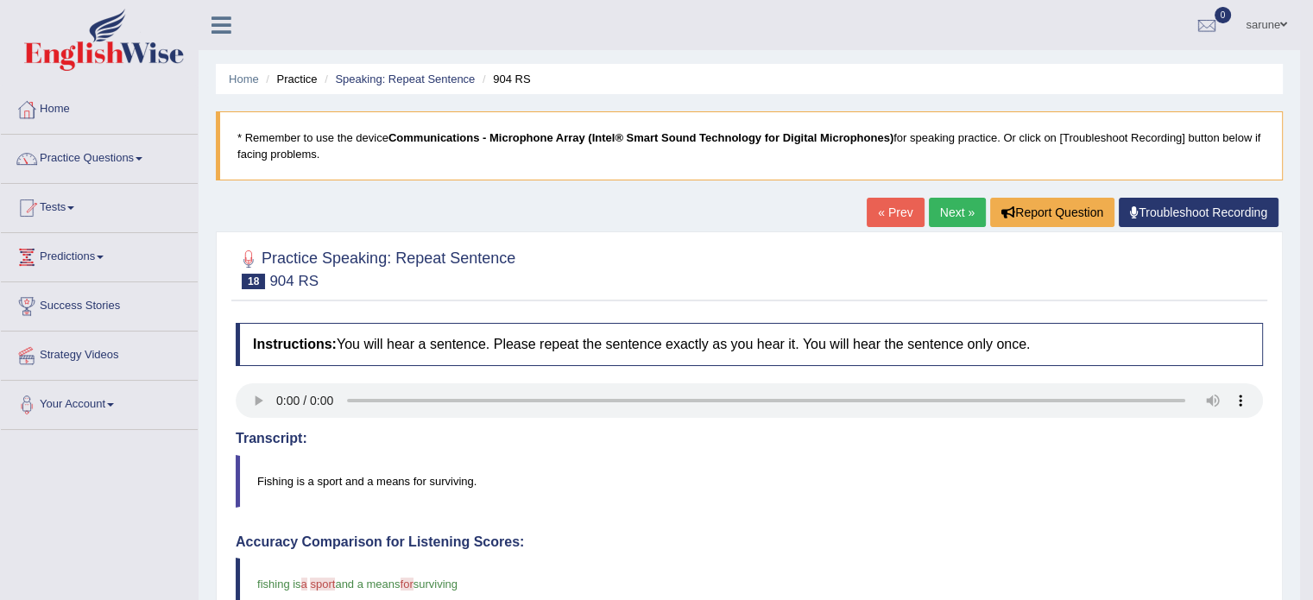
click at [948, 217] on link "Next »" at bounding box center [957, 212] width 57 height 29
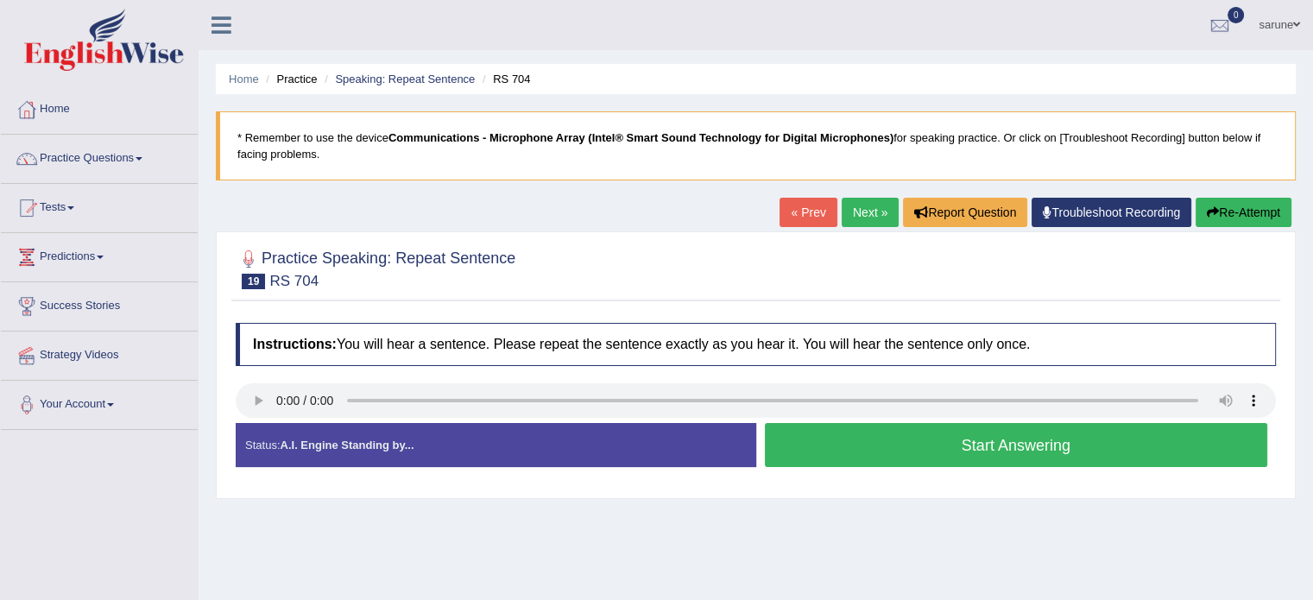
click at [1026, 452] on button "Start Answering" at bounding box center [1016, 445] width 503 height 44
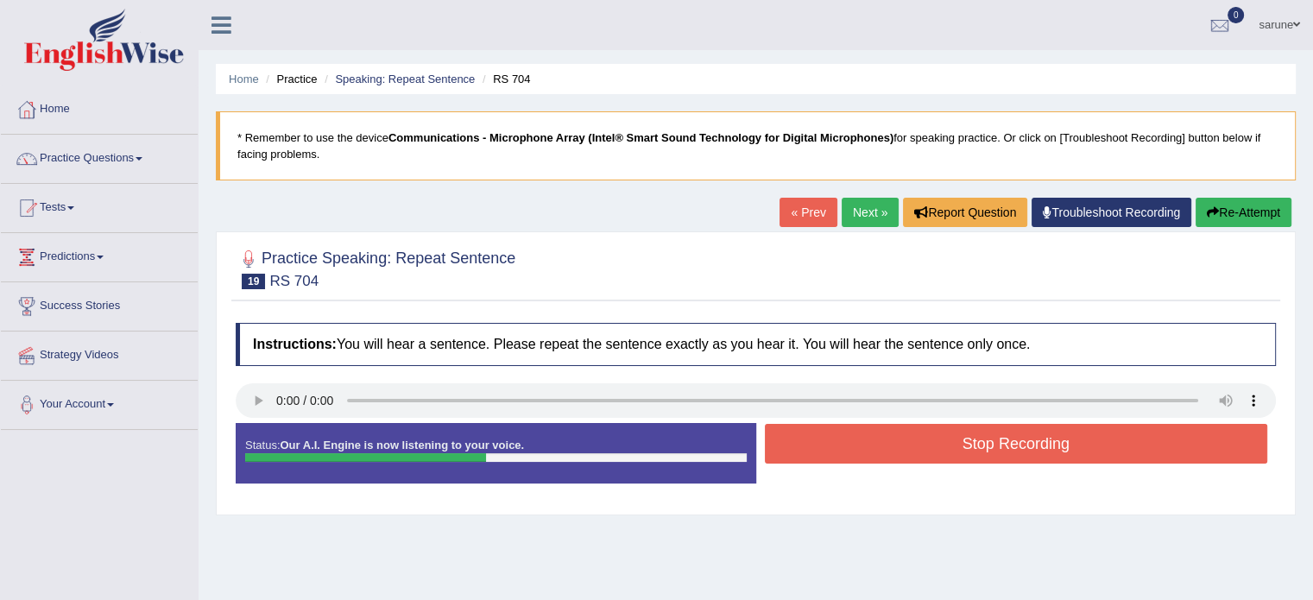
click at [1026, 452] on button "Stop Recording" at bounding box center [1016, 444] width 503 height 40
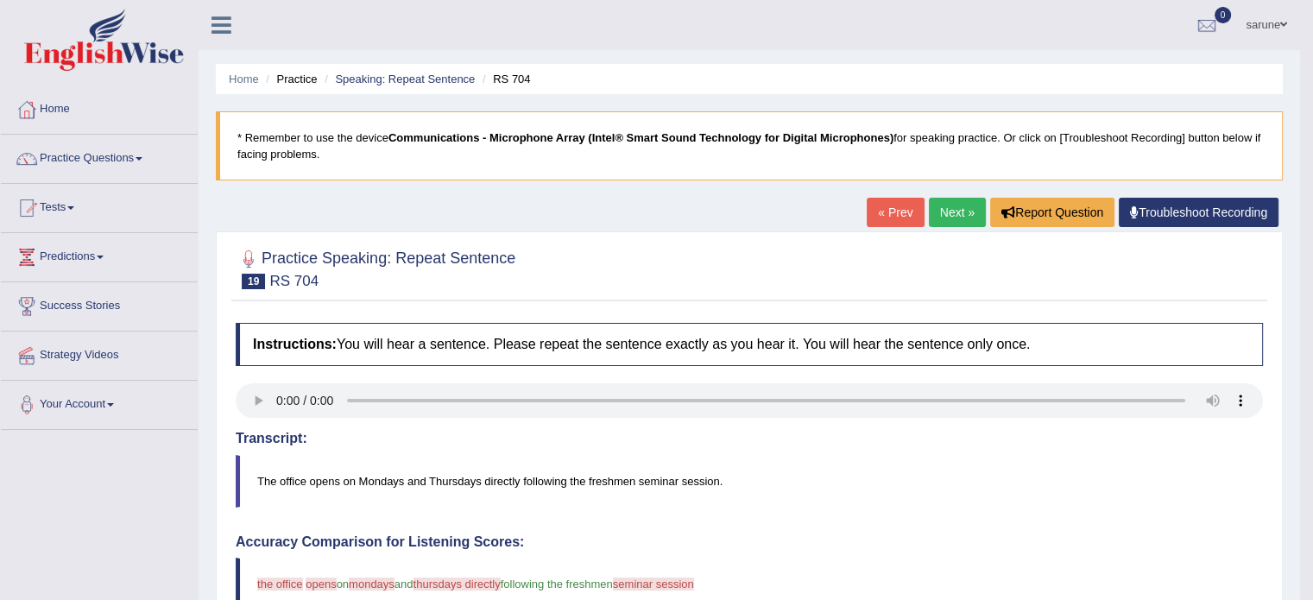
click at [950, 218] on link "Next »" at bounding box center [957, 212] width 57 height 29
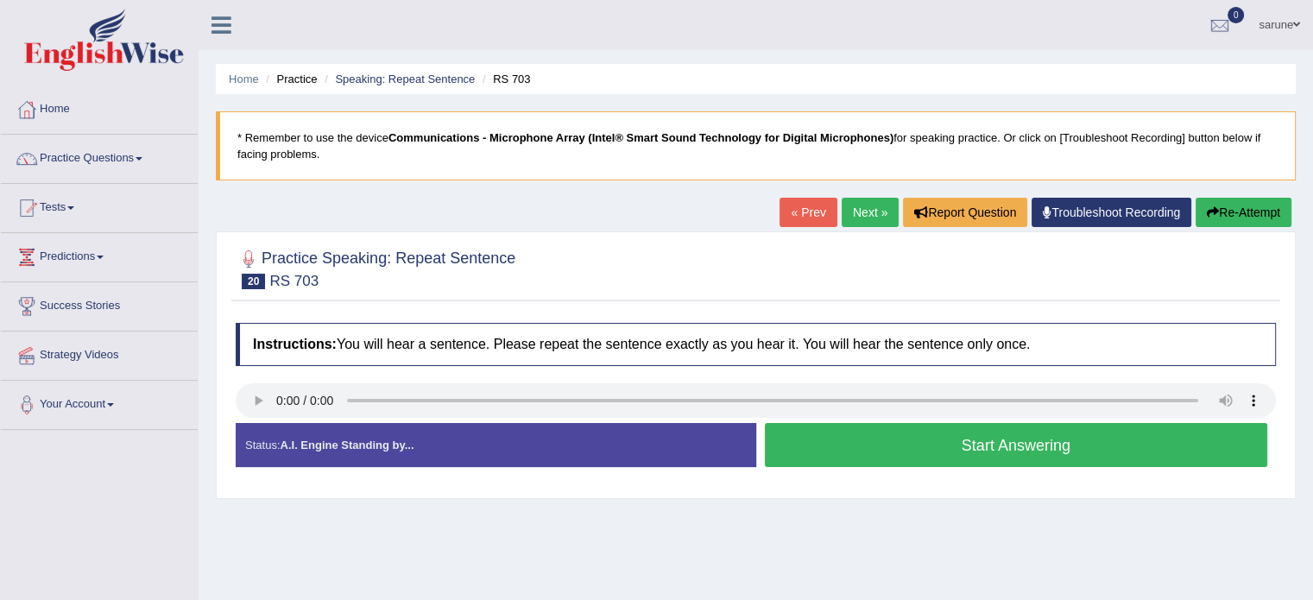
click at [856, 213] on link "Next »" at bounding box center [870, 212] width 57 height 29
click at [848, 441] on button "Start Answering" at bounding box center [1016, 445] width 503 height 44
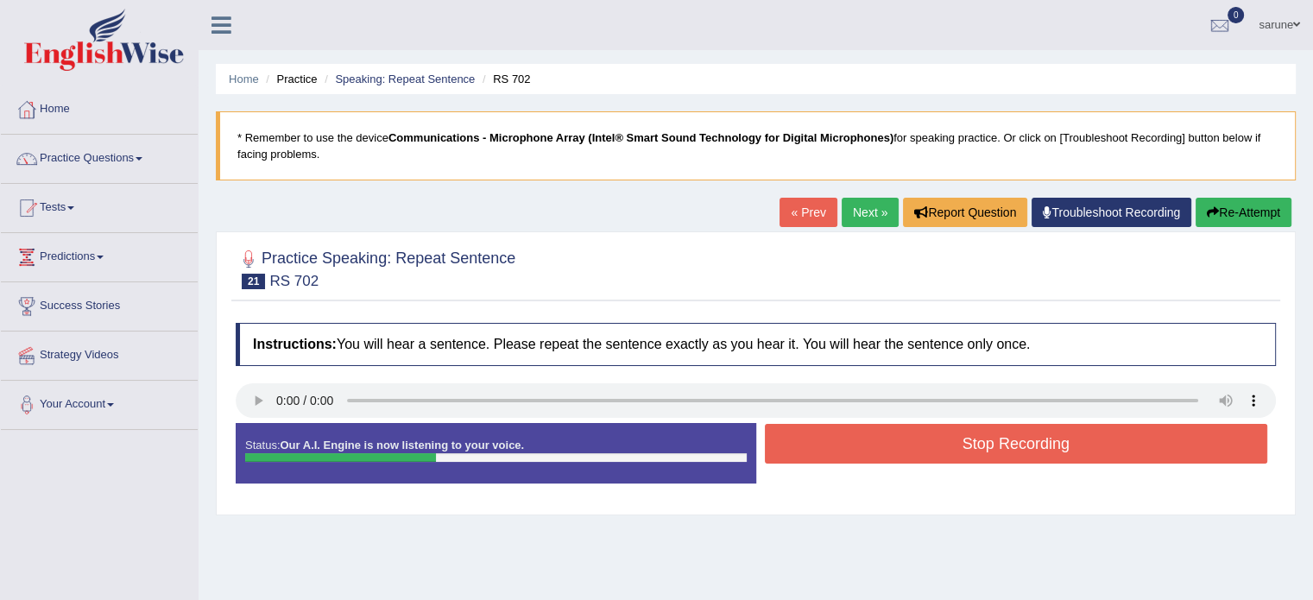
click at [1012, 434] on button "Stop Recording" at bounding box center [1016, 444] width 503 height 40
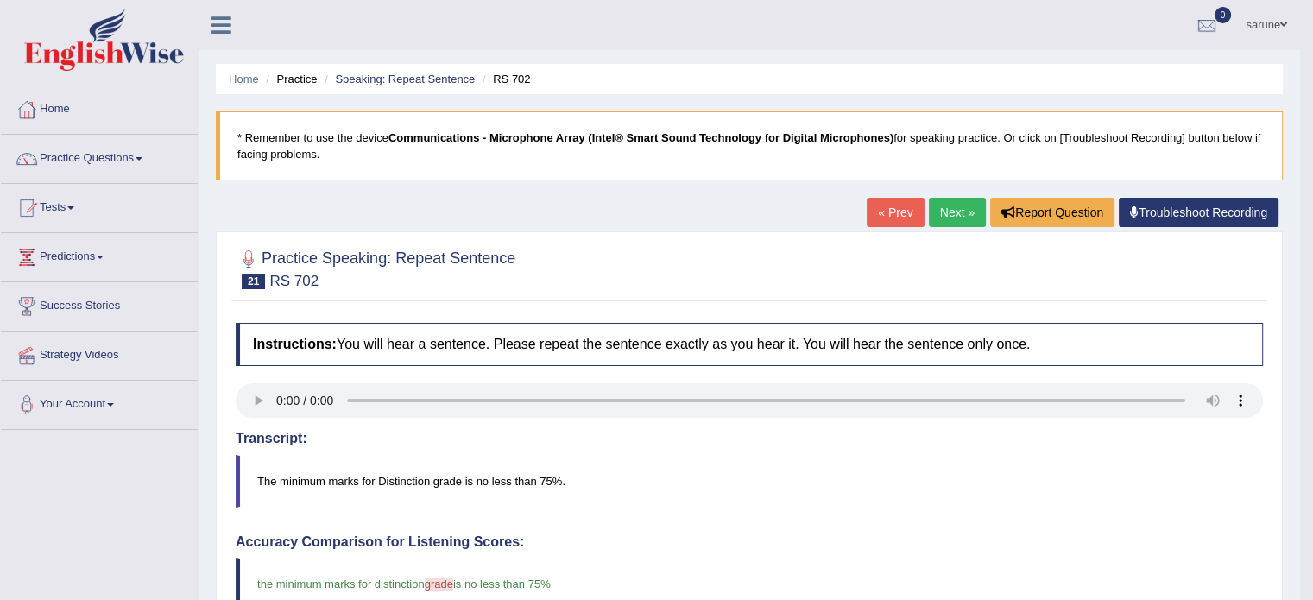
click at [956, 210] on link "Next »" at bounding box center [957, 212] width 57 height 29
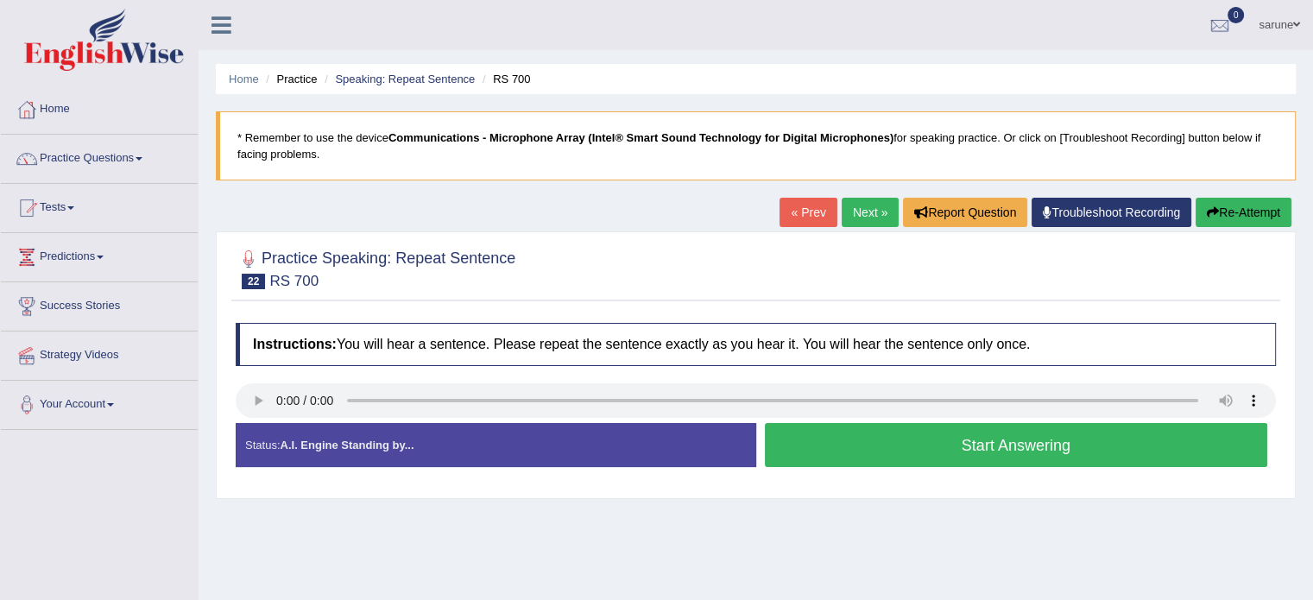
click at [919, 449] on button "Start Answering" at bounding box center [1016, 445] width 503 height 44
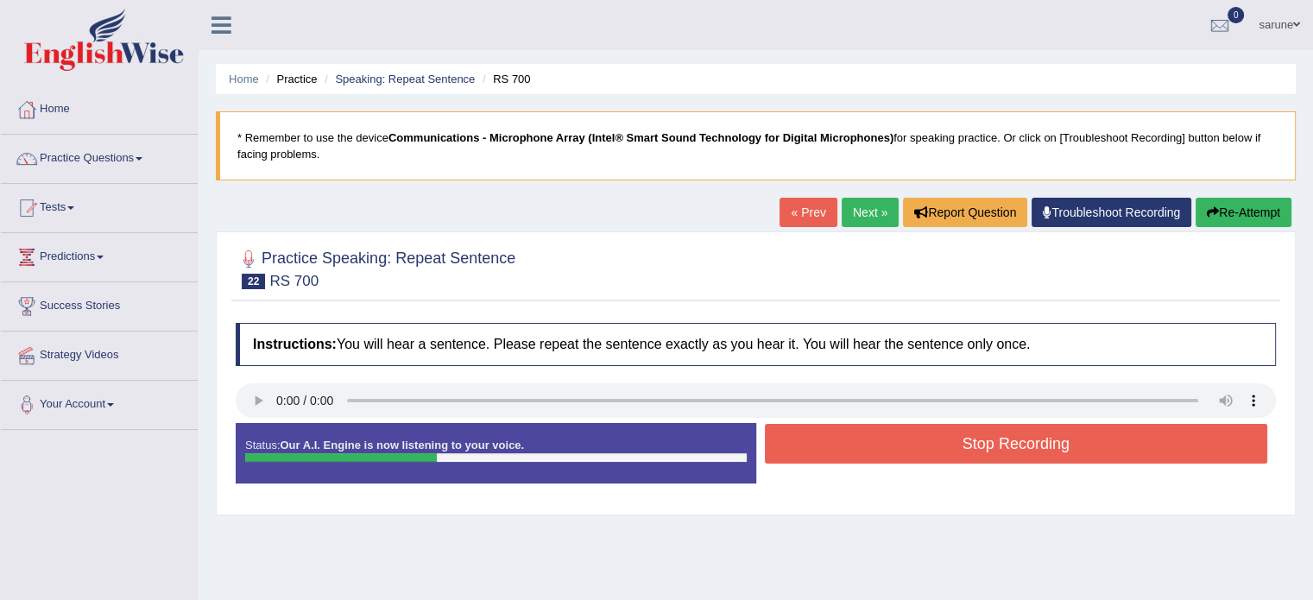
click at [1031, 432] on button "Stop Recording" at bounding box center [1016, 444] width 503 height 40
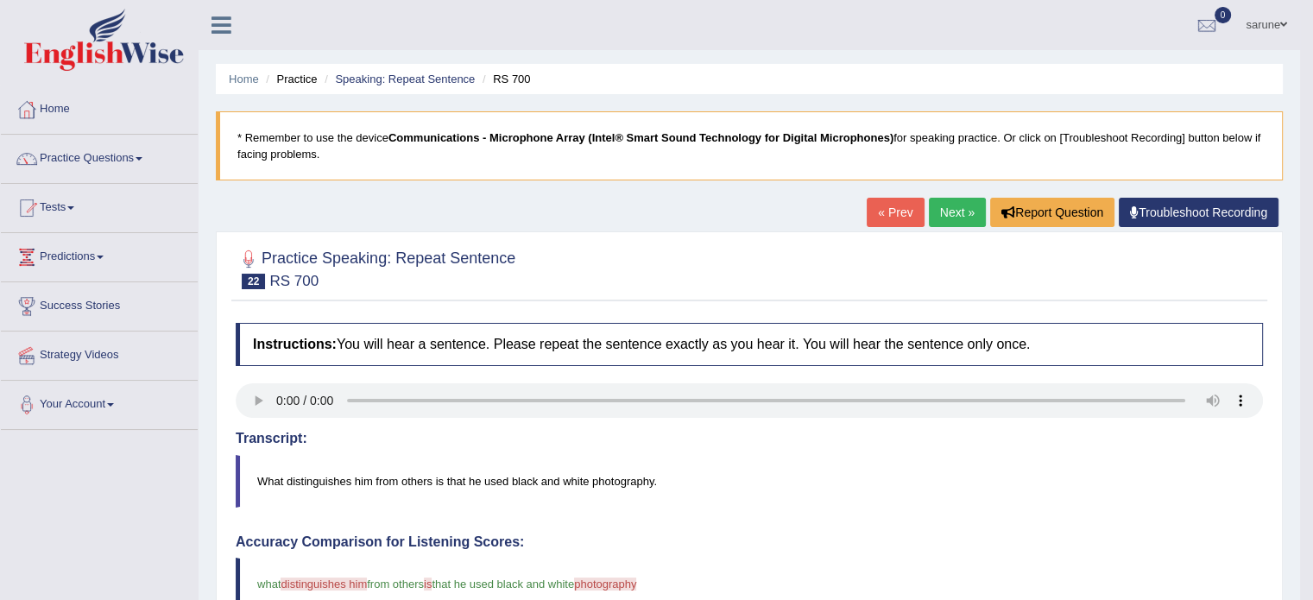
click at [957, 209] on link "Next »" at bounding box center [957, 212] width 57 height 29
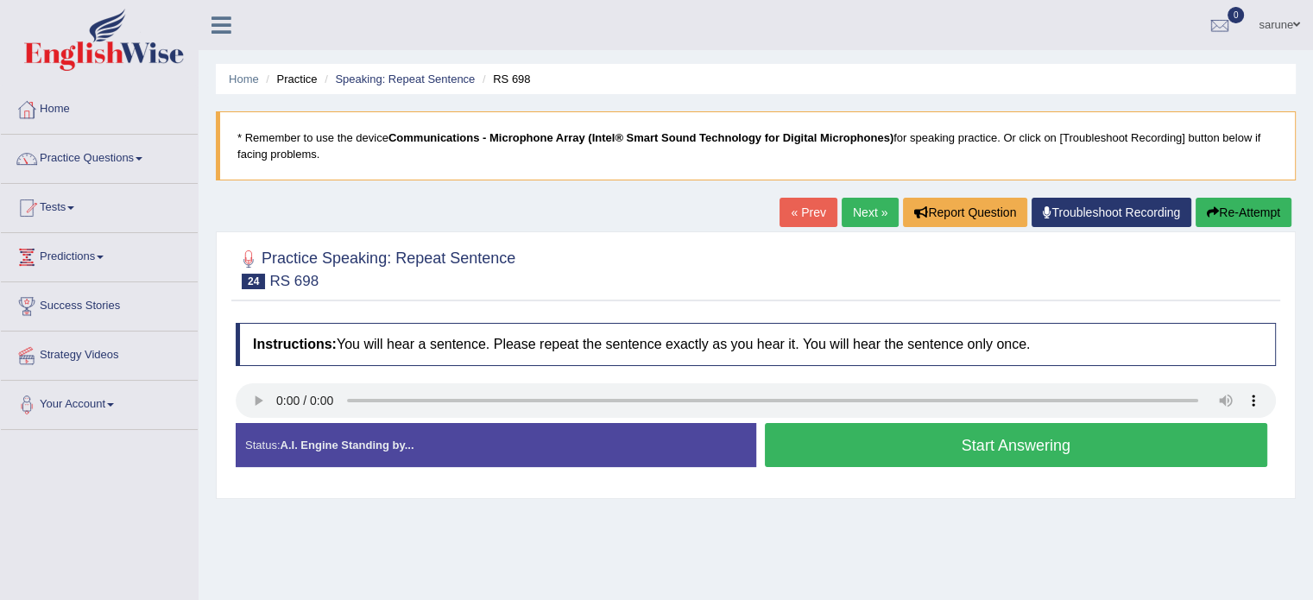
click at [995, 446] on button "Start Answering" at bounding box center [1016, 445] width 503 height 44
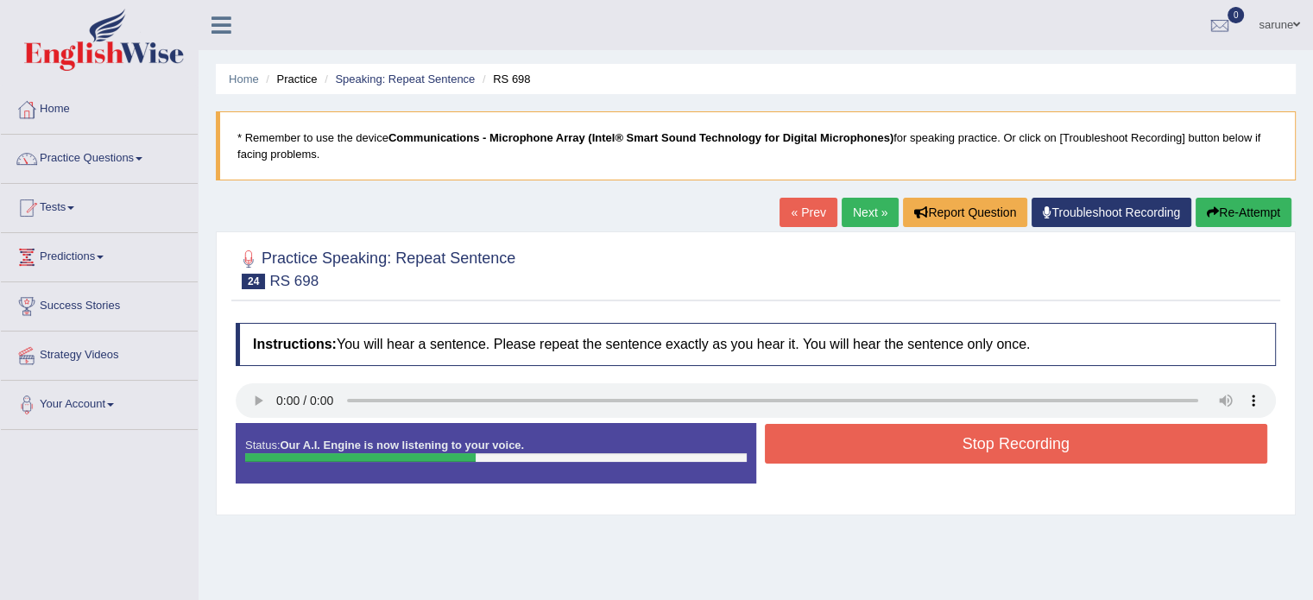
click at [995, 446] on button "Stop Recording" at bounding box center [1016, 444] width 503 height 40
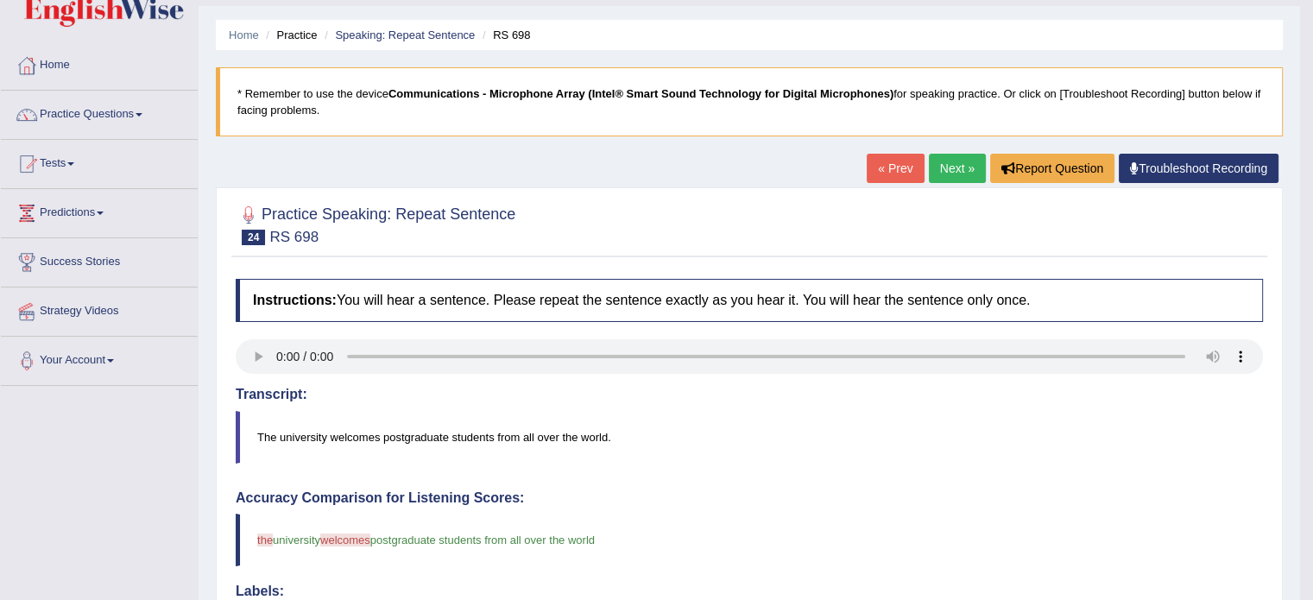
scroll to position [41, 0]
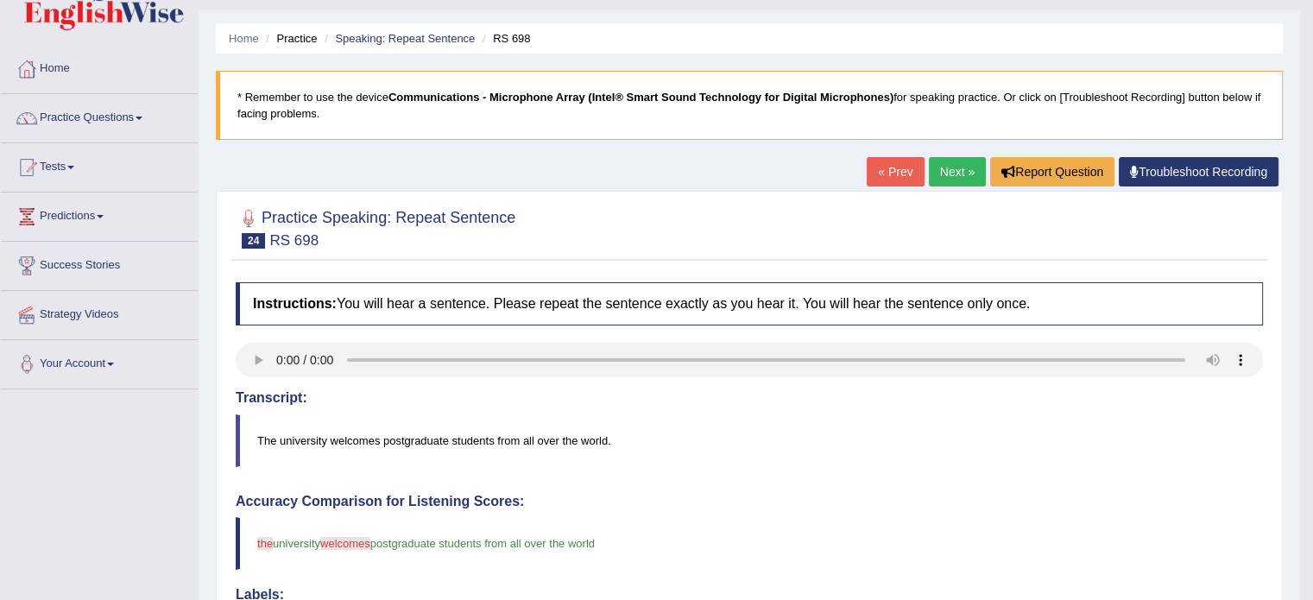
click at [956, 171] on link "Next »" at bounding box center [957, 171] width 57 height 29
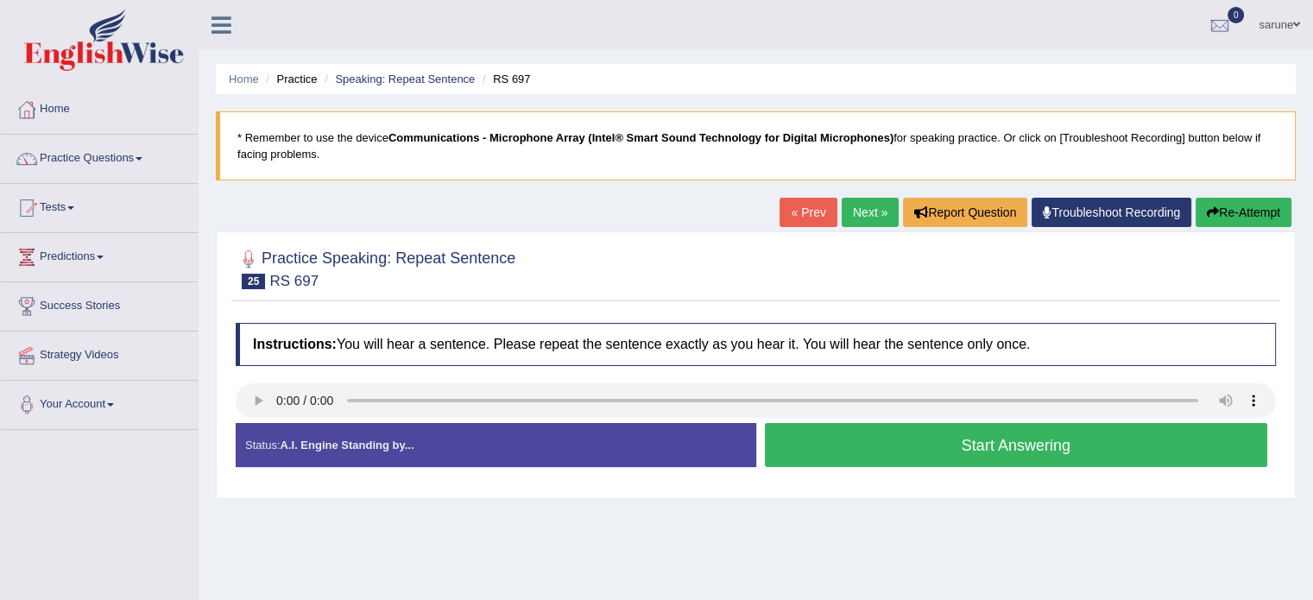
click at [894, 423] on div "Start Answering" at bounding box center [1016, 447] width 521 height 48
click at [915, 432] on button "Start Answering" at bounding box center [1016, 445] width 503 height 44
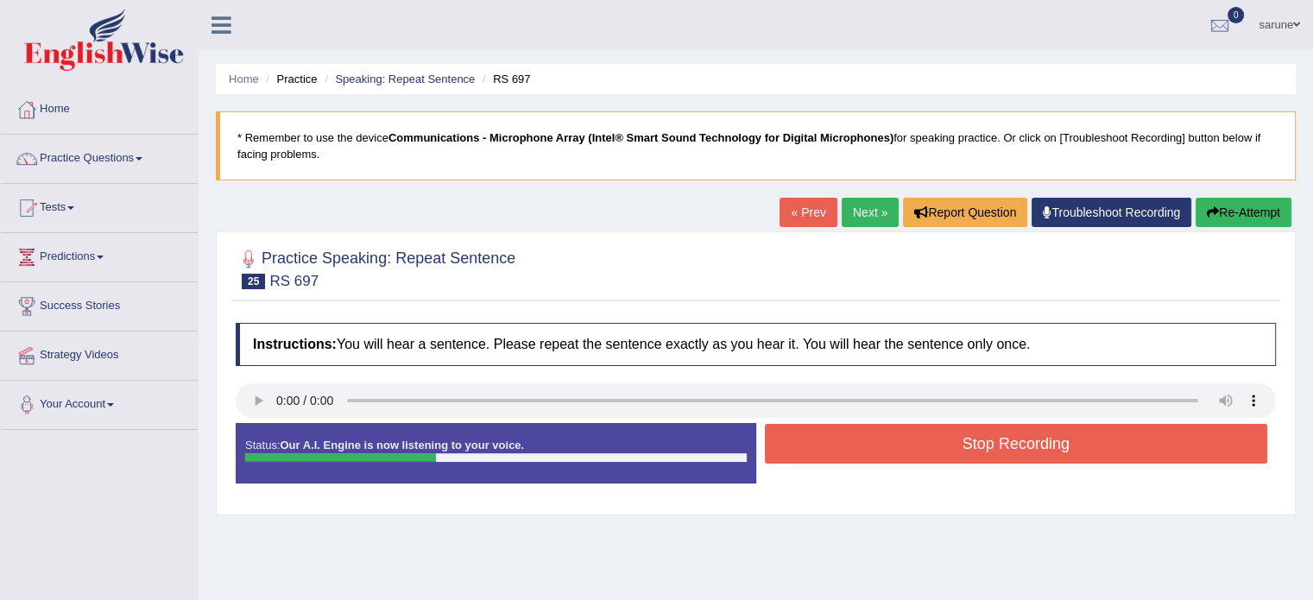
click at [915, 432] on button "Stop Recording" at bounding box center [1016, 444] width 503 height 40
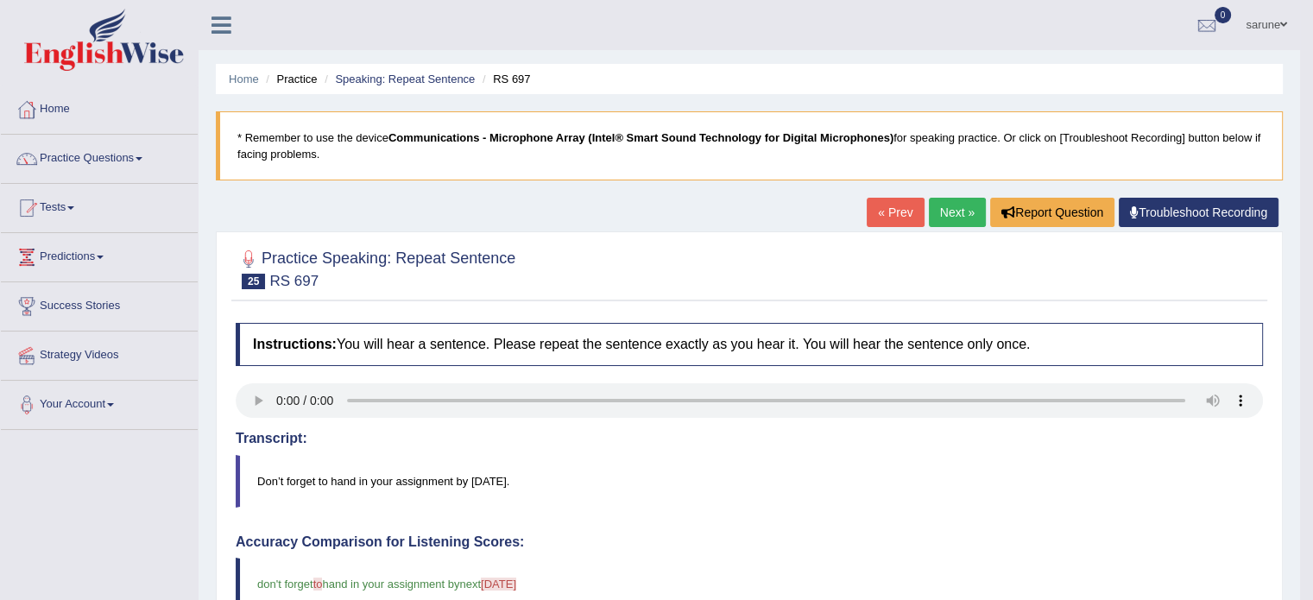
click at [951, 210] on link "Next »" at bounding box center [957, 212] width 57 height 29
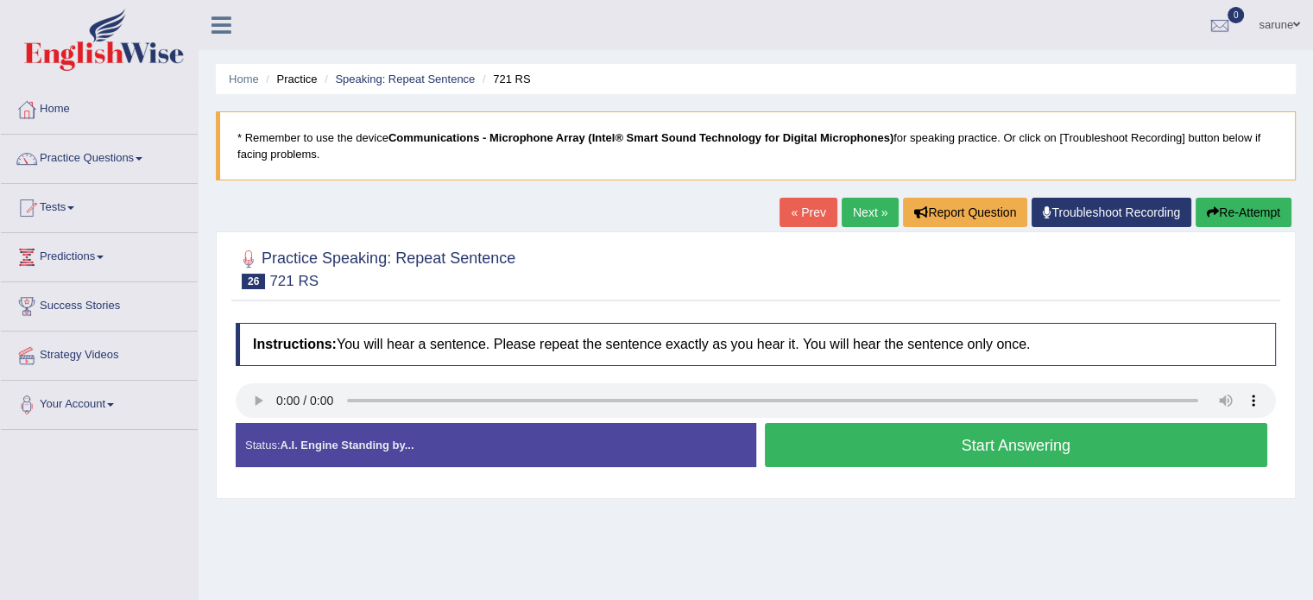
click at [846, 441] on button "Start Answering" at bounding box center [1016, 445] width 503 height 44
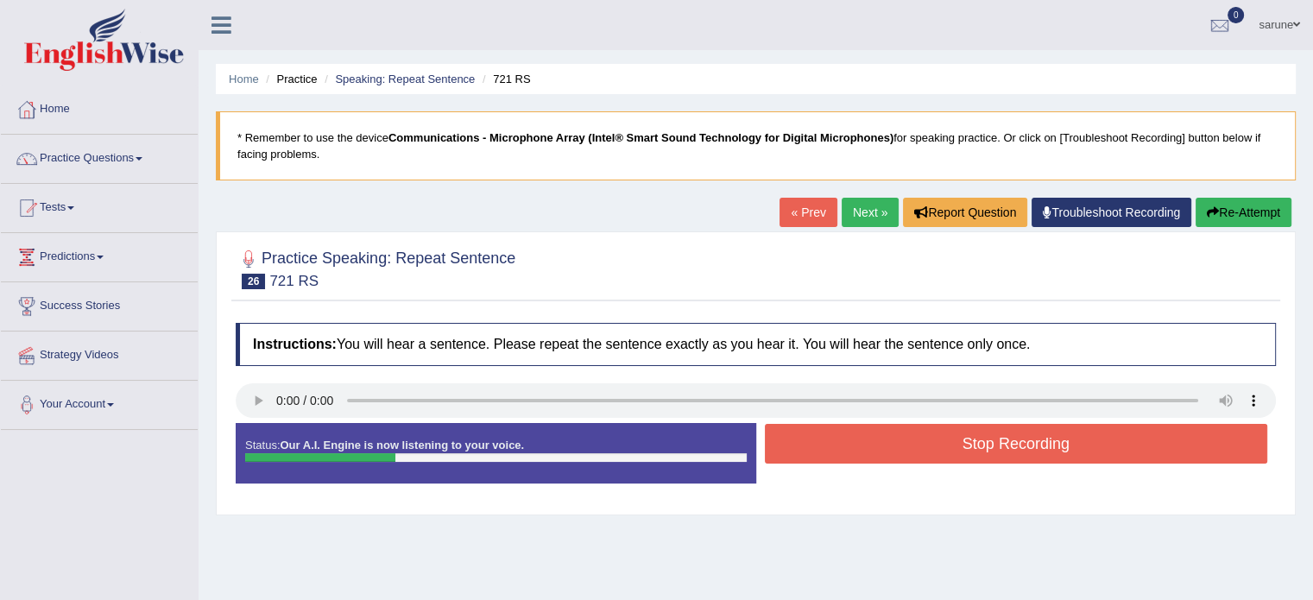
click at [846, 441] on button "Stop Recording" at bounding box center [1016, 444] width 503 height 40
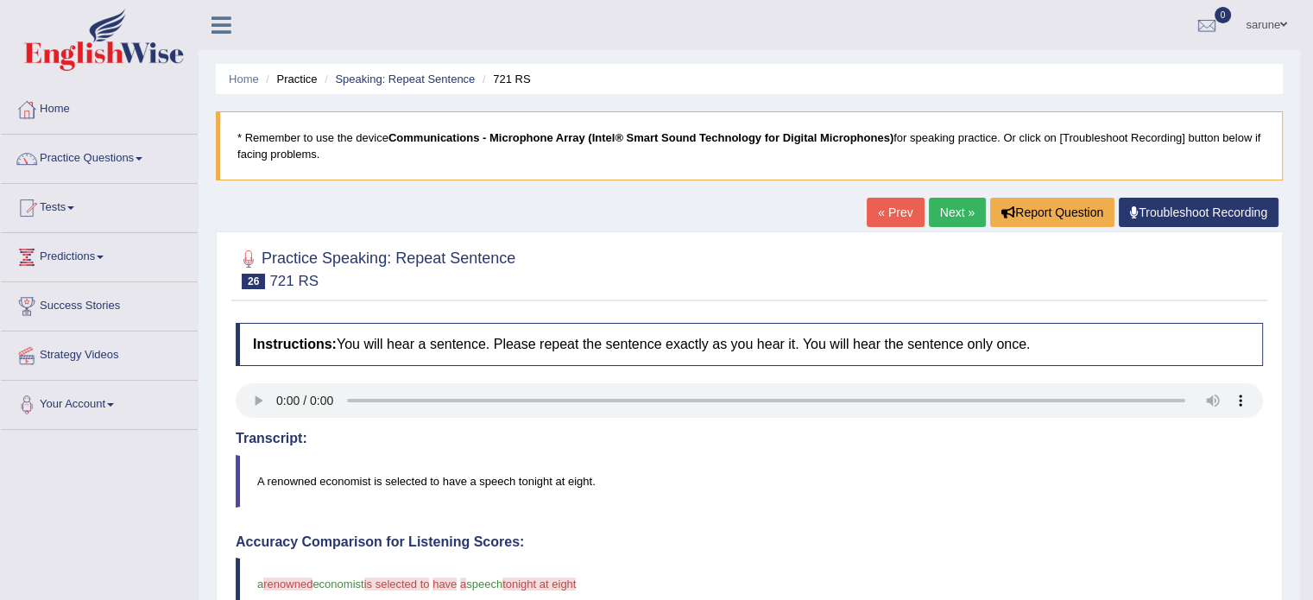
click at [958, 205] on link "Next »" at bounding box center [957, 212] width 57 height 29
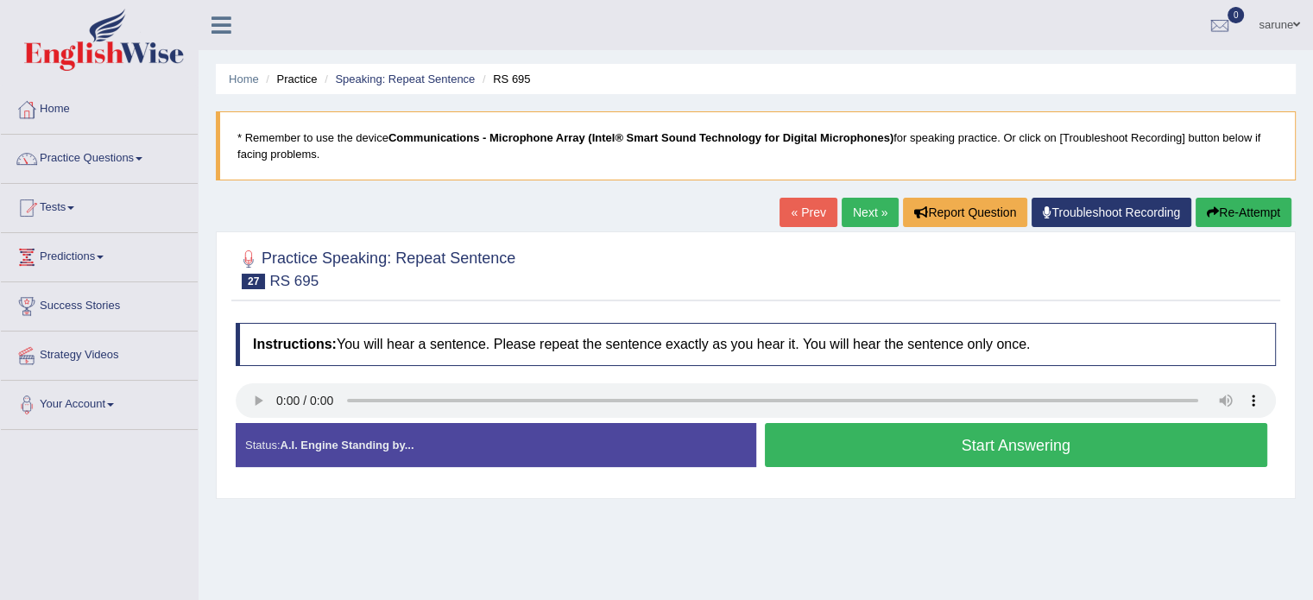
click at [936, 465] on button "Start Answering" at bounding box center [1016, 445] width 503 height 44
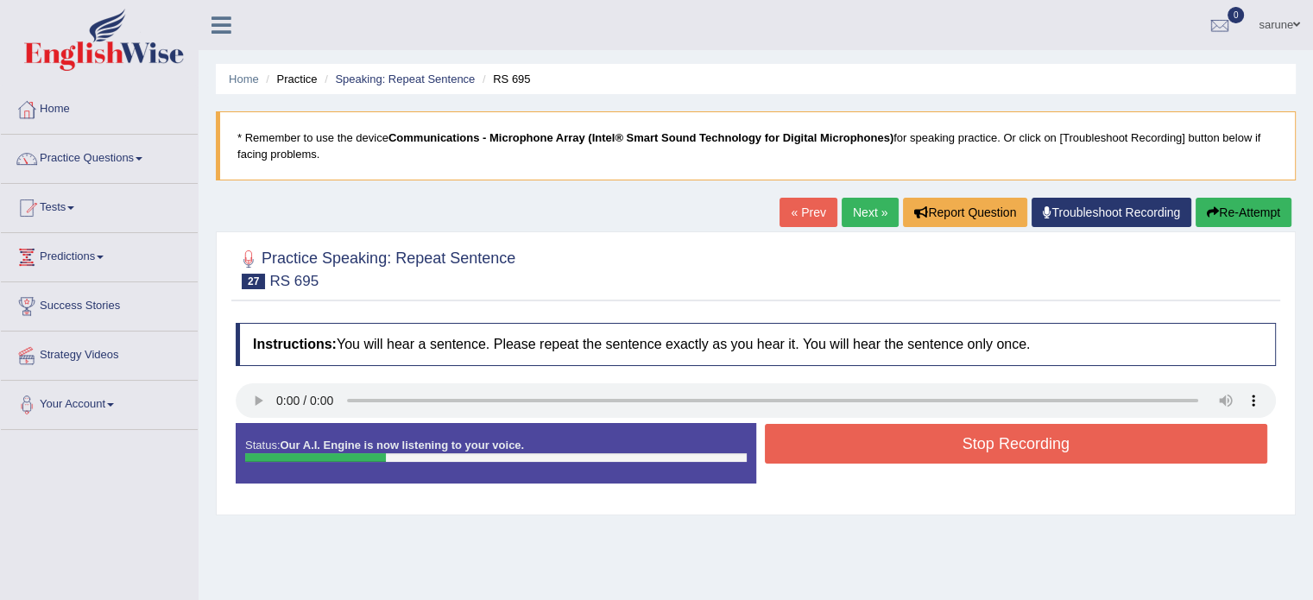
click at [988, 442] on button "Stop Recording" at bounding box center [1016, 444] width 503 height 40
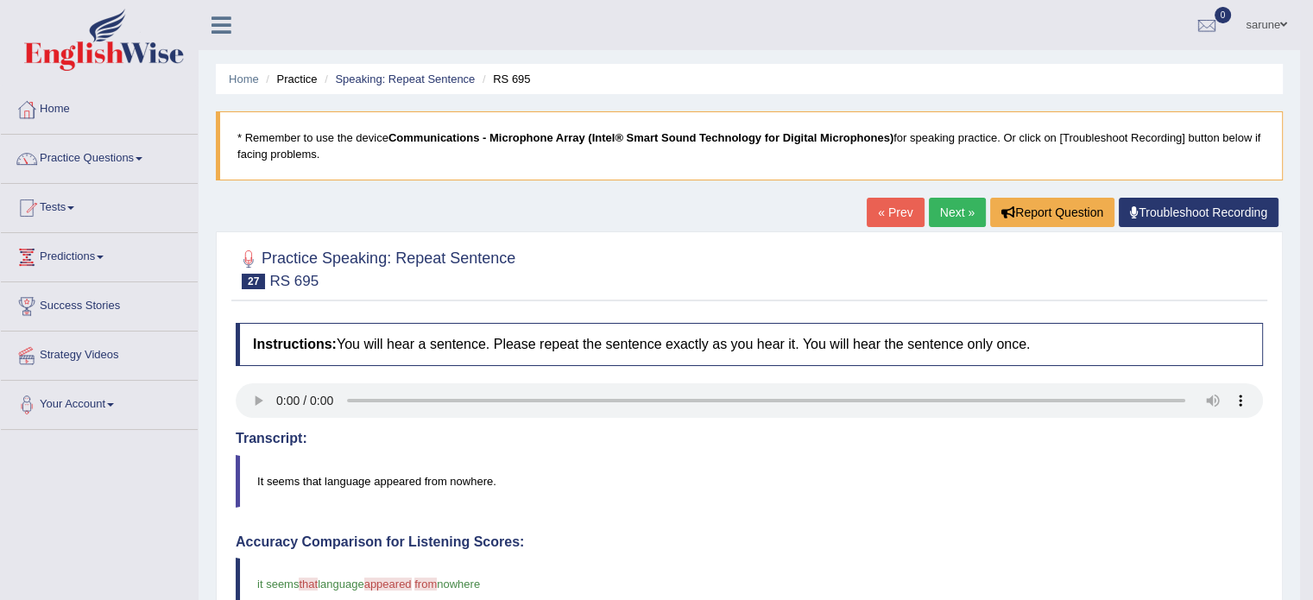
click at [965, 220] on link "Next »" at bounding box center [957, 212] width 57 height 29
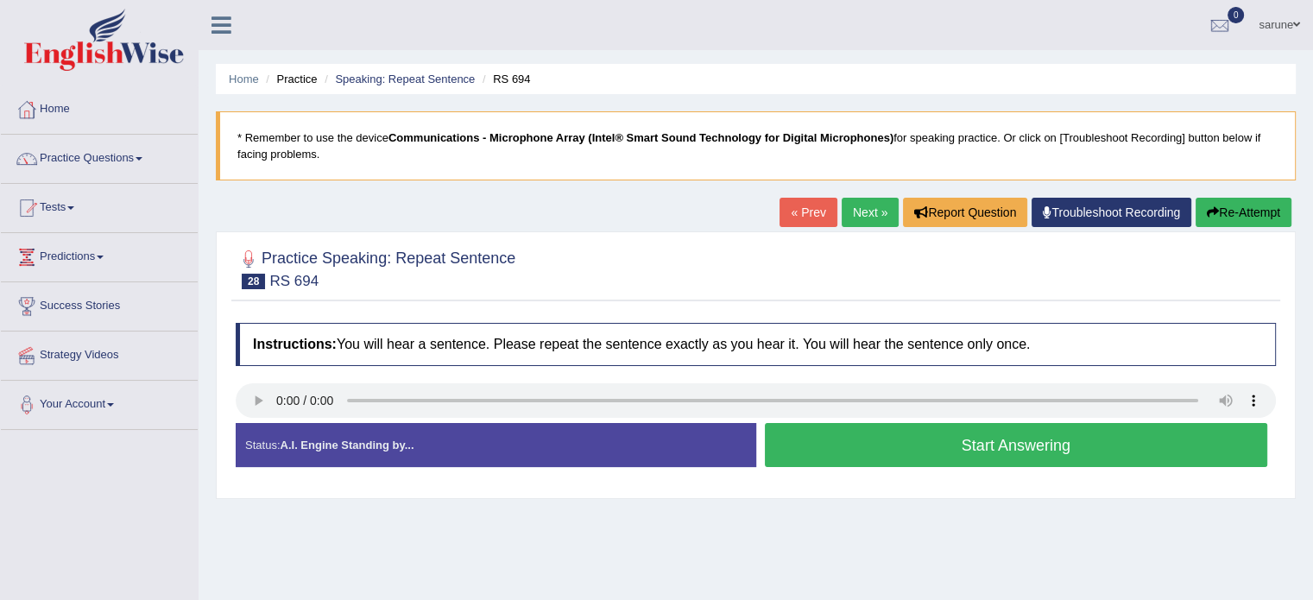
click at [915, 455] on button "Start Answering" at bounding box center [1016, 445] width 503 height 44
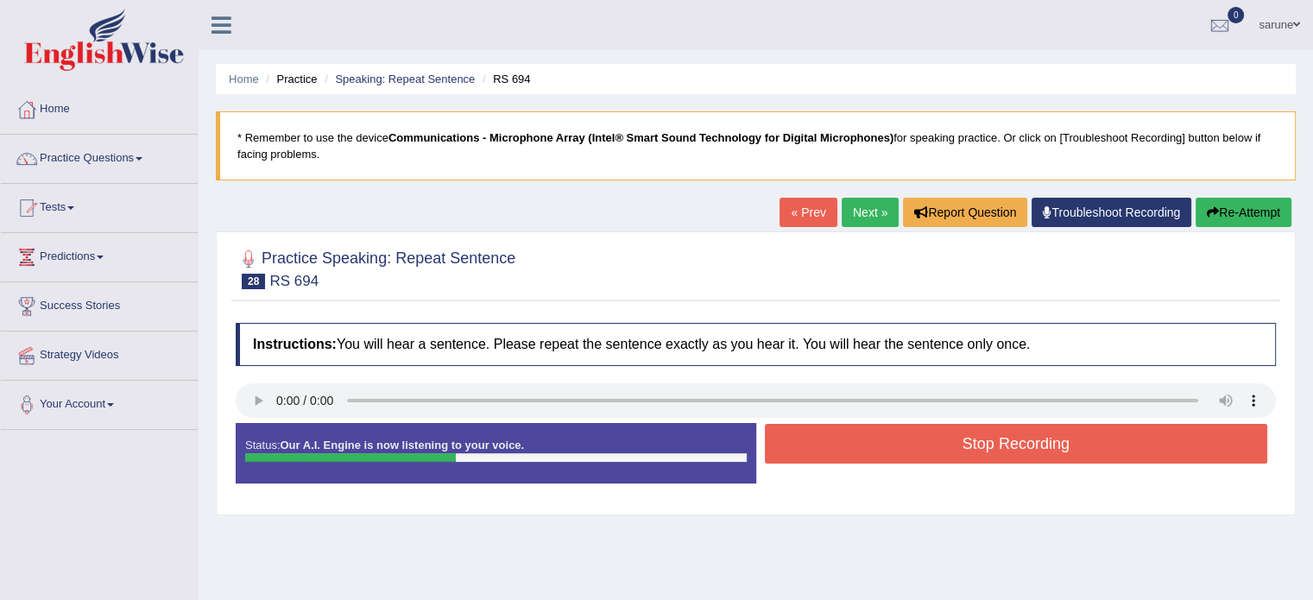
click at [915, 455] on button "Stop Recording" at bounding box center [1016, 444] width 503 height 40
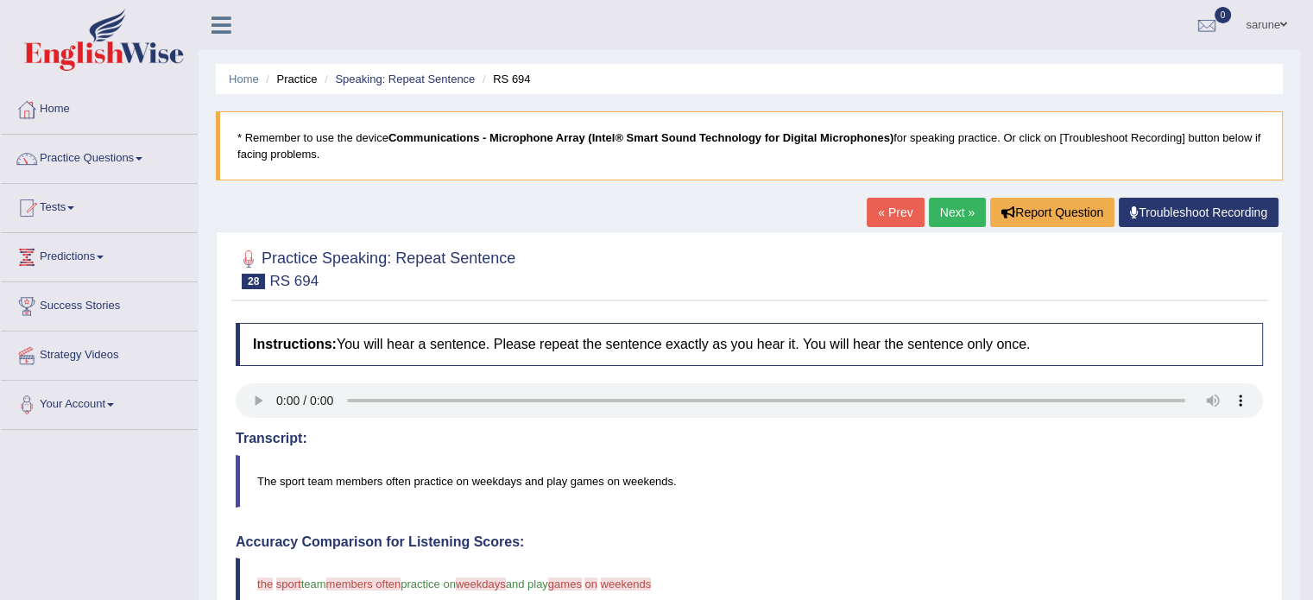
click at [957, 222] on link "Next »" at bounding box center [957, 212] width 57 height 29
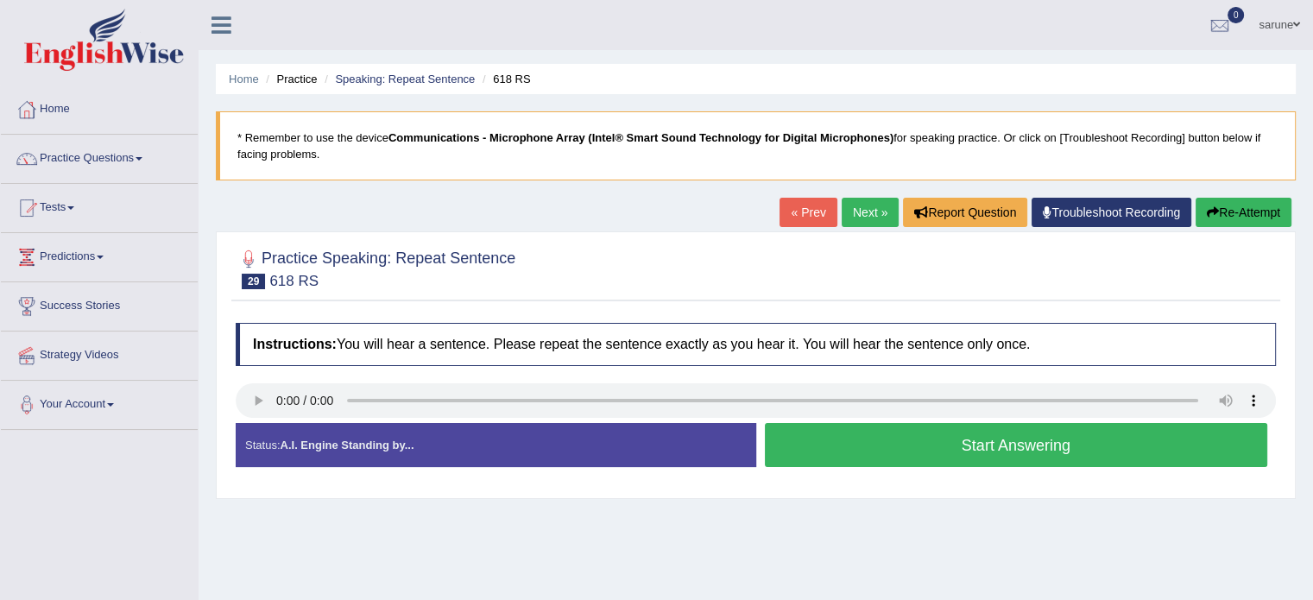
click at [929, 440] on button "Start Answering" at bounding box center [1016, 445] width 503 height 44
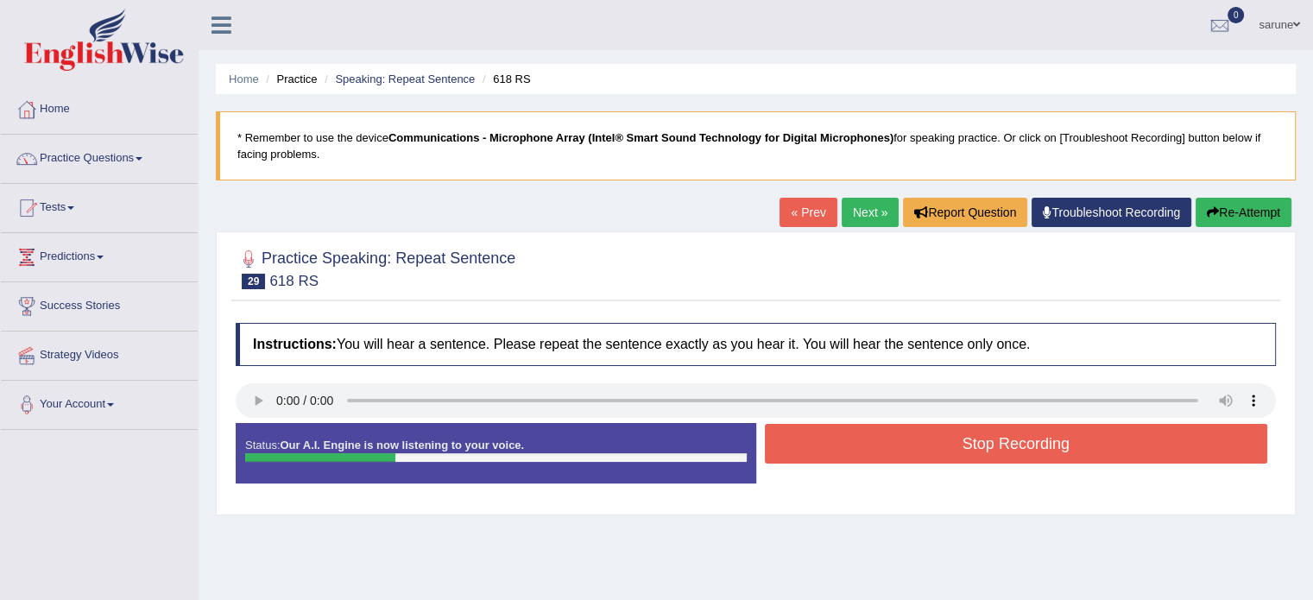
click at [929, 440] on button "Stop Recording" at bounding box center [1016, 444] width 503 height 40
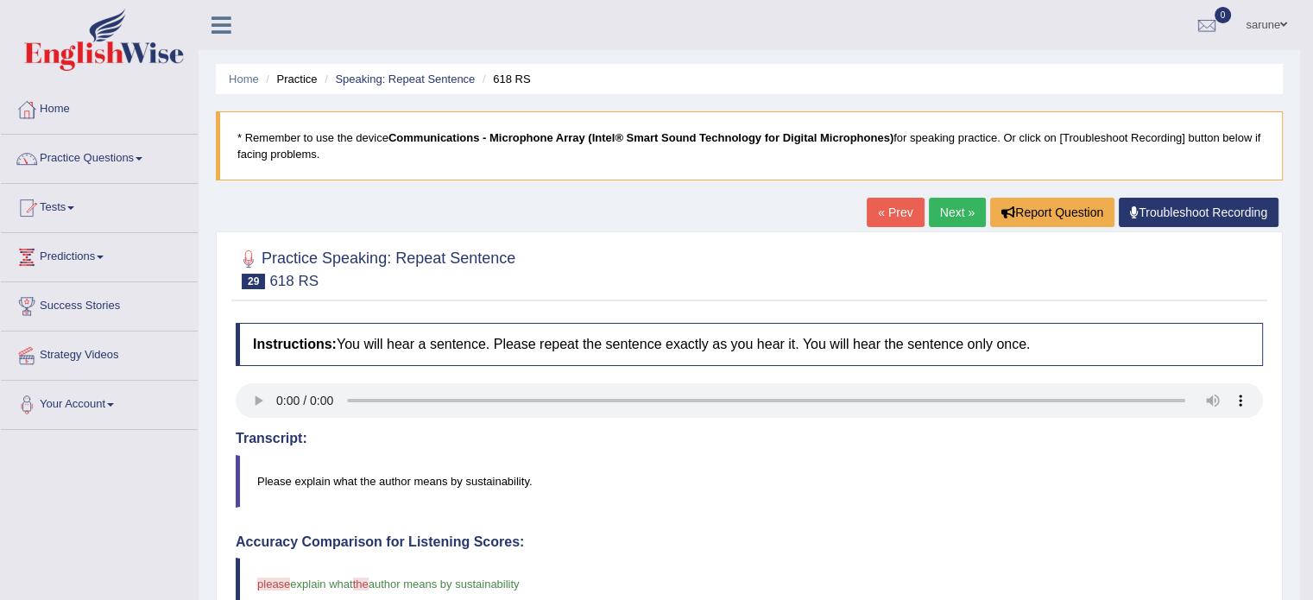
click at [934, 211] on link "Next »" at bounding box center [957, 212] width 57 height 29
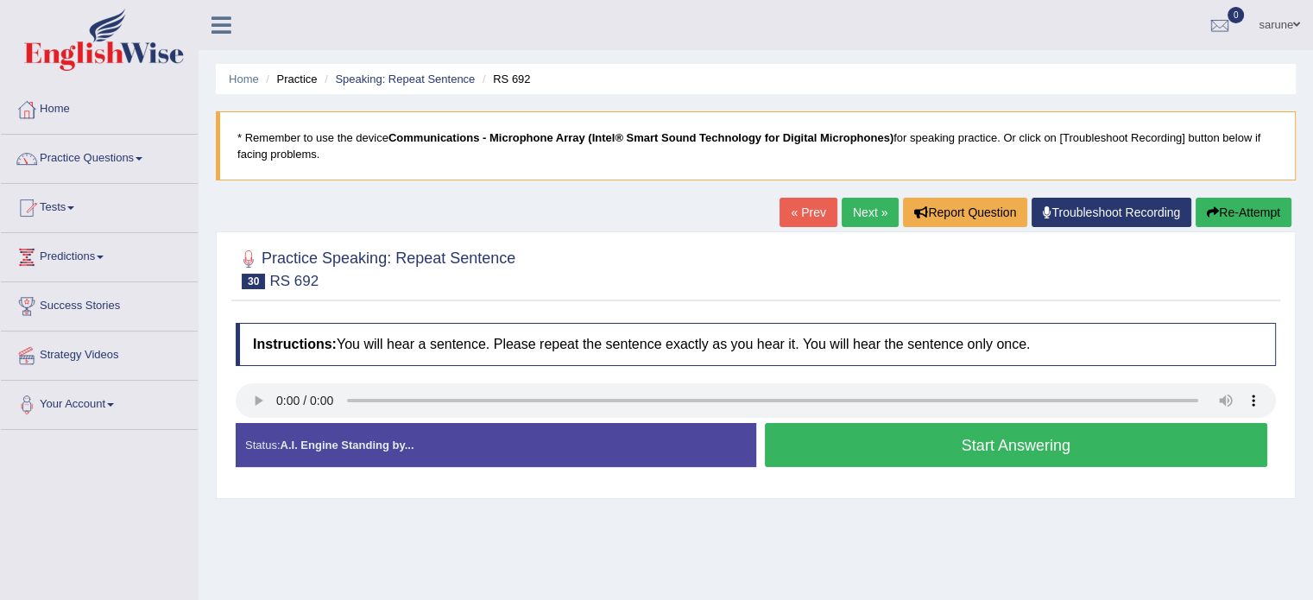
click at [945, 445] on button "Start Answering" at bounding box center [1016, 445] width 503 height 44
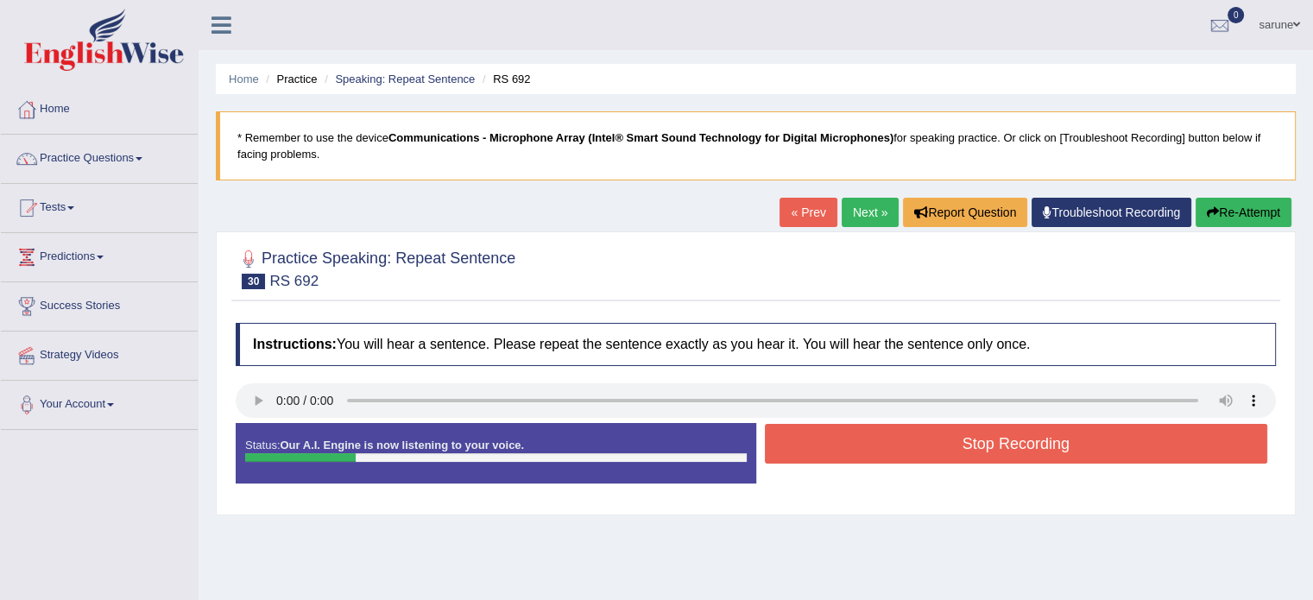
click at [945, 445] on button "Stop Recording" at bounding box center [1016, 444] width 503 height 40
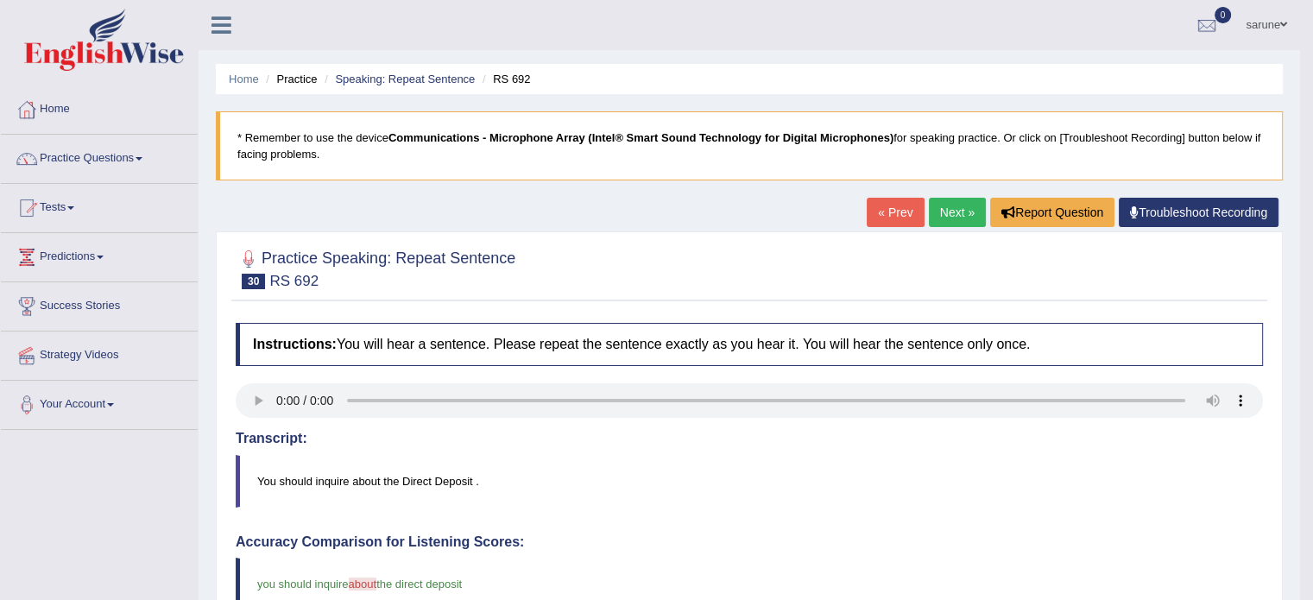
click at [951, 215] on link "Next »" at bounding box center [957, 212] width 57 height 29
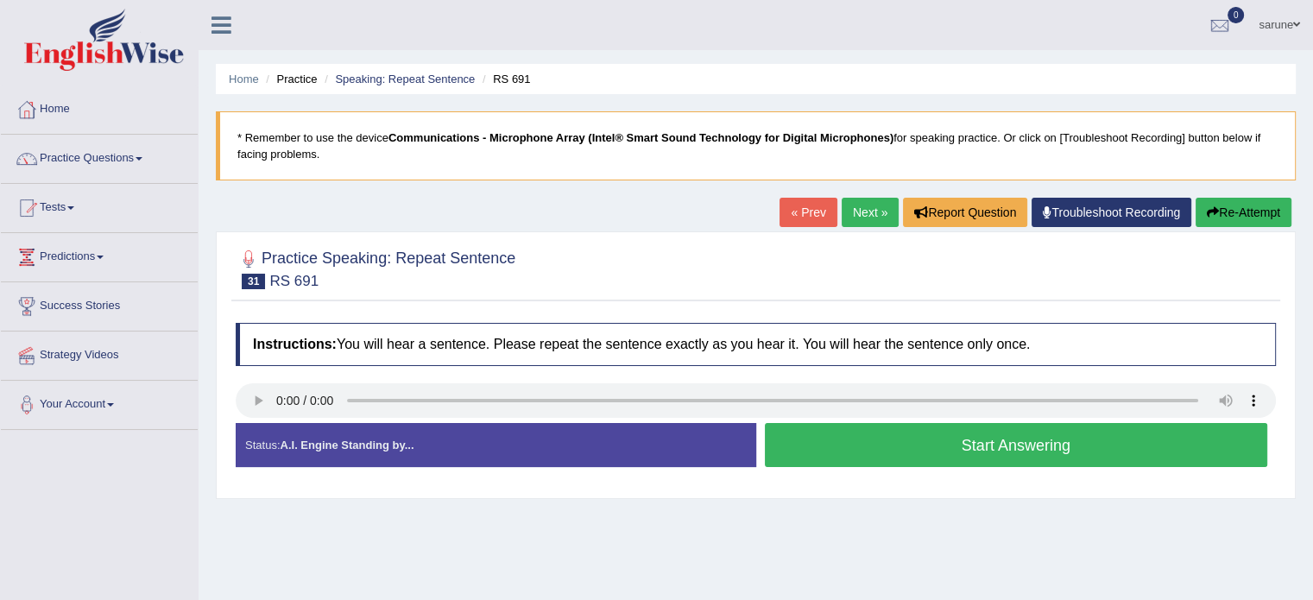
click at [1084, 444] on button "Start Answering" at bounding box center [1016, 445] width 503 height 44
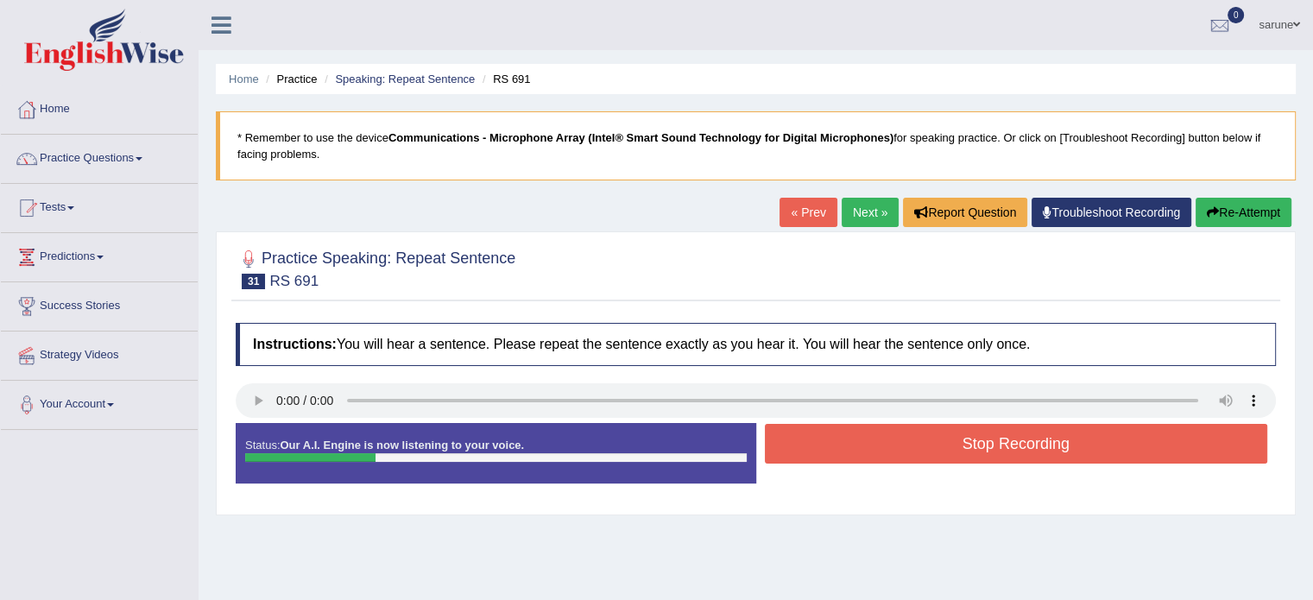
click at [1084, 444] on button "Stop Recording" at bounding box center [1016, 444] width 503 height 40
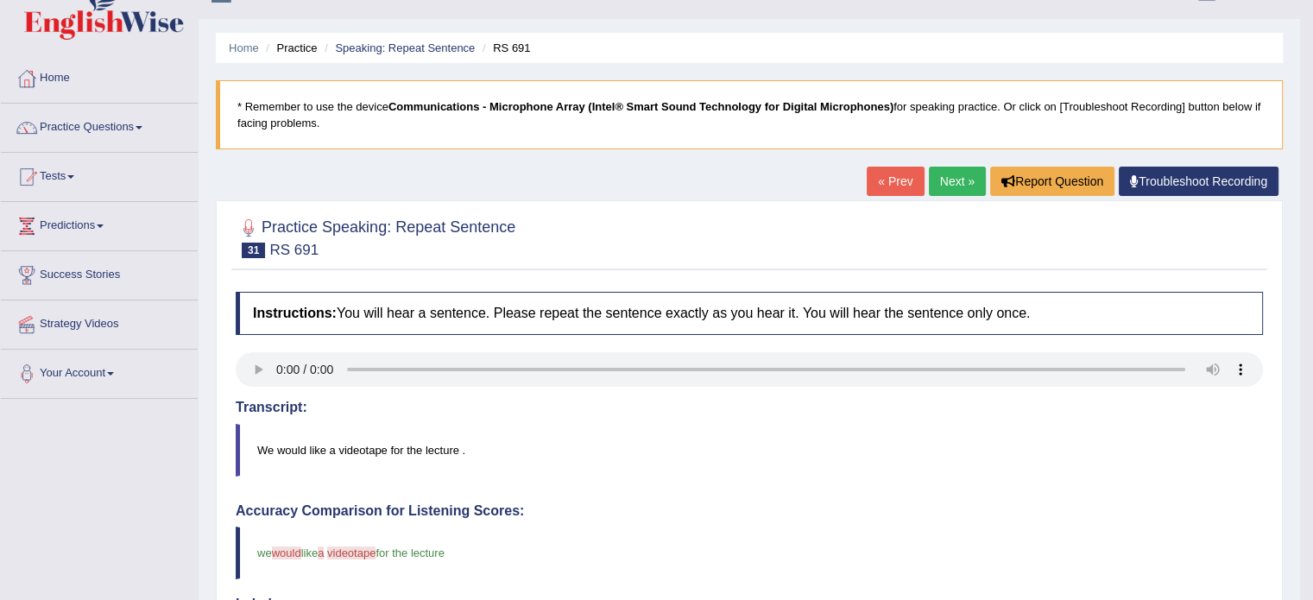
scroll to position [21, 0]
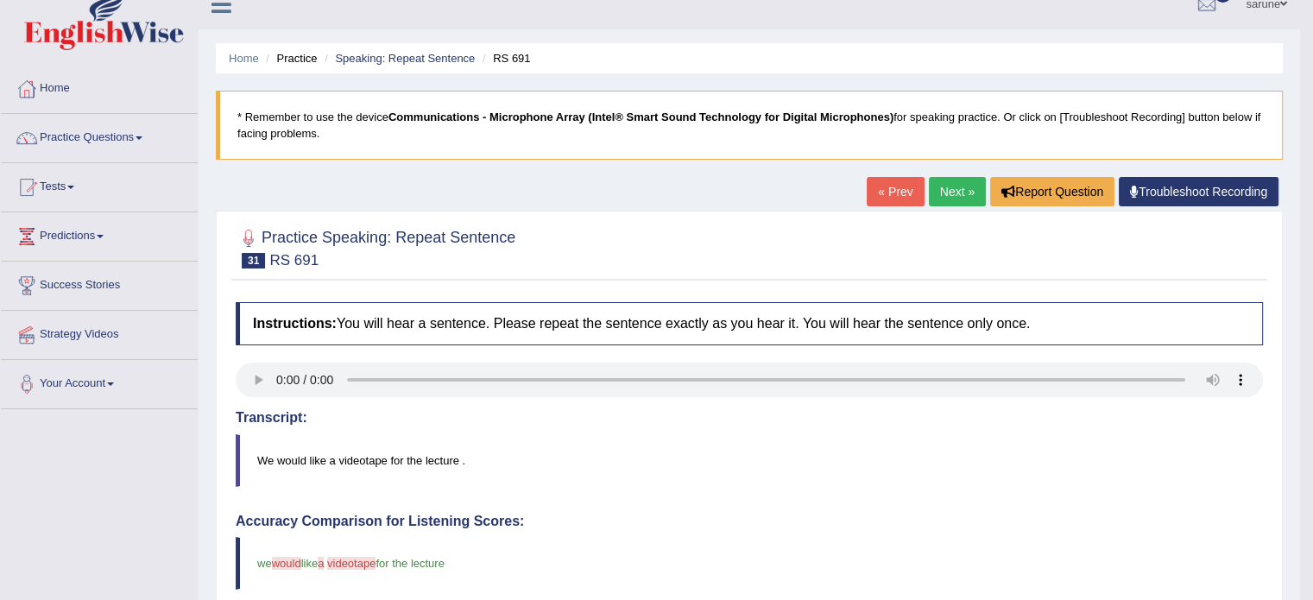
click at [960, 195] on link "Next »" at bounding box center [957, 191] width 57 height 29
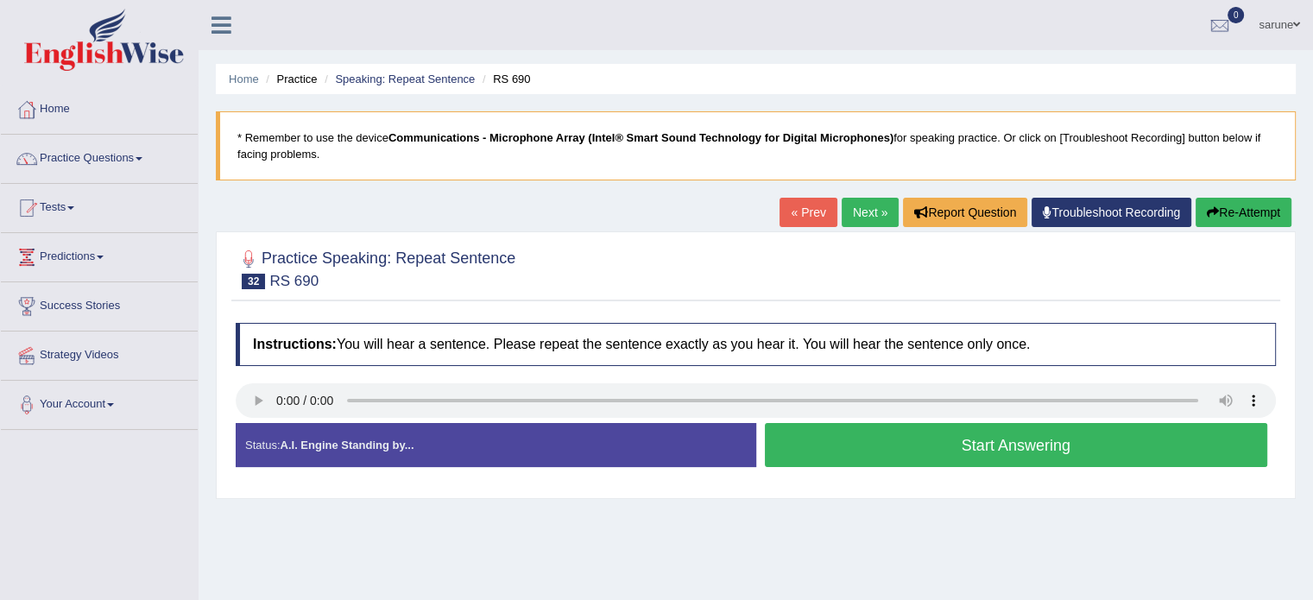
click at [932, 447] on button "Start Answering" at bounding box center [1016, 445] width 503 height 44
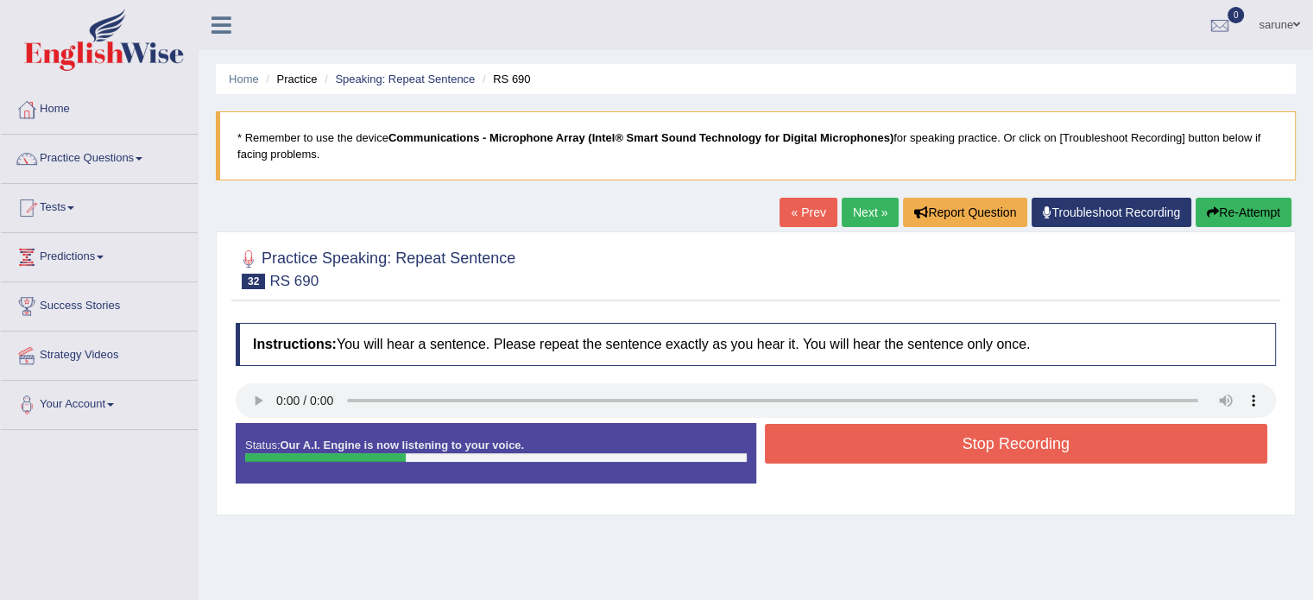
click at [932, 447] on button "Stop Recording" at bounding box center [1016, 444] width 503 height 40
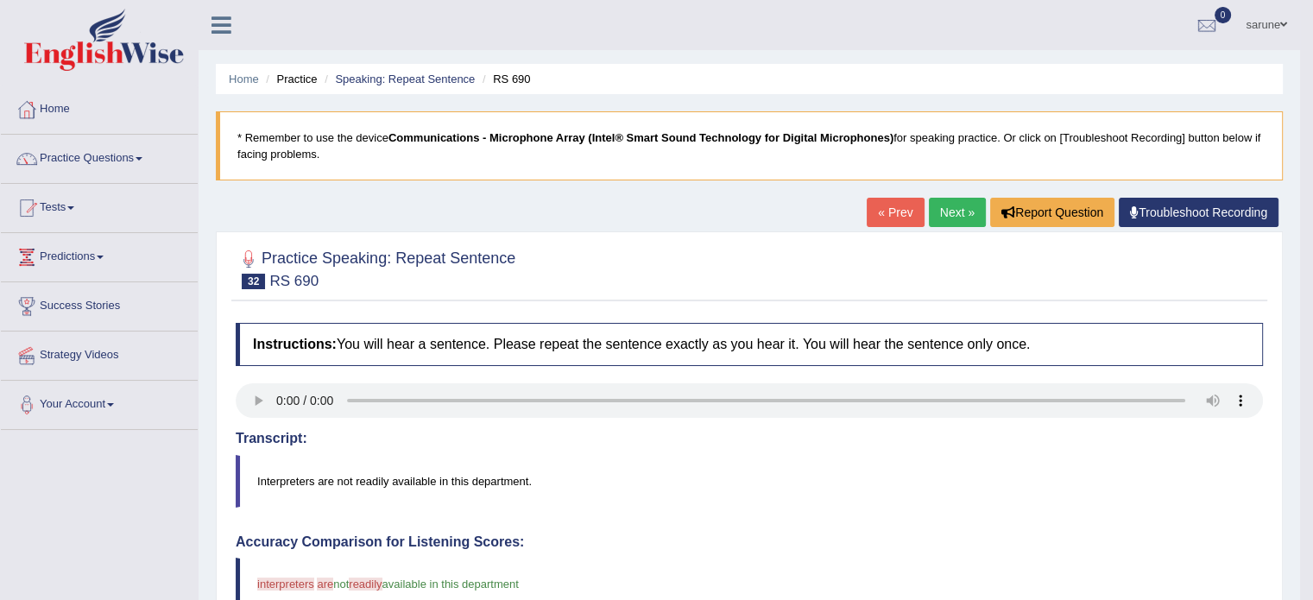
click at [953, 211] on link "Next »" at bounding box center [957, 212] width 57 height 29
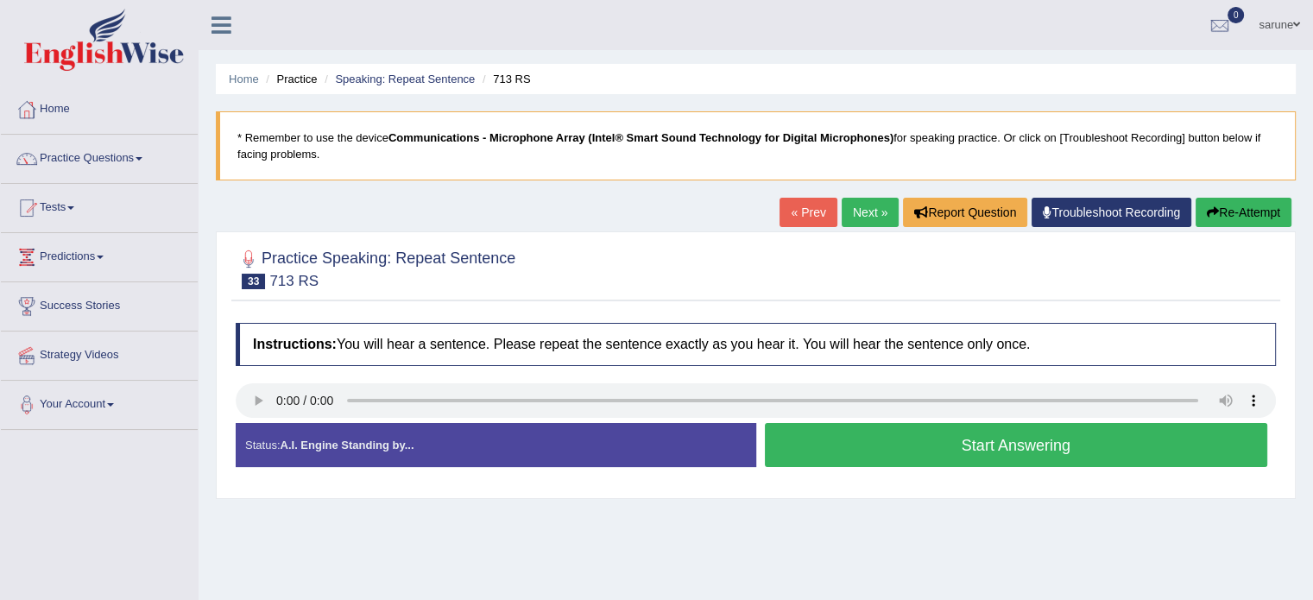
click at [961, 441] on button "Start Answering" at bounding box center [1016, 445] width 503 height 44
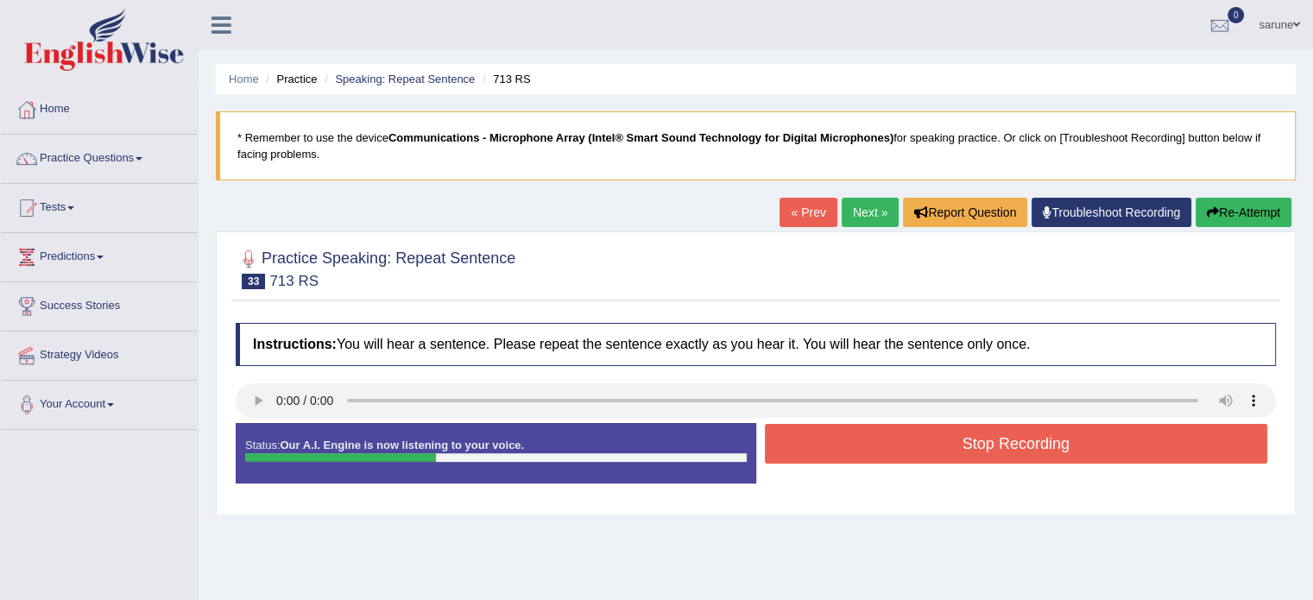
click at [936, 445] on button "Stop Recording" at bounding box center [1016, 444] width 503 height 40
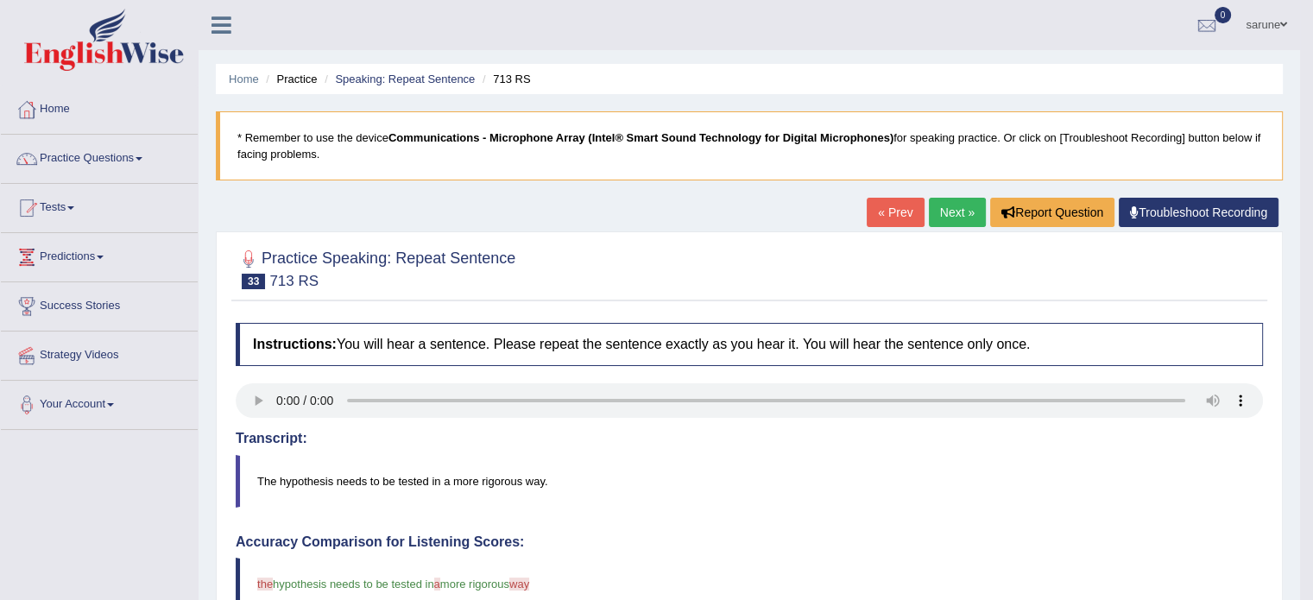
click at [968, 209] on link "Next »" at bounding box center [957, 212] width 57 height 29
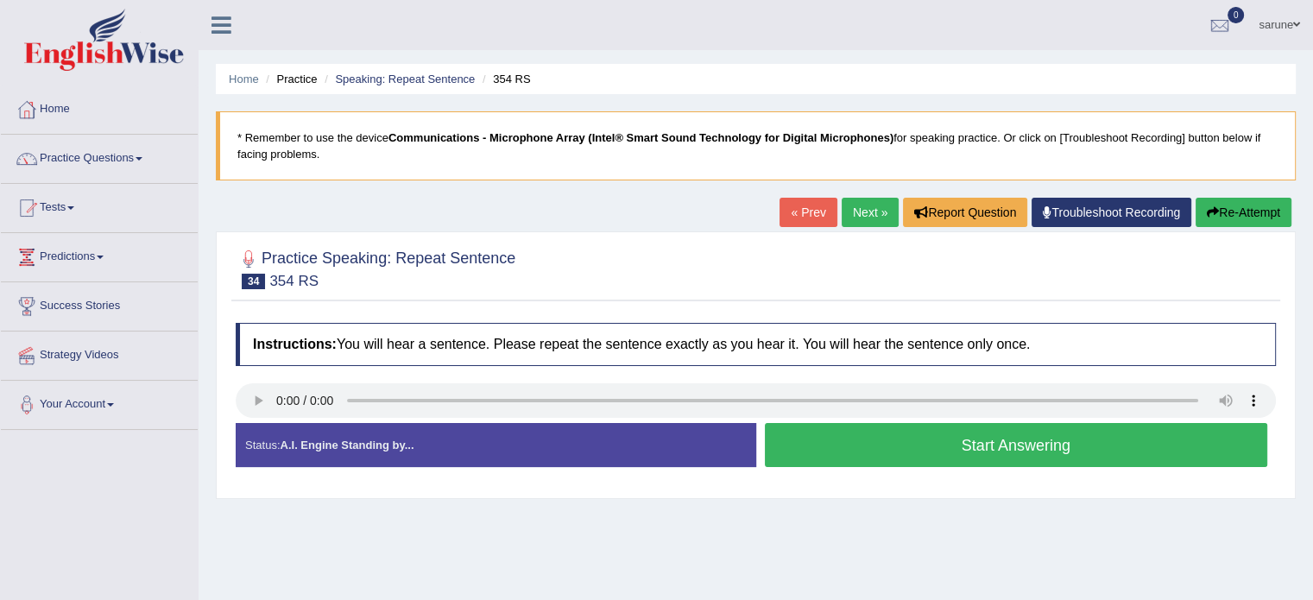
click at [1057, 441] on button "Start Answering" at bounding box center [1016, 445] width 503 height 44
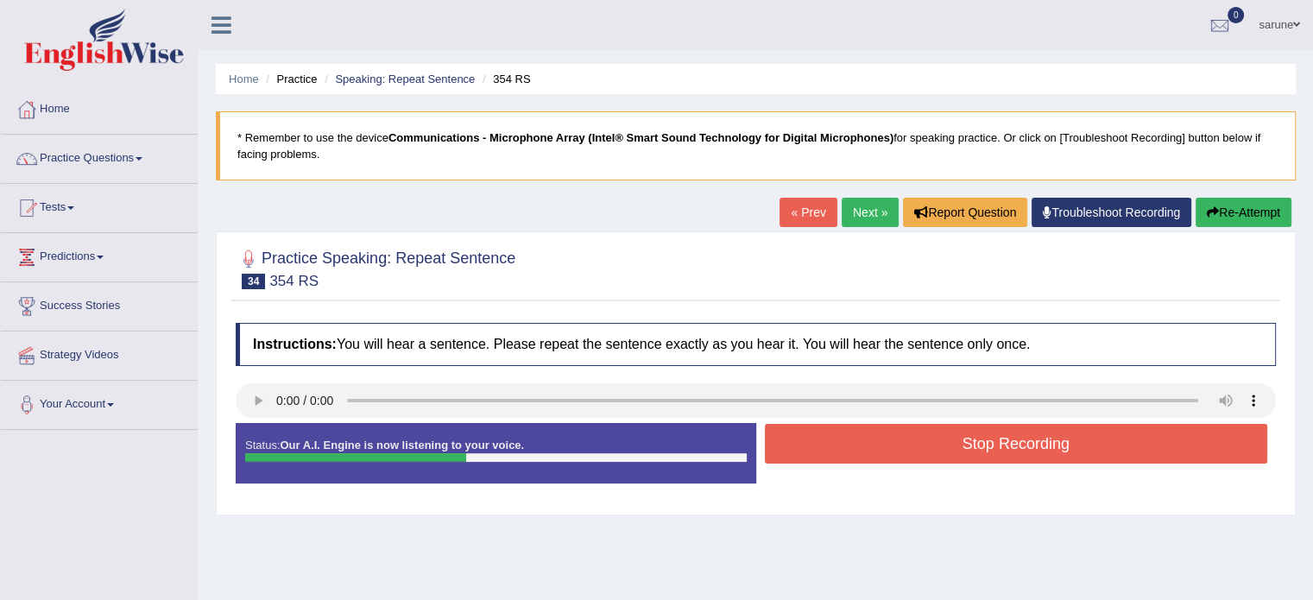
click at [1057, 441] on button "Stop Recording" at bounding box center [1016, 444] width 503 height 40
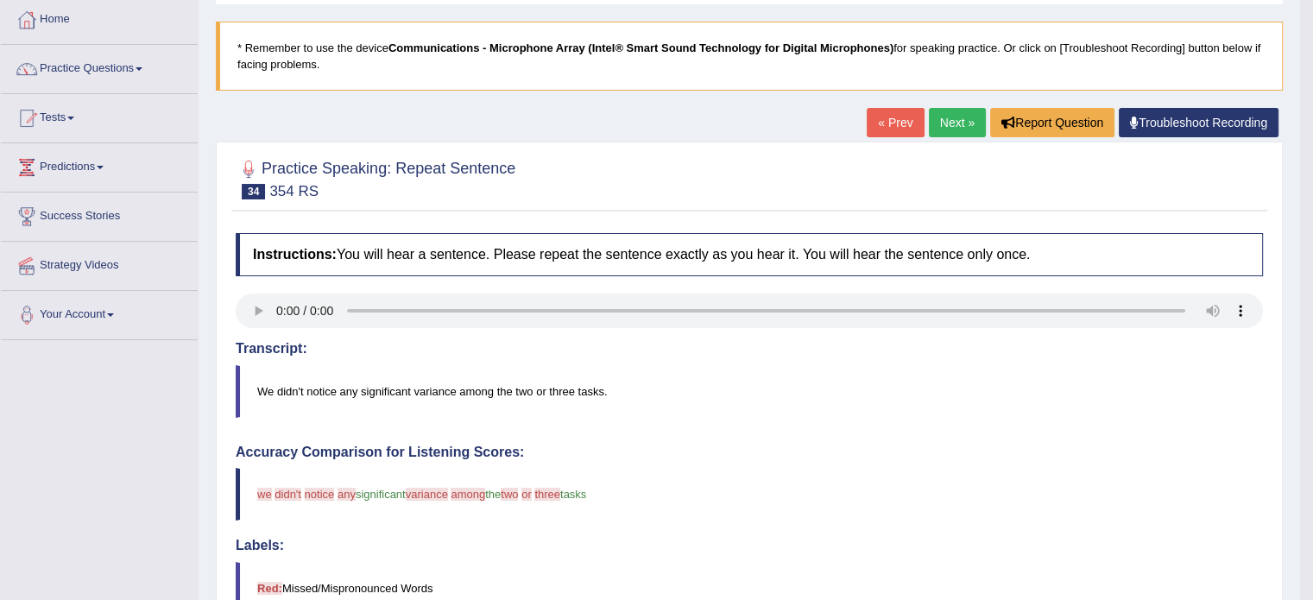
scroll to position [67, 0]
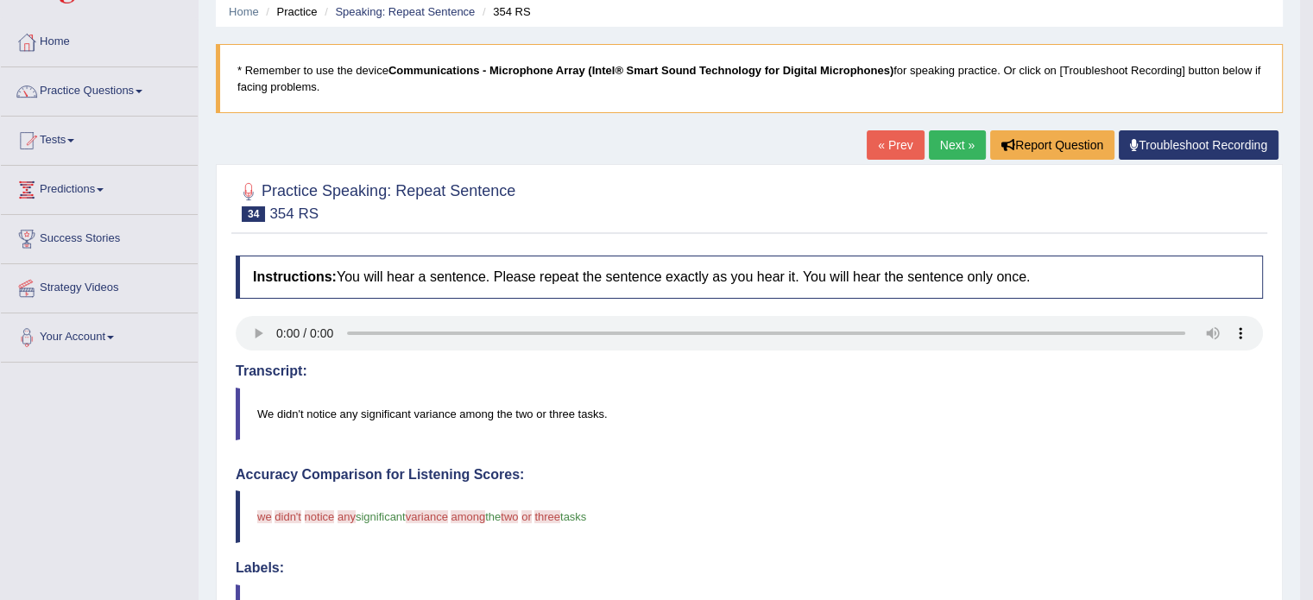
click at [953, 142] on link "Next »" at bounding box center [957, 144] width 57 height 29
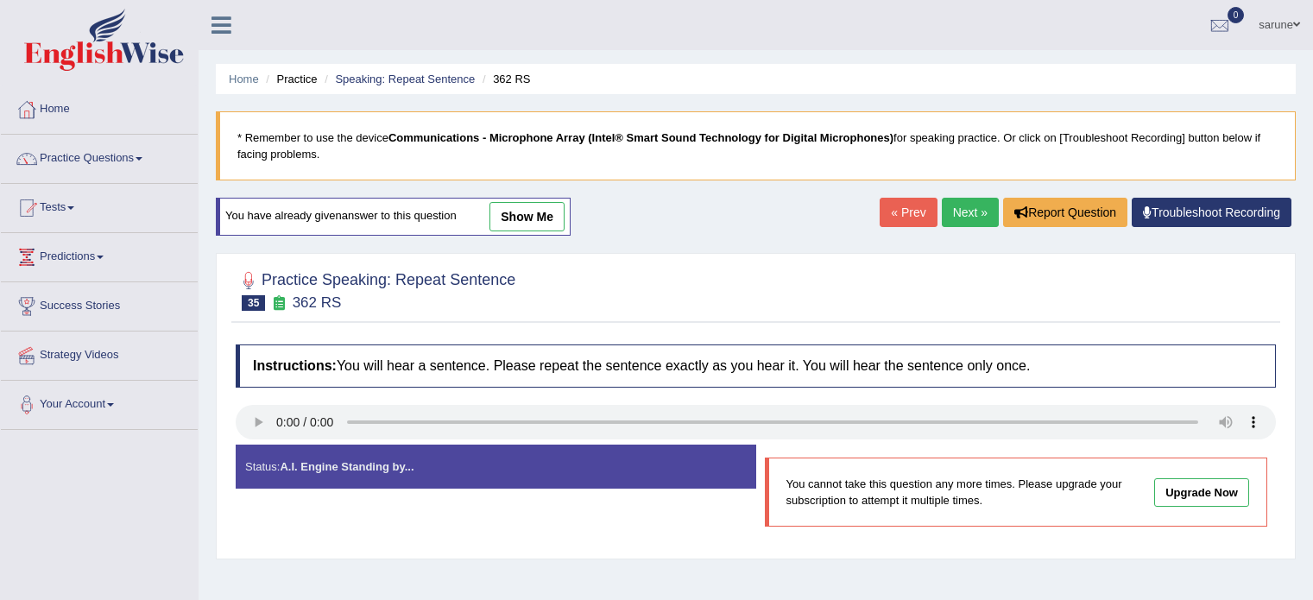
click at [949, 208] on link "Next »" at bounding box center [970, 212] width 57 height 29
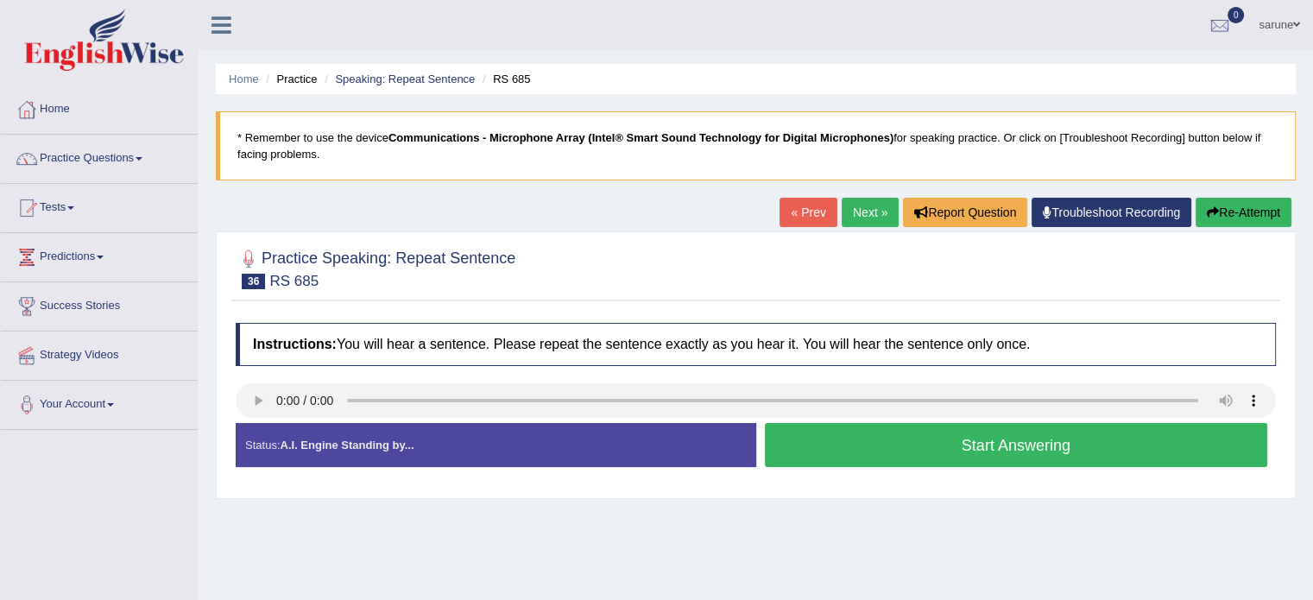
click at [908, 439] on button "Start Answering" at bounding box center [1016, 445] width 503 height 44
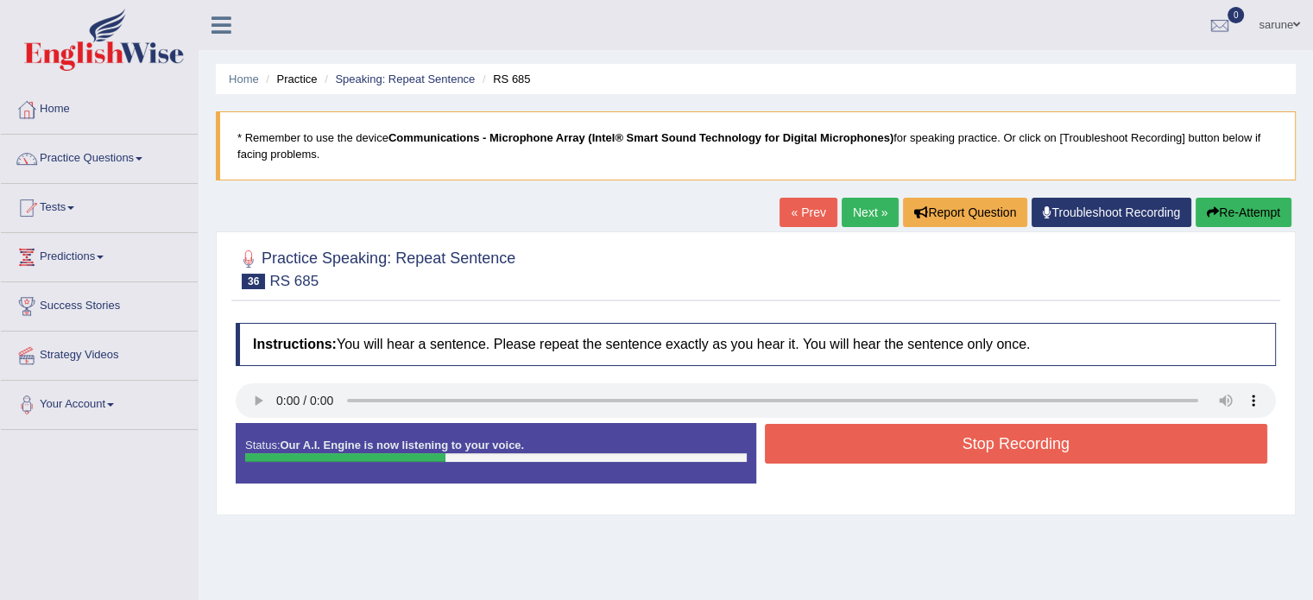
click at [908, 439] on button "Stop Recording" at bounding box center [1016, 444] width 503 height 40
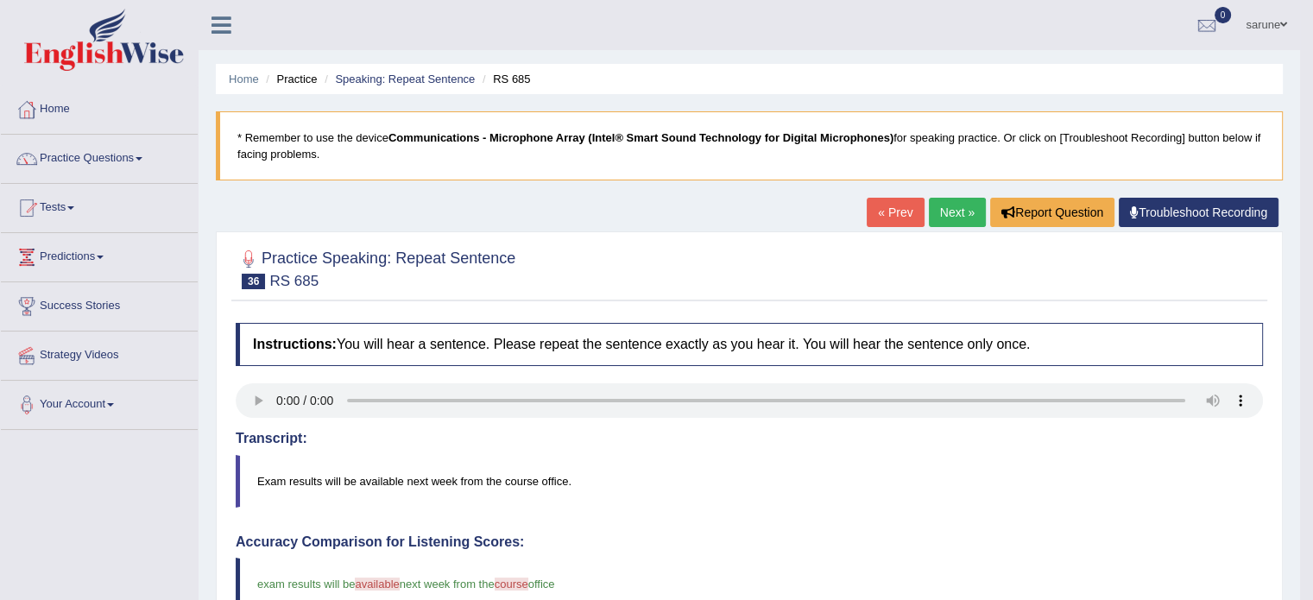
click at [943, 210] on link "Next »" at bounding box center [957, 212] width 57 height 29
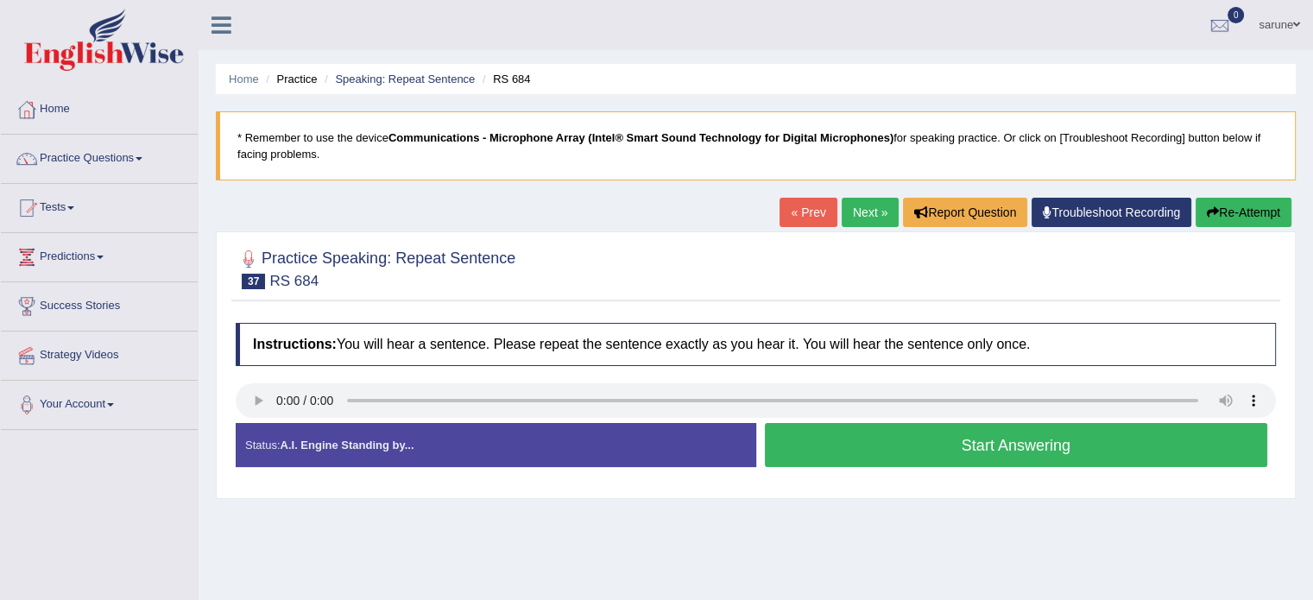
click at [982, 439] on button "Start Answering" at bounding box center [1016, 445] width 503 height 44
